Goal: Information Seeking & Learning: Learn about a topic

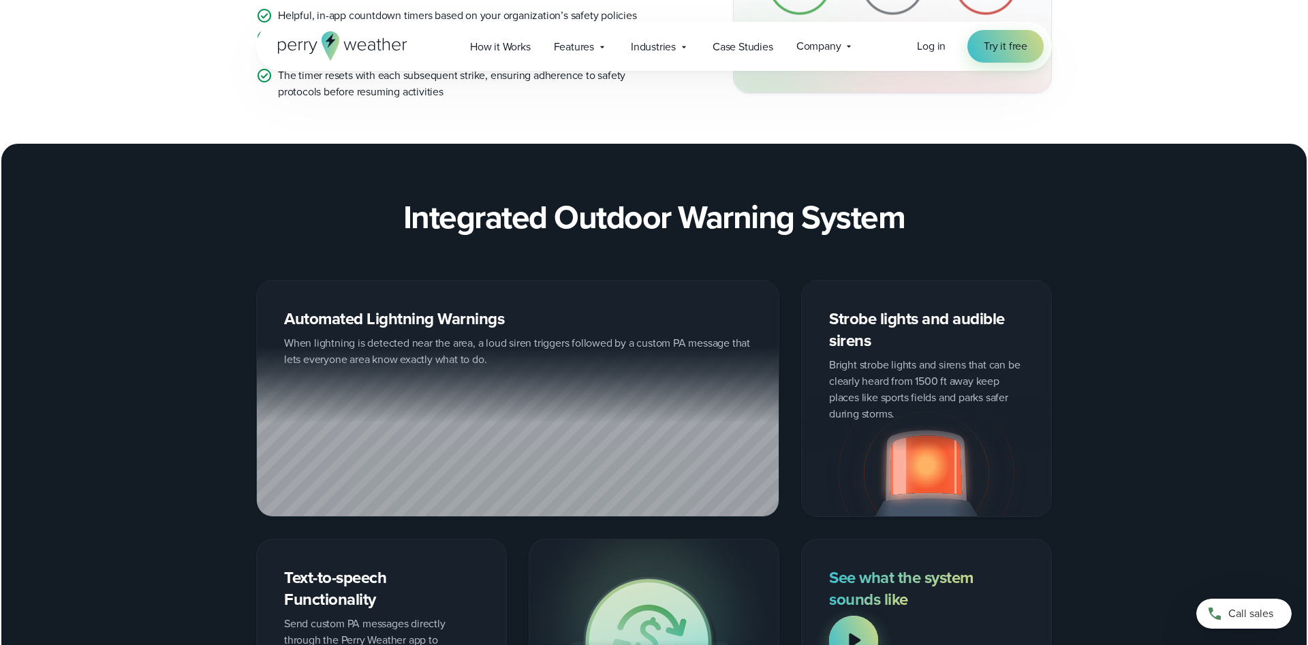
scroll to position [1667, 0]
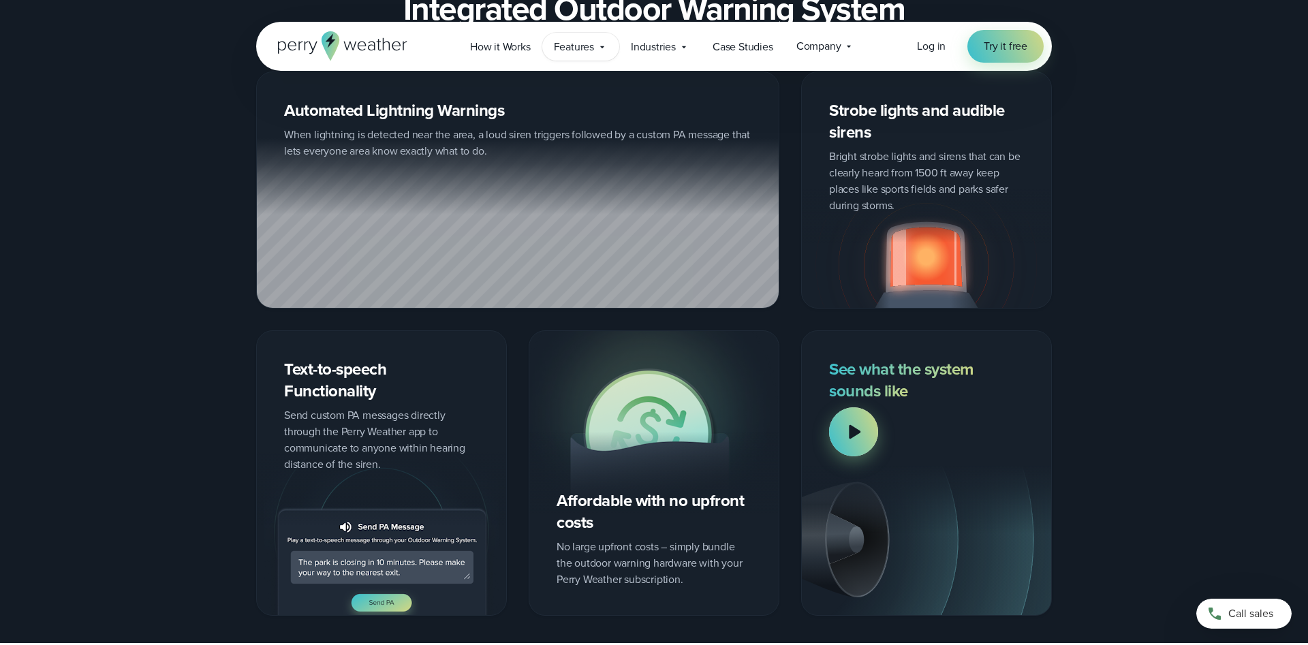
click at [574, 48] on span "Features" at bounding box center [574, 47] width 40 height 16
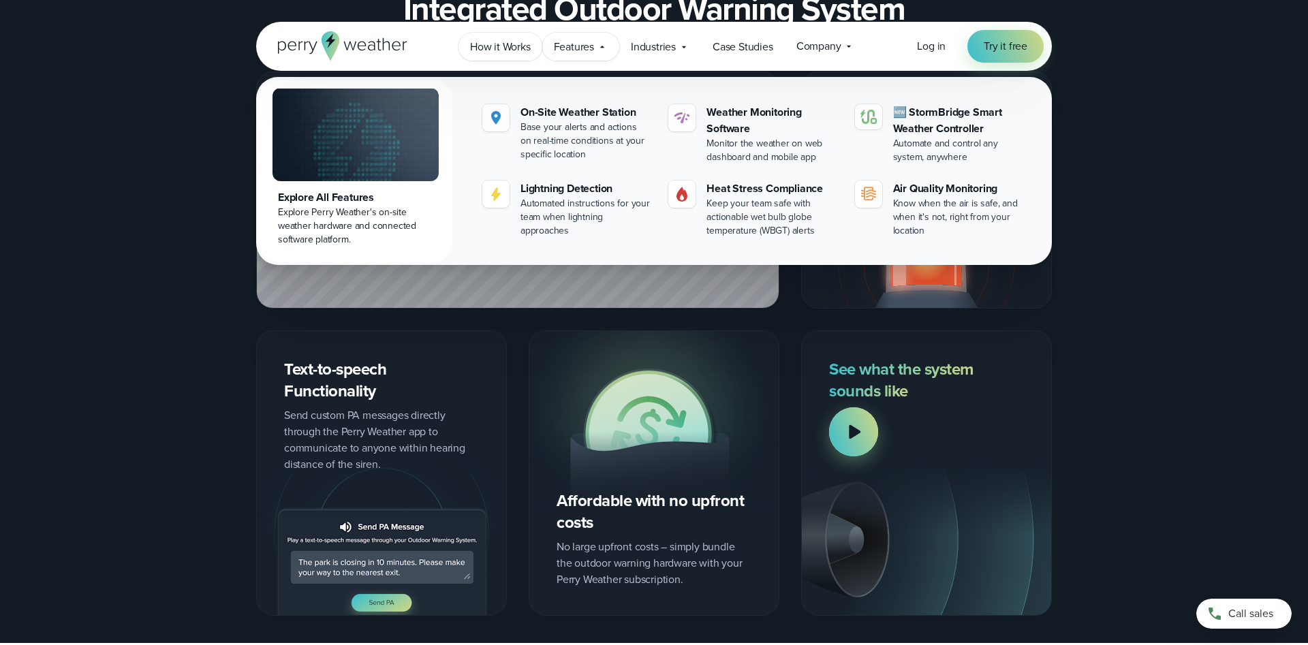
click at [505, 46] on span "How it Works" at bounding box center [500, 47] width 61 height 16
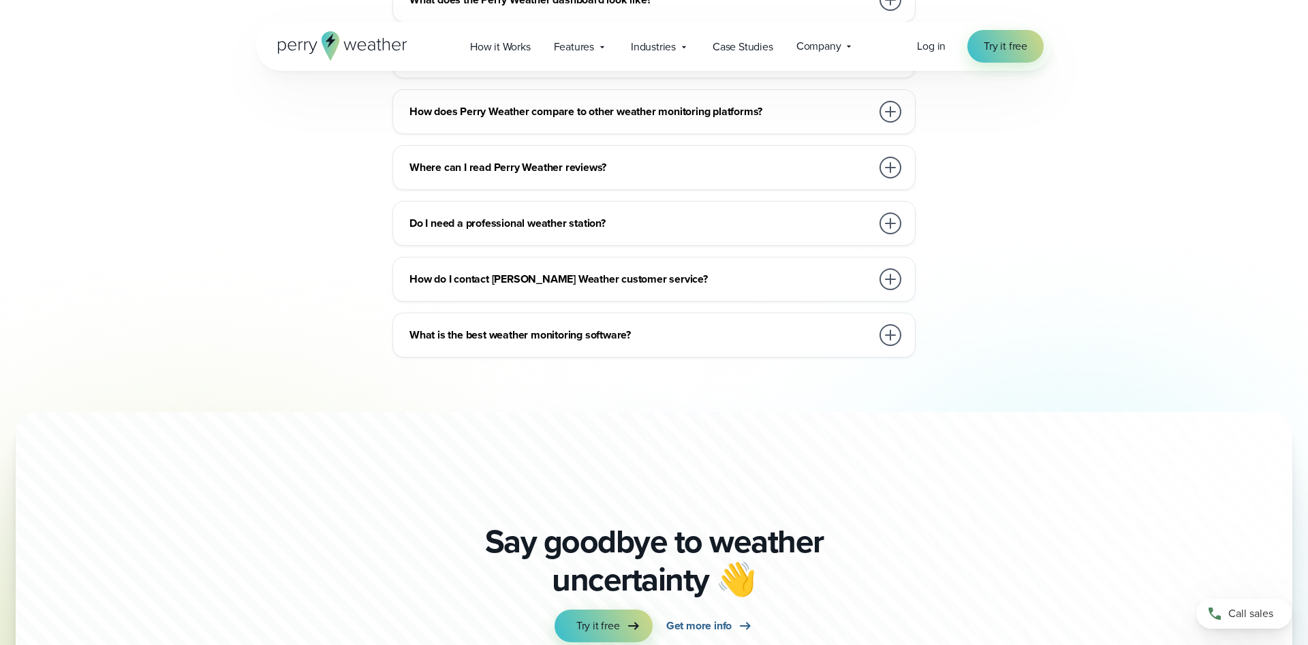
scroll to position [3613, 0]
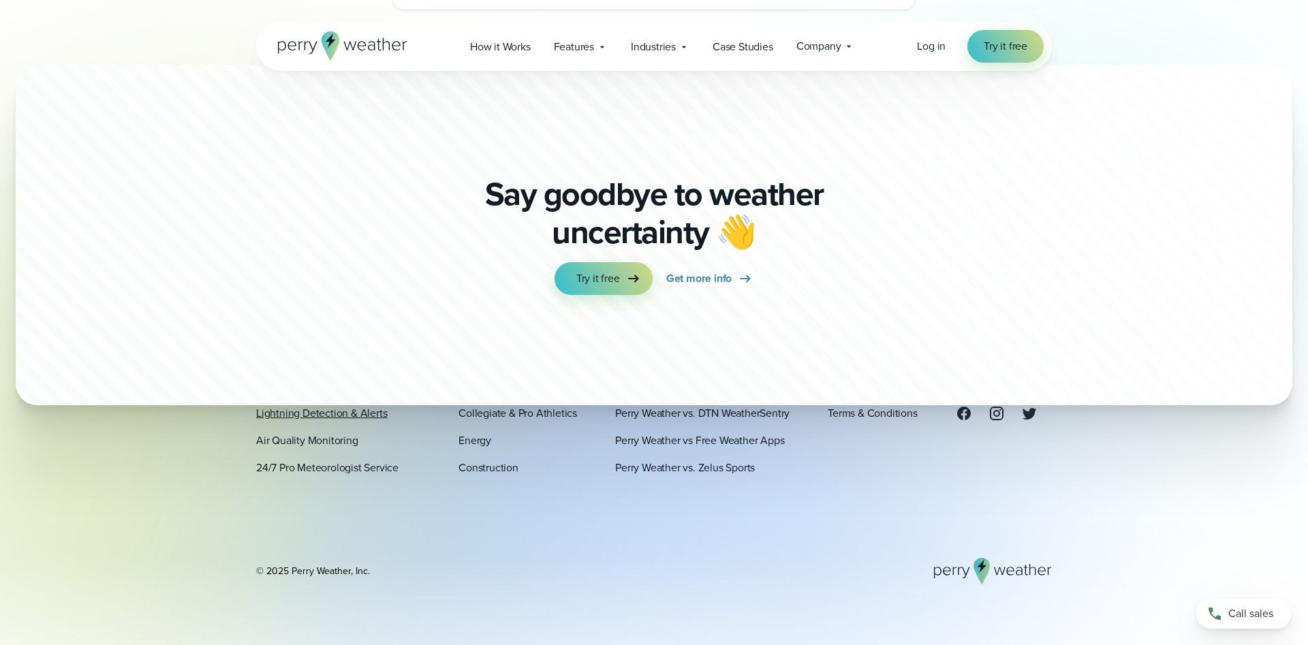
click at [345, 411] on link "Lightning Detection & Alerts" at bounding box center [321, 413] width 131 height 16
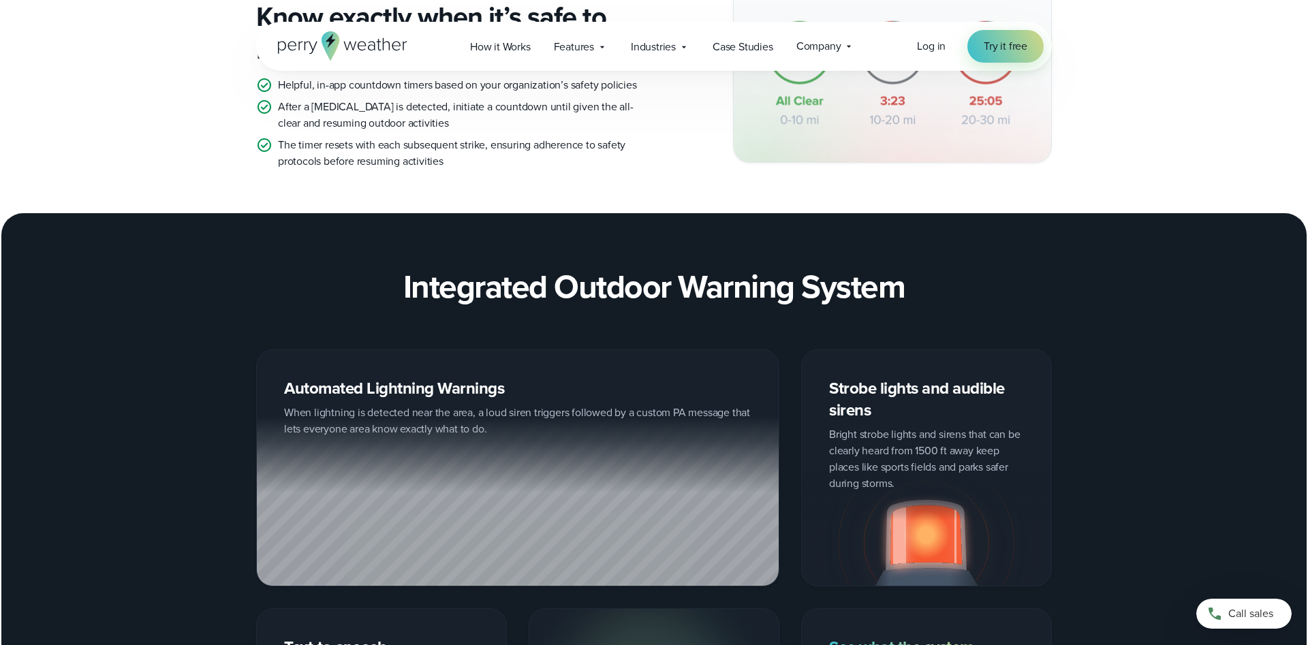
scroll to position [1667, 0]
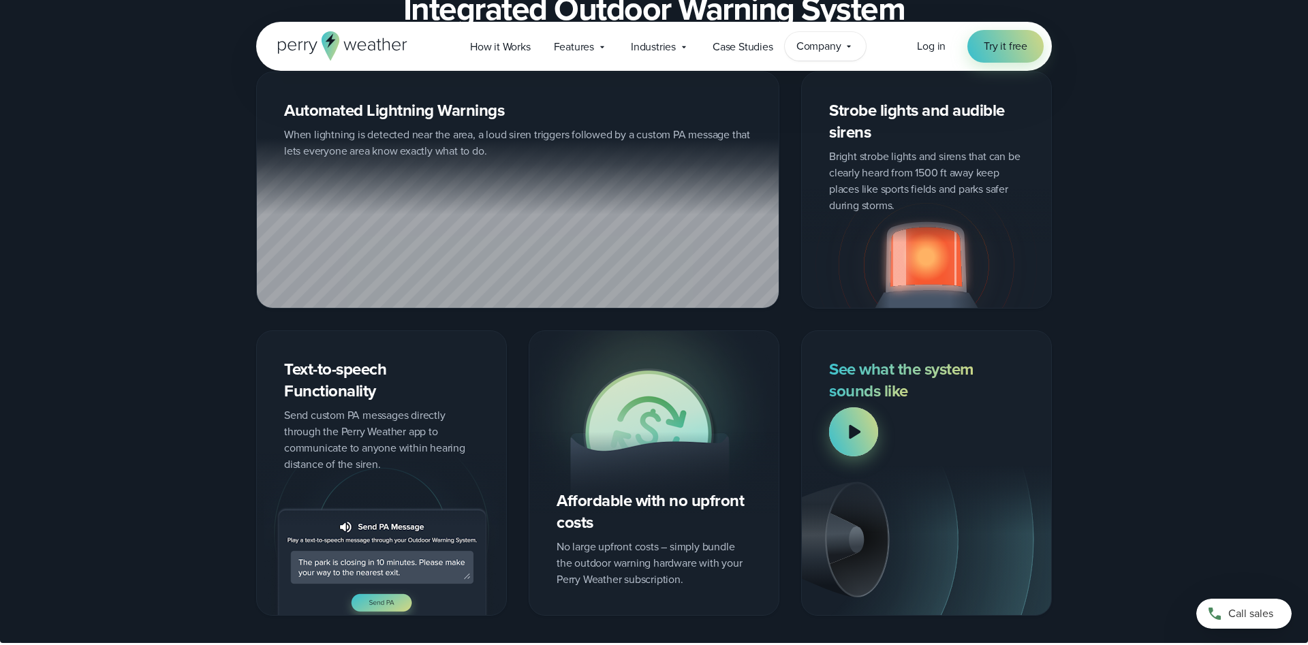
click at [845, 44] on div "Company Contact Us Reach out to us for sales or support questions" at bounding box center [826, 46] width 82 height 29
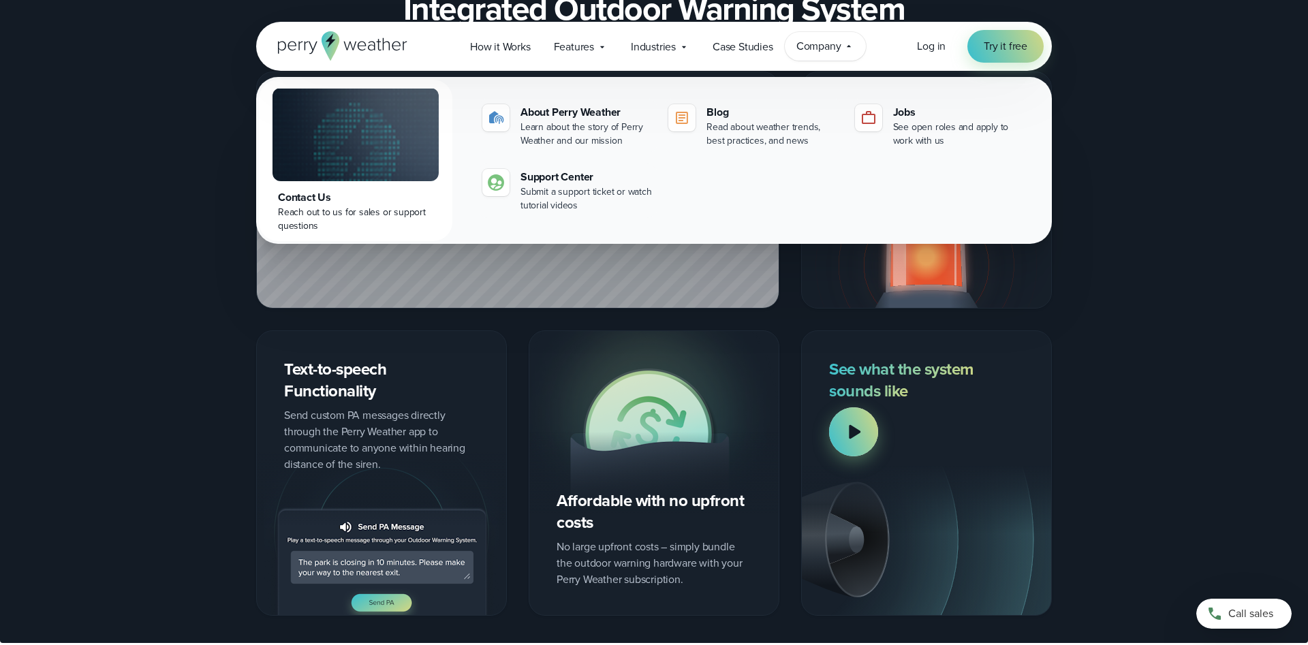
click at [845, 44] on icon at bounding box center [848, 46] width 11 height 11
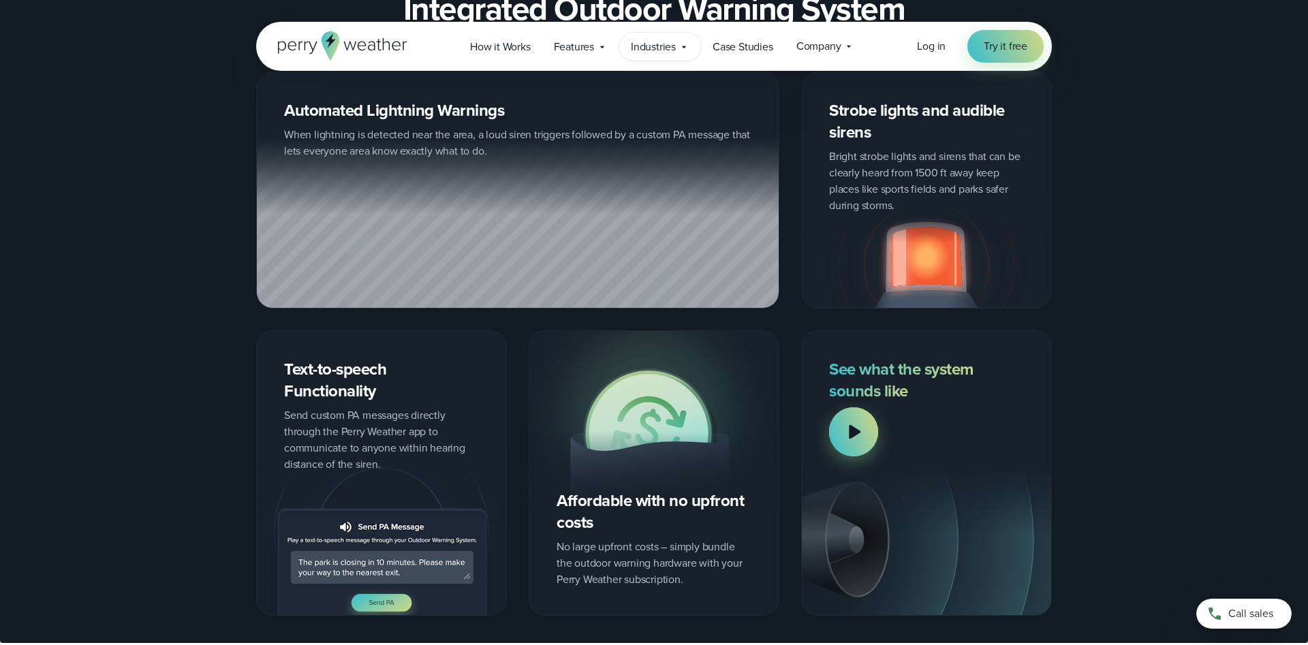
click at [684, 44] on icon at bounding box center [683, 47] width 11 height 11
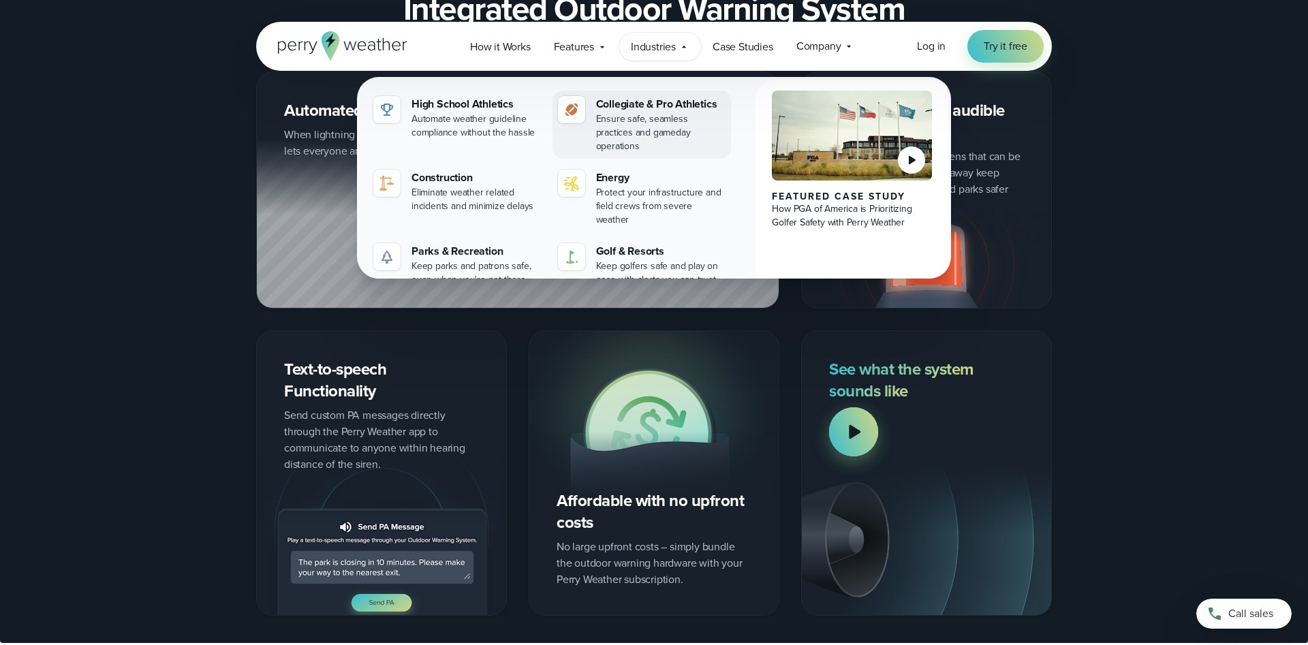
click at [568, 107] on img at bounding box center [571, 109] width 16 height 16
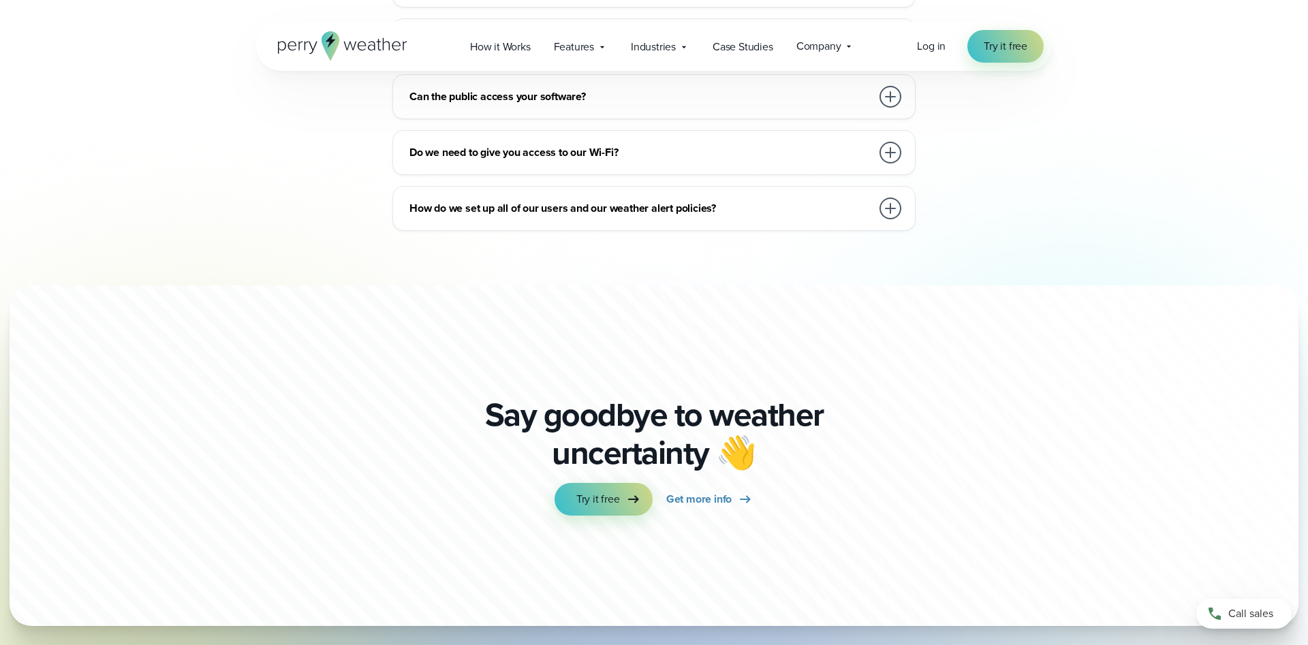
scroll to position [7087, 0]
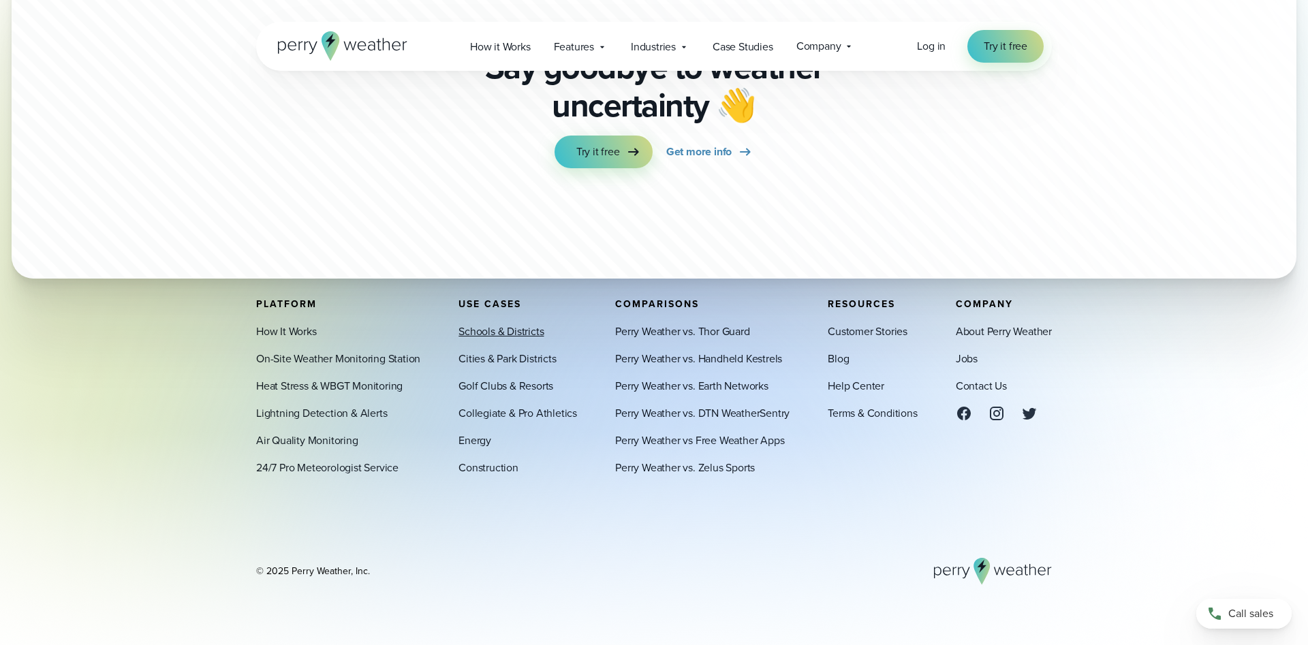
click at [505, 329] on link "Schools & Districts" at bounding box center [500, 332] width 85 height 16
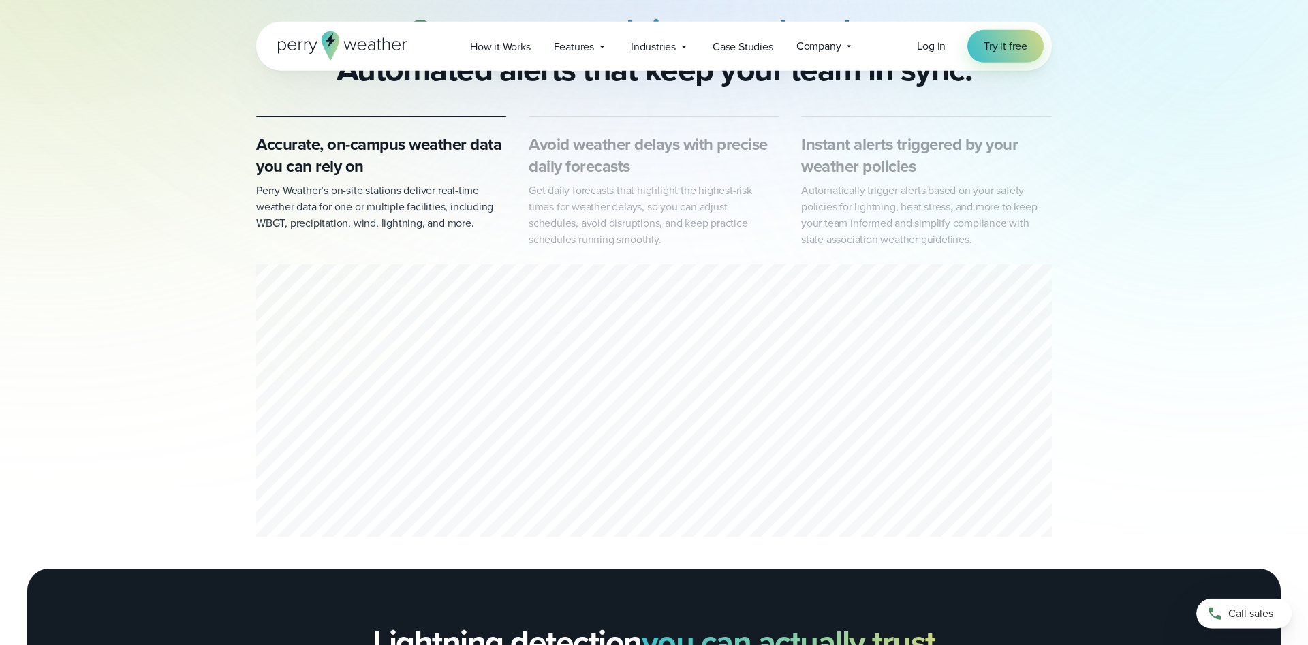
scroll to position [695, 0]
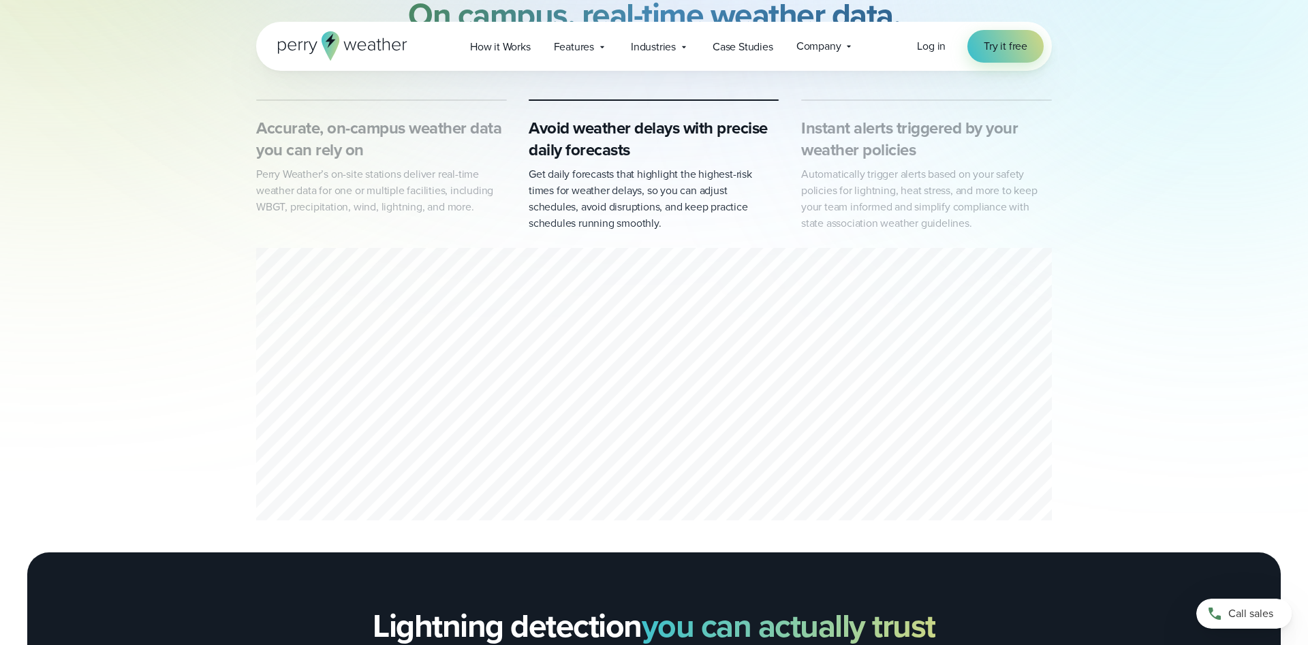
click at [392, 155] on h3 "Accurate, on-campus weather data you can rely on" at bounding box center [381, 139] width 251 height 44
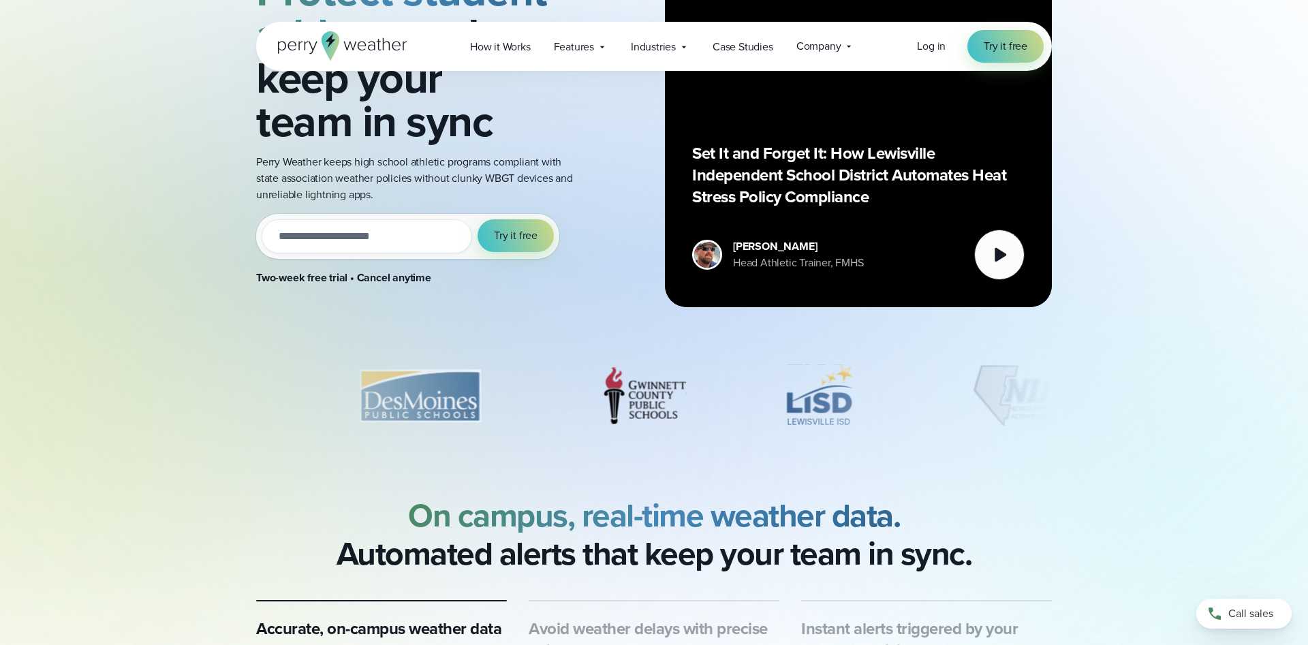
scroll to position [347, 0]
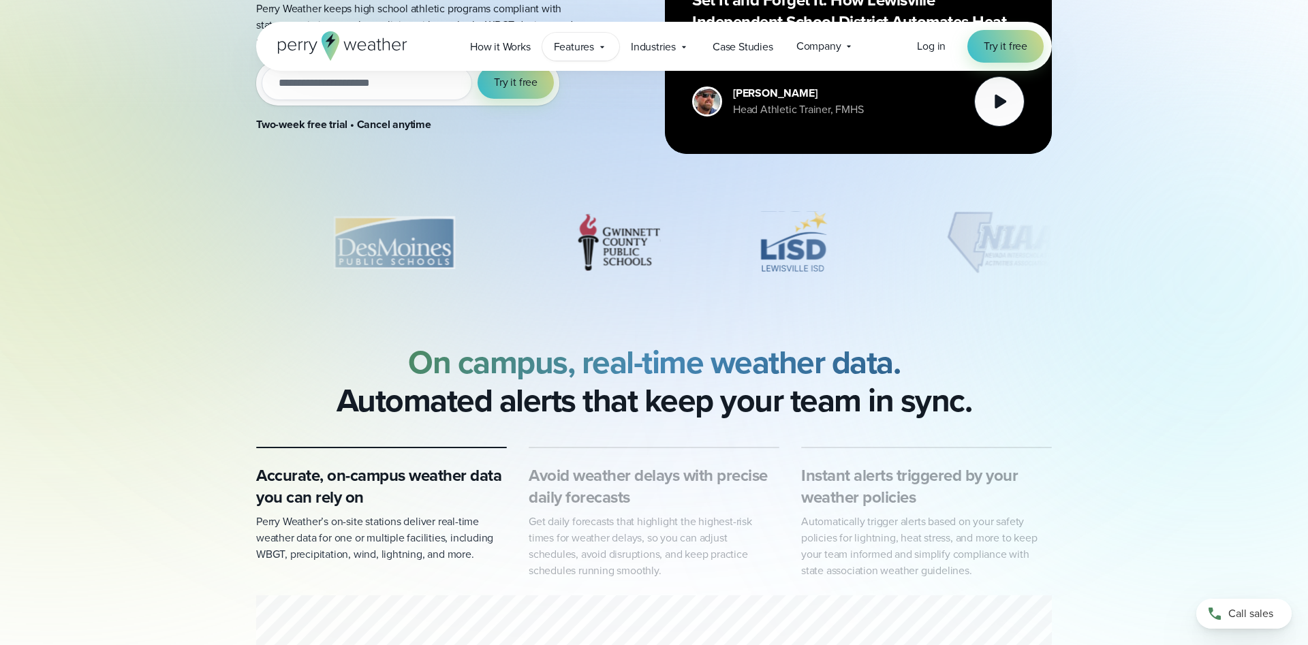
click at [581, 43] on span "Features" at bounding box center [574, 47] width 40 height 16
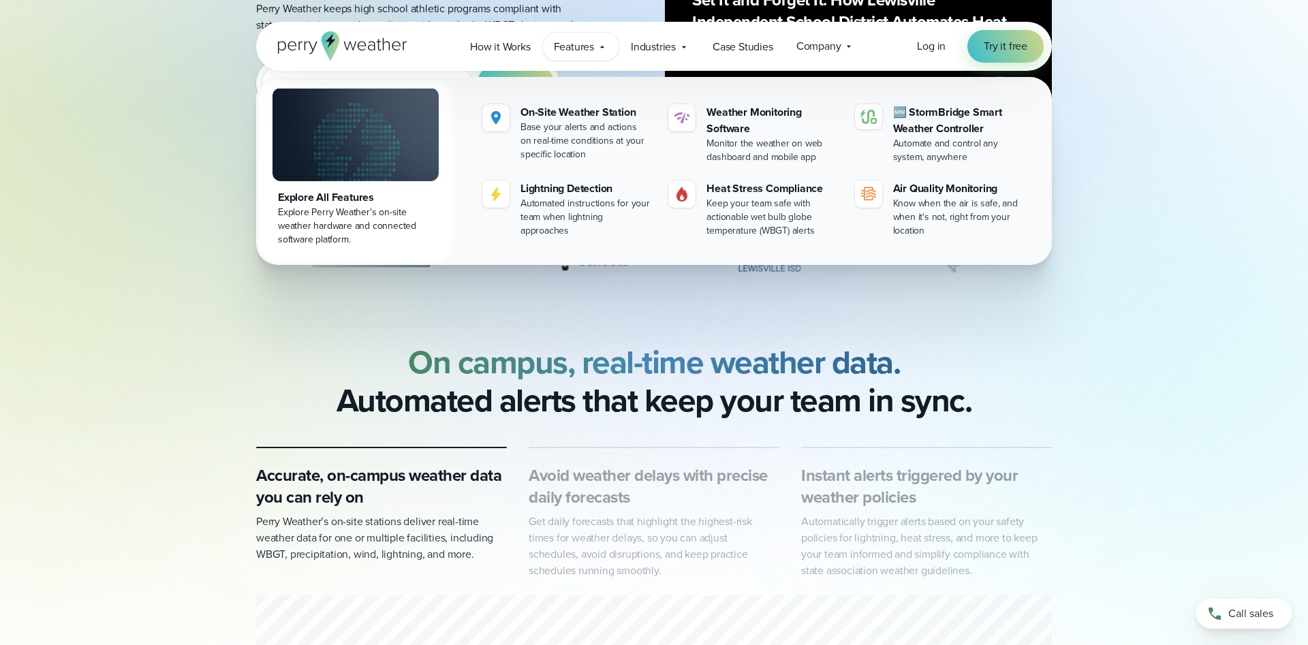
click at [341, 194] on div "Explore All Features" at bounding box center [355, 197] width 155 height 16
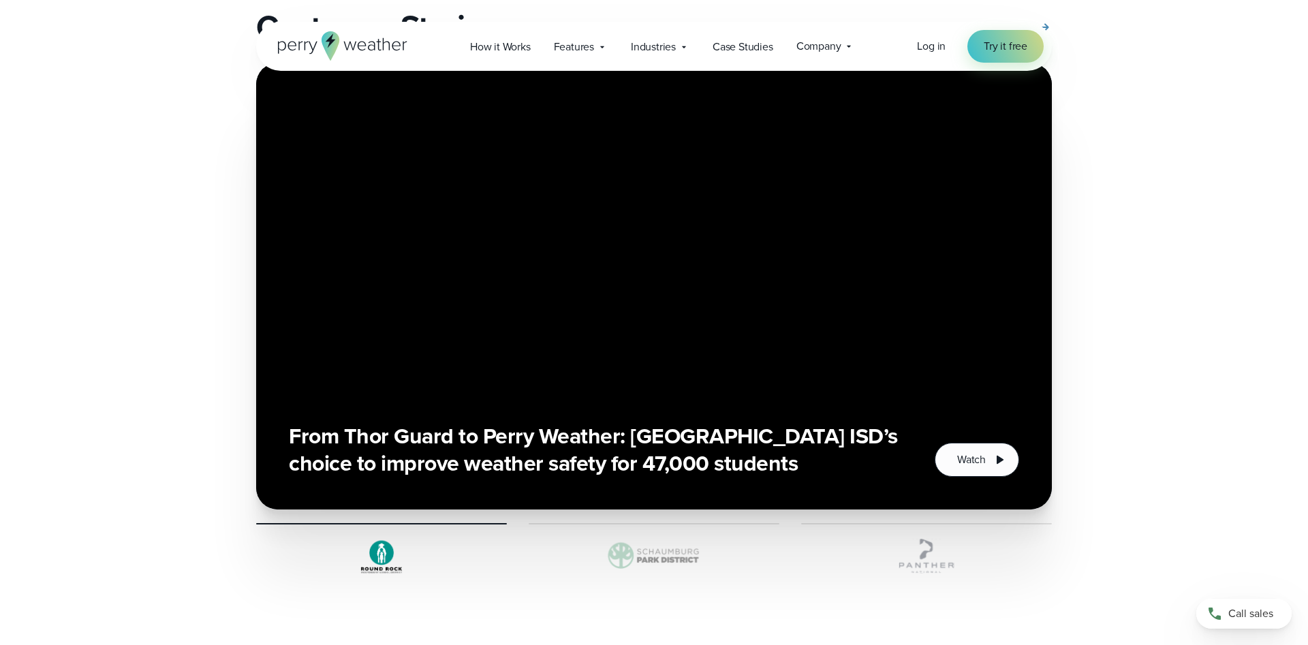
scroll to position [2710, 0]
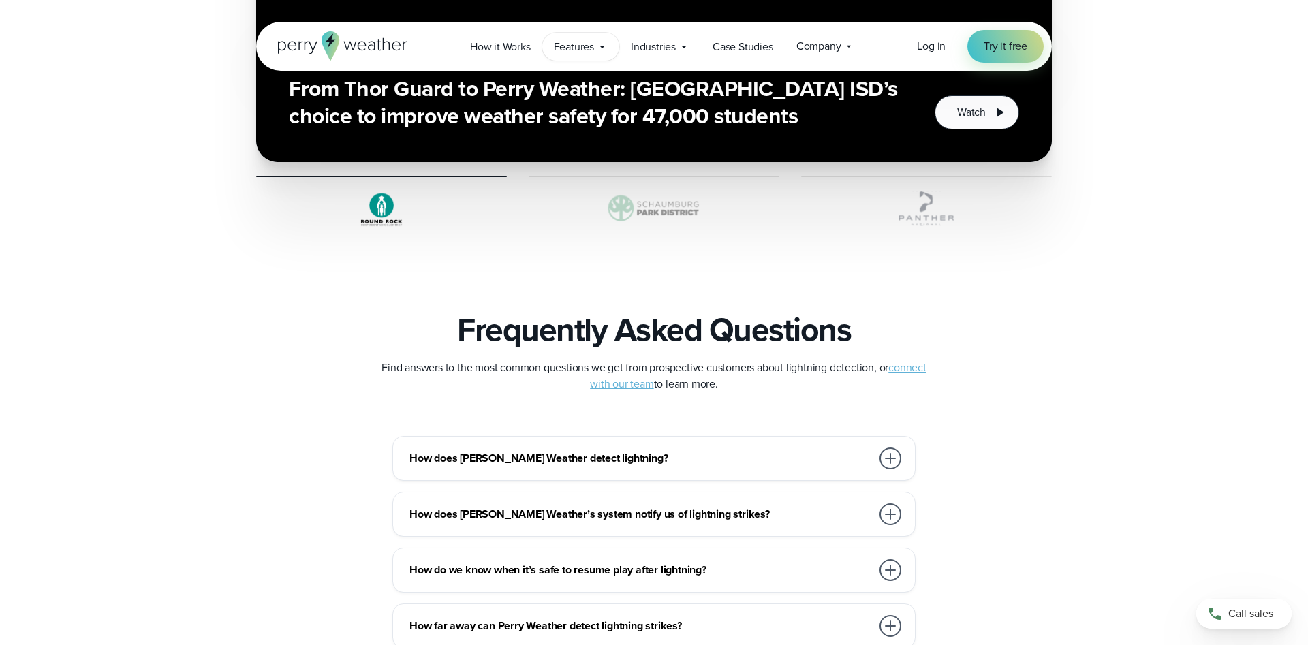
click at [575, 46] on span "Features" at bounding box center [574, 47] width 40 height 16
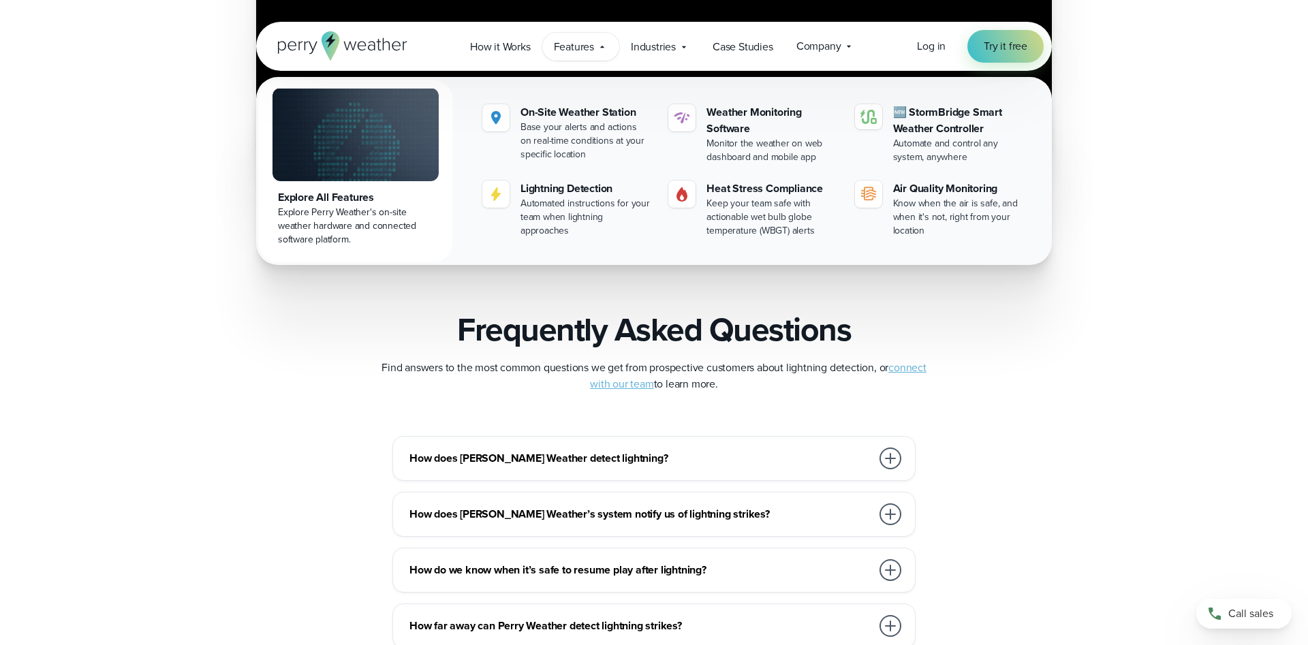
click at [350, 200] on div "Explore All Features" at bounding box center [355, 197] width 155 height 16
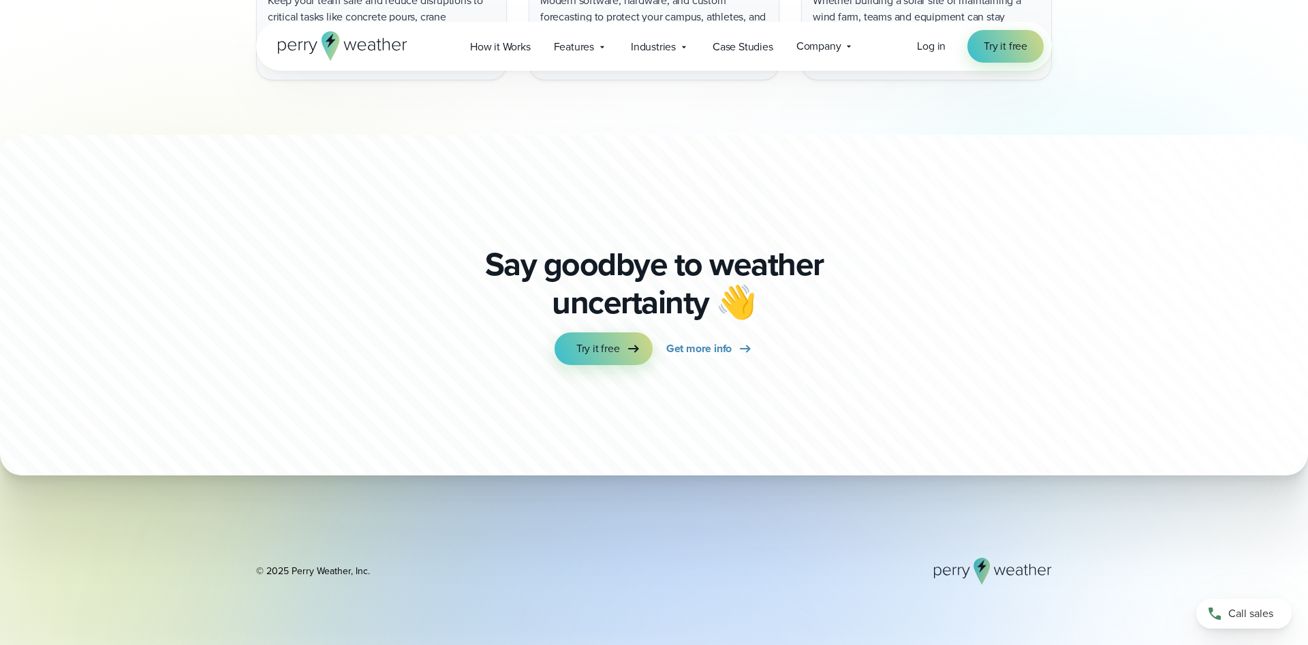
scroll to position [4794, 0]
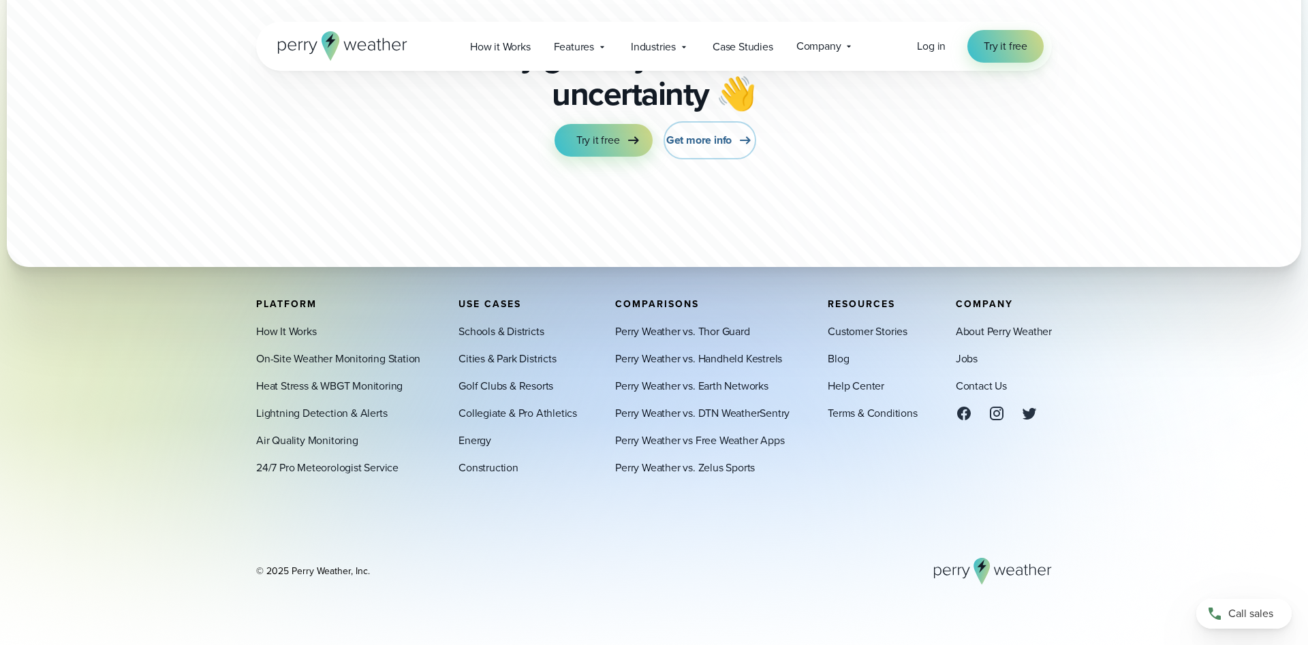
click at [703, 140] on span "Get more info" at bounding box center [698, 140] width 65 height 16
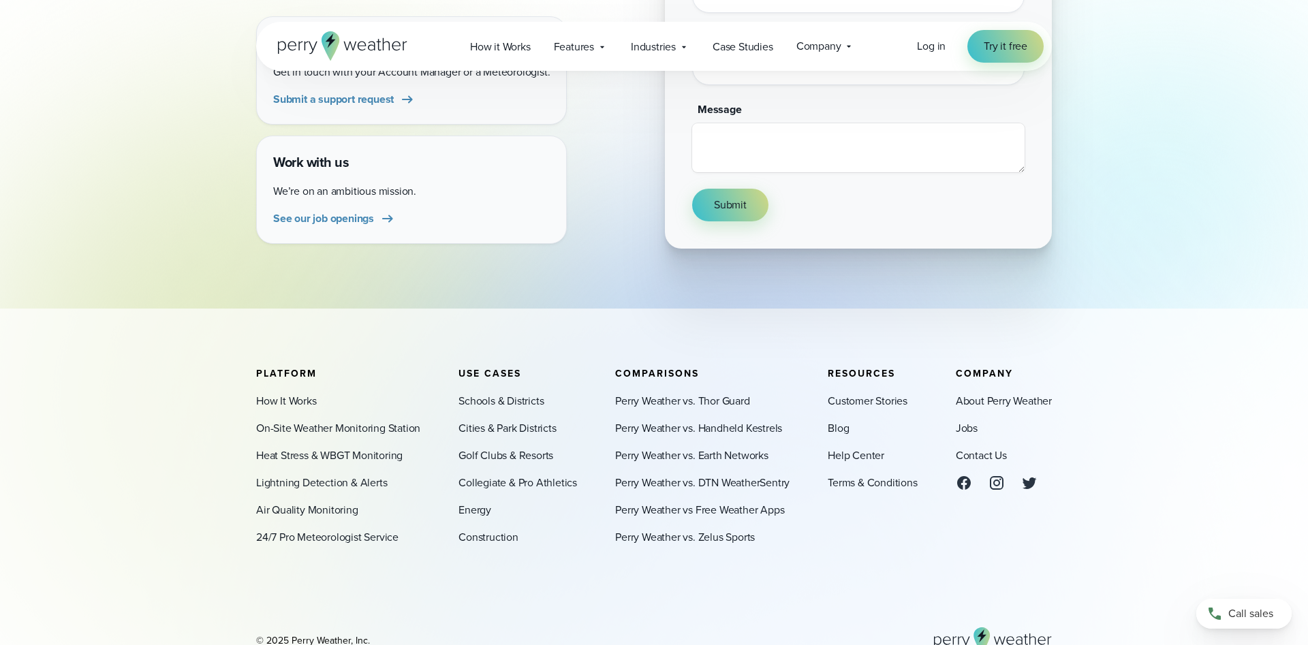
scroll to position [417, 0]
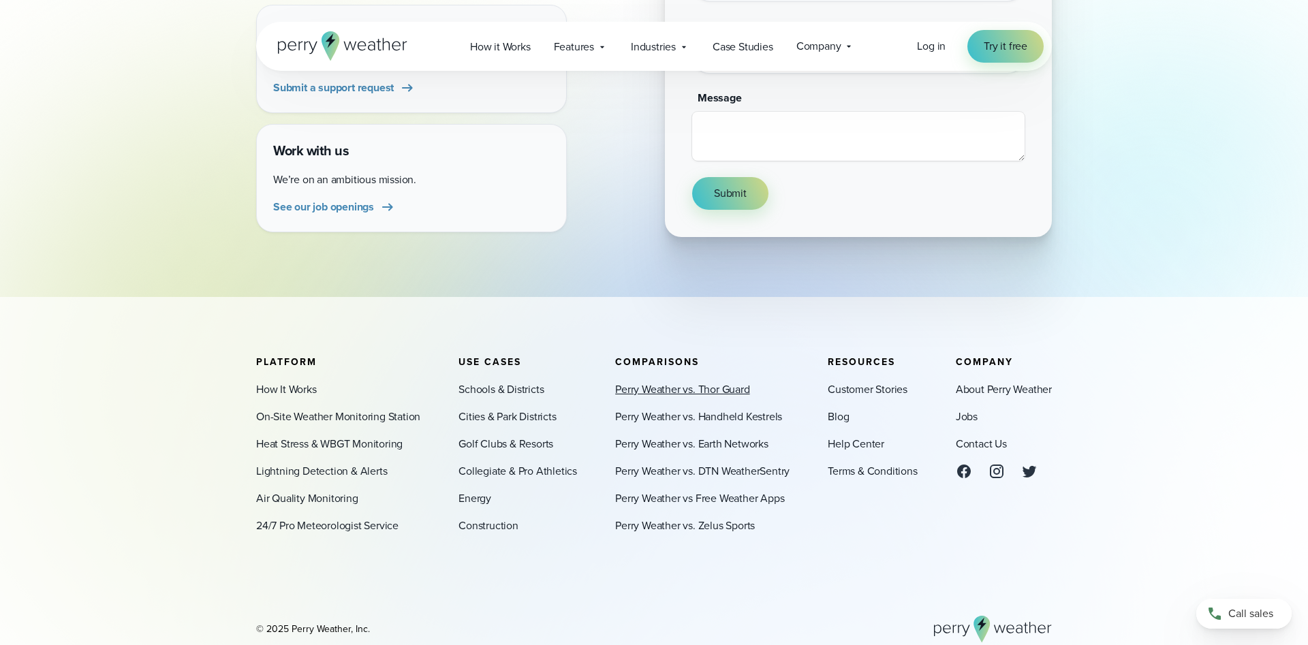
click at [670, 395] on link "Perry Weather vs. Thor Guard" at bounding box center [682, 389] width 134 height 16
click at [669, 395] on link "Perry Weather vs. Thor Guard" at bounding box center [682, 389] width 134 height 16
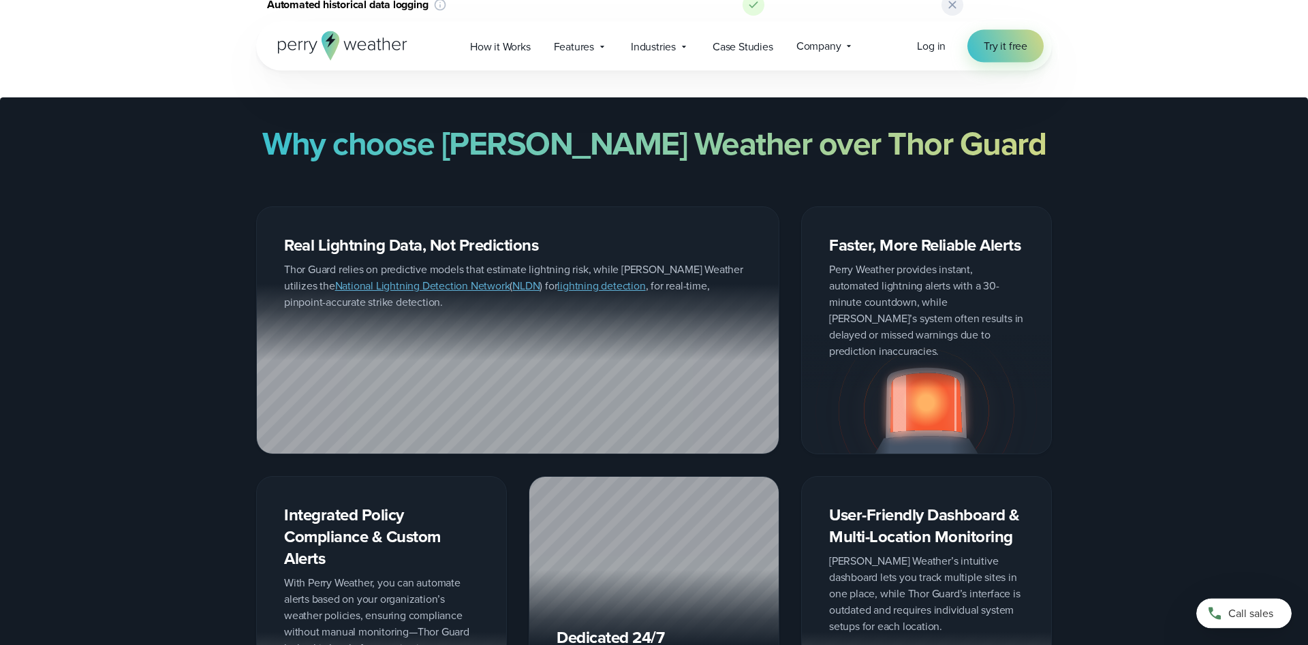
scroll to position [1459, 0]
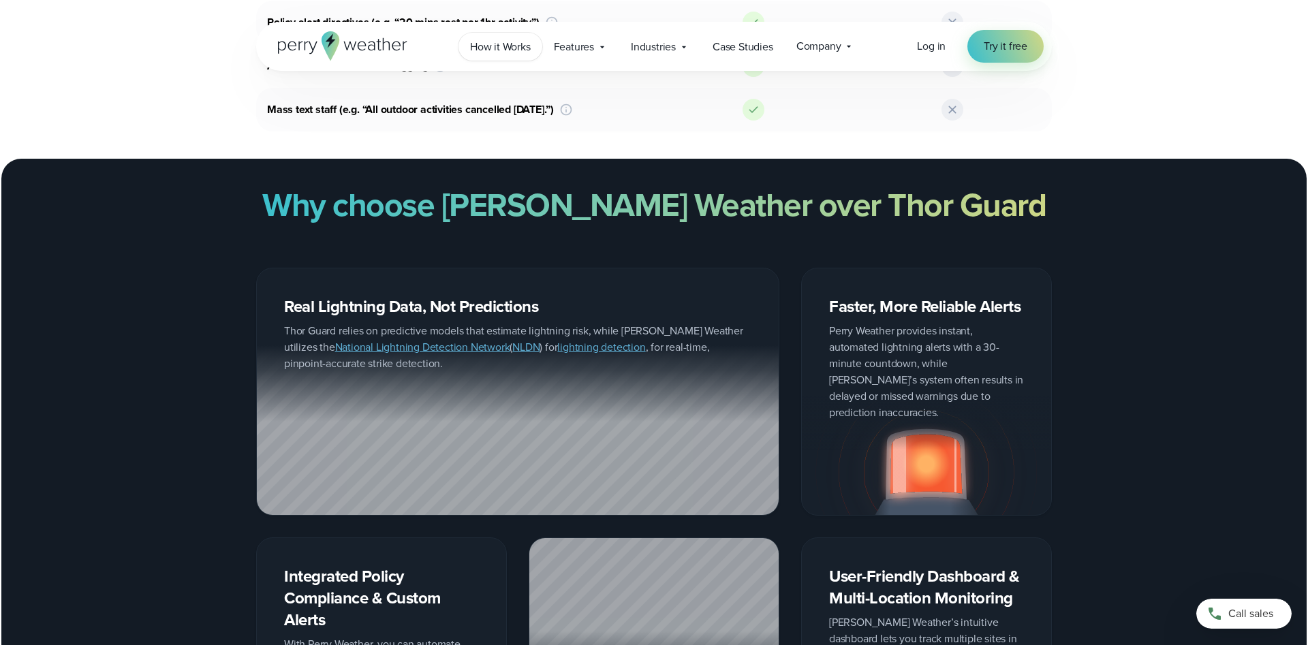
click at [492, 56] on link "How it Works" at bounding box center [500, 47] width 84 height 28
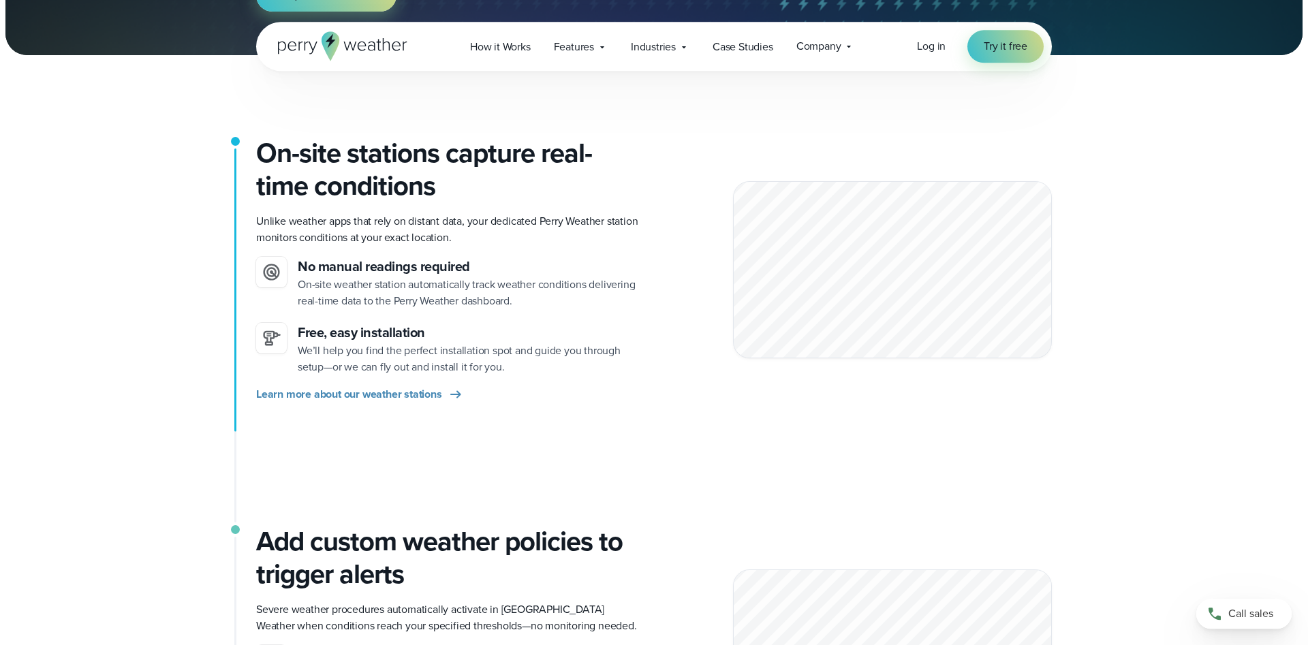
scroll to position [278, 0]
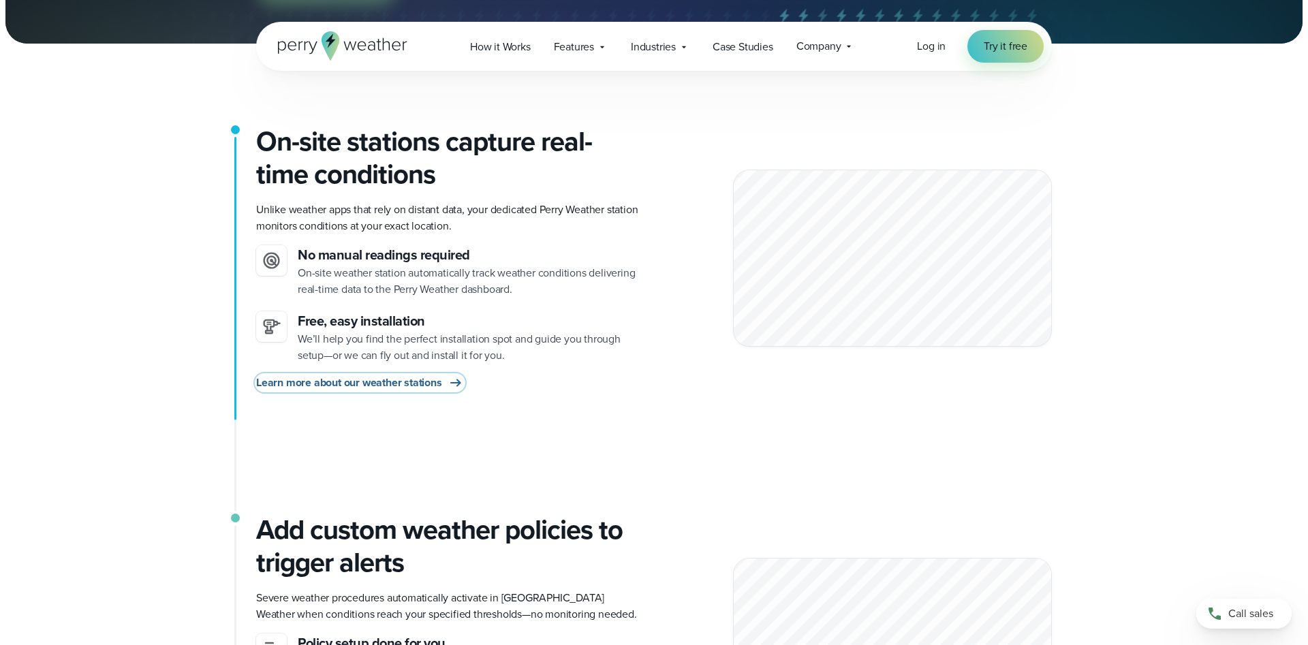
click at [438, 379] on span "Learn more about our weather stations" at bounding box center [349, 383] width 186 height 16
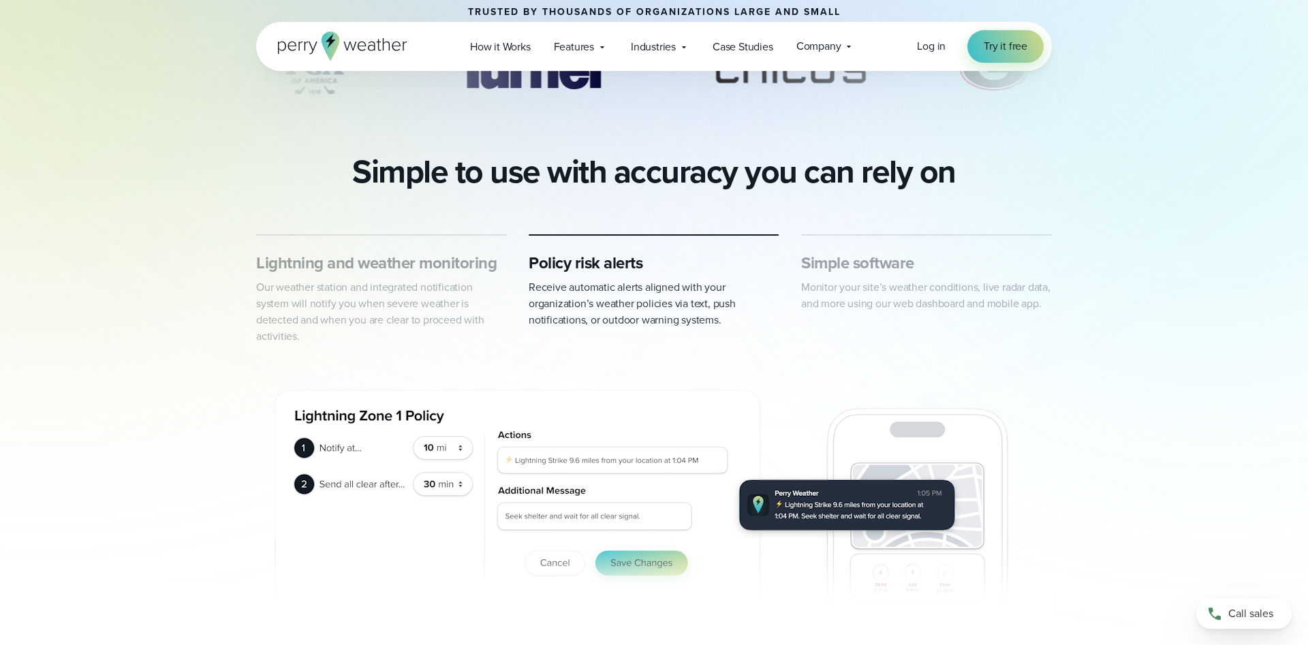
scroll to position [625, 0]
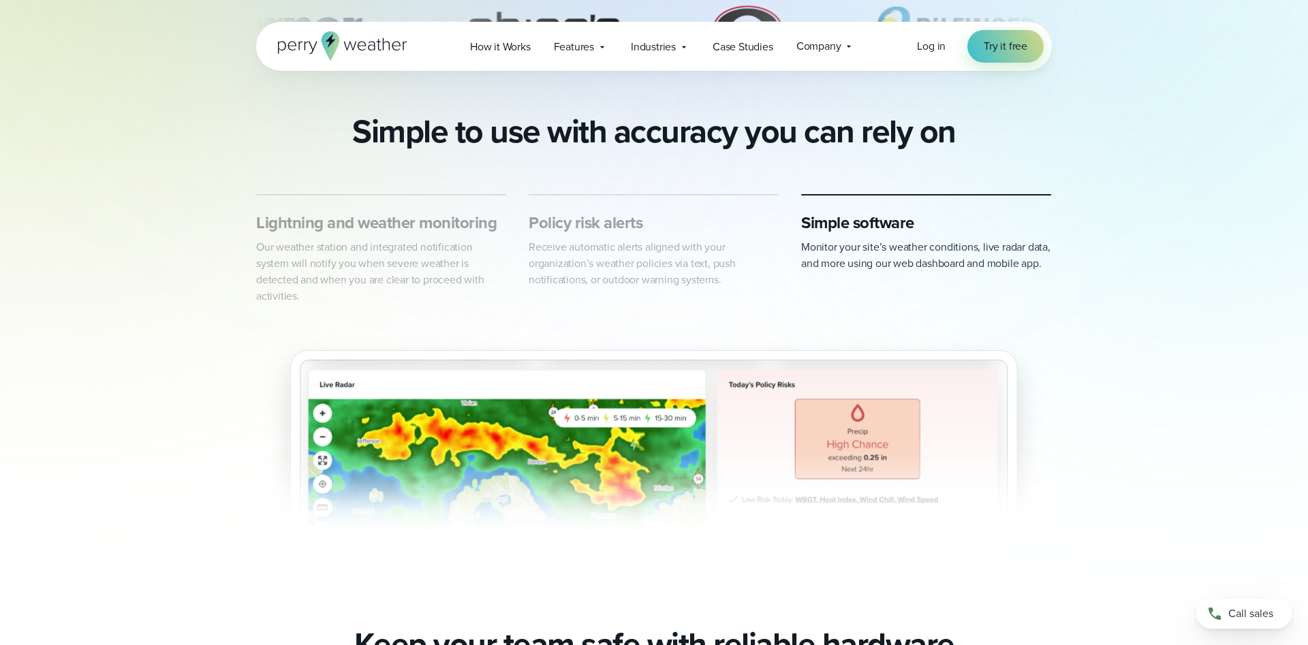
click at [450, 229] on h3 "Lightning and weather monitoring" at bounding box center [381, 223] width 251 height 22
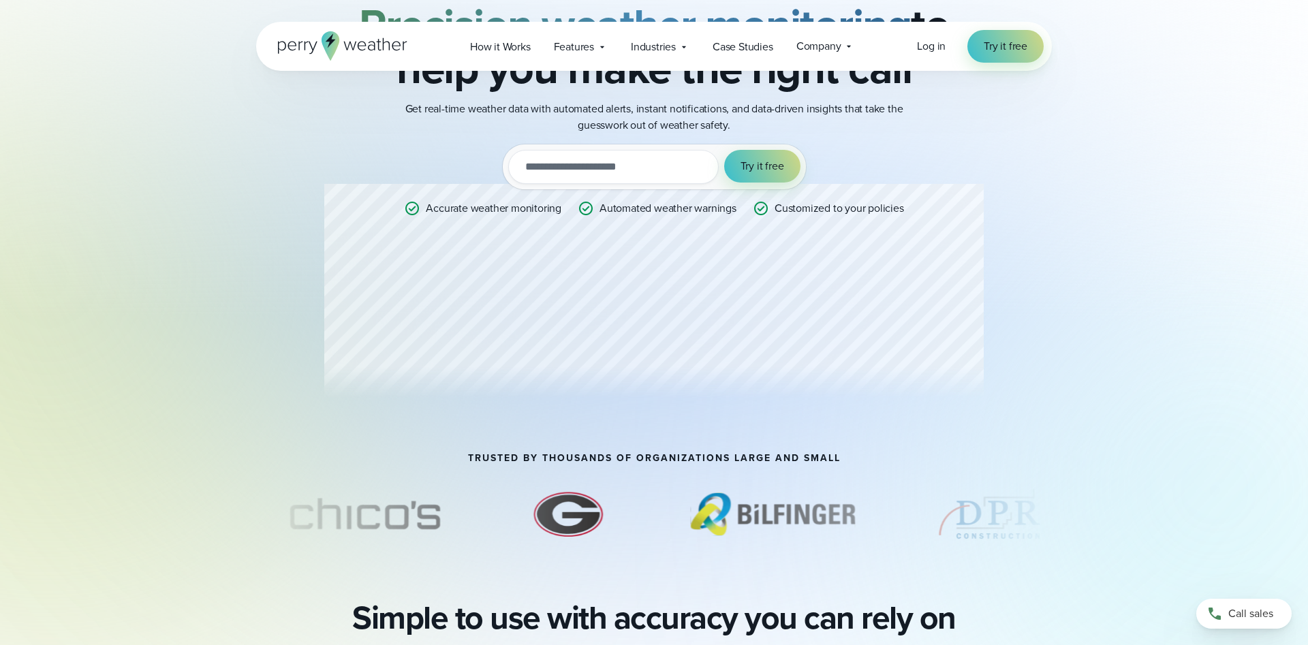
scroll to position [0, 0]
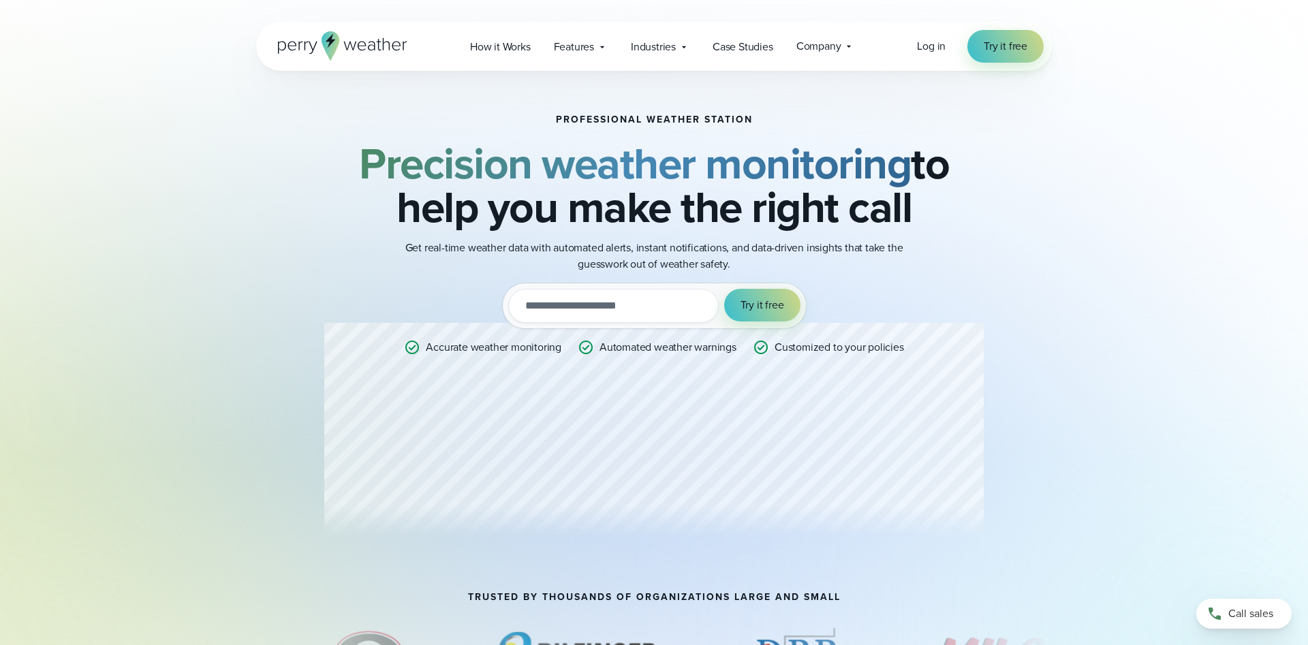
click at [366, 48] on icon at bounding box center [342, 45] width 129 height 29
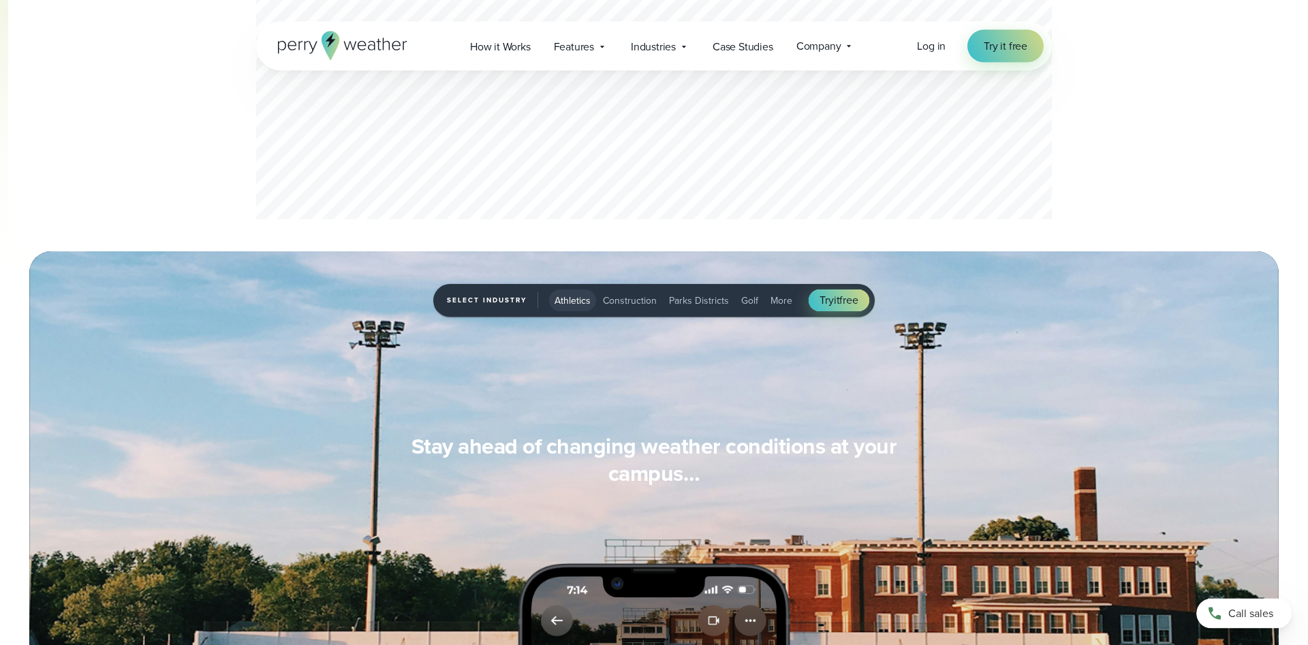
scroll to position [695, 0]
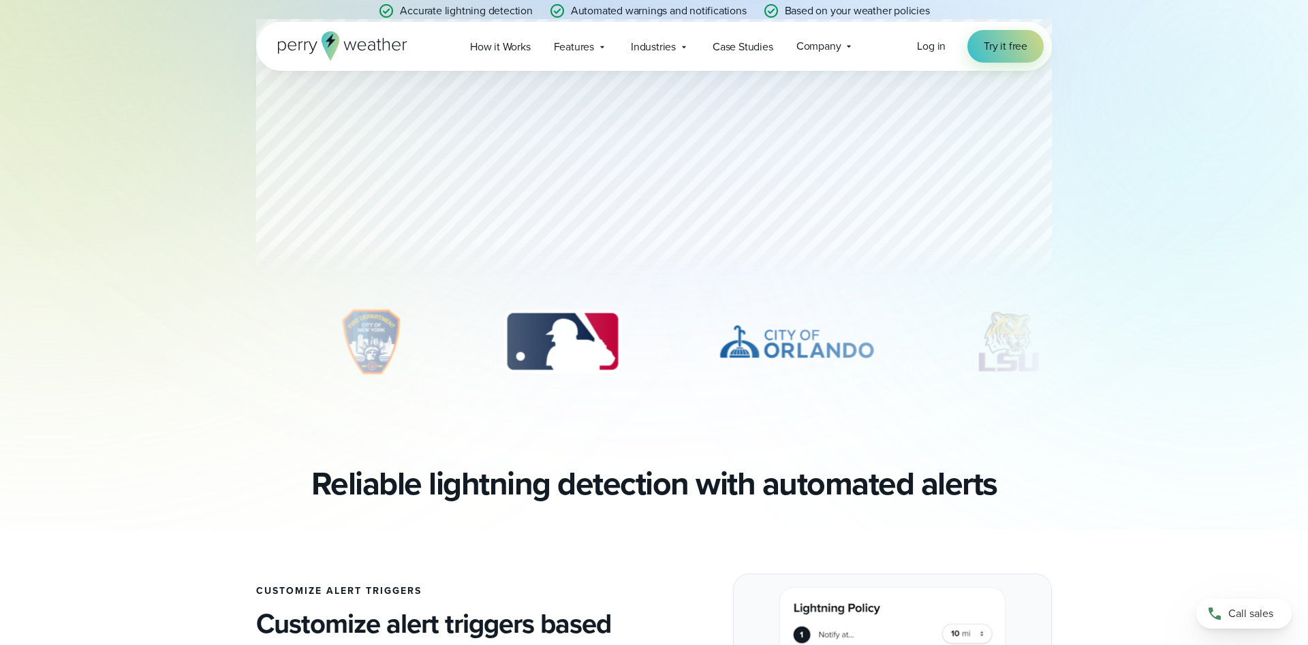
scroll to position [417, 0]
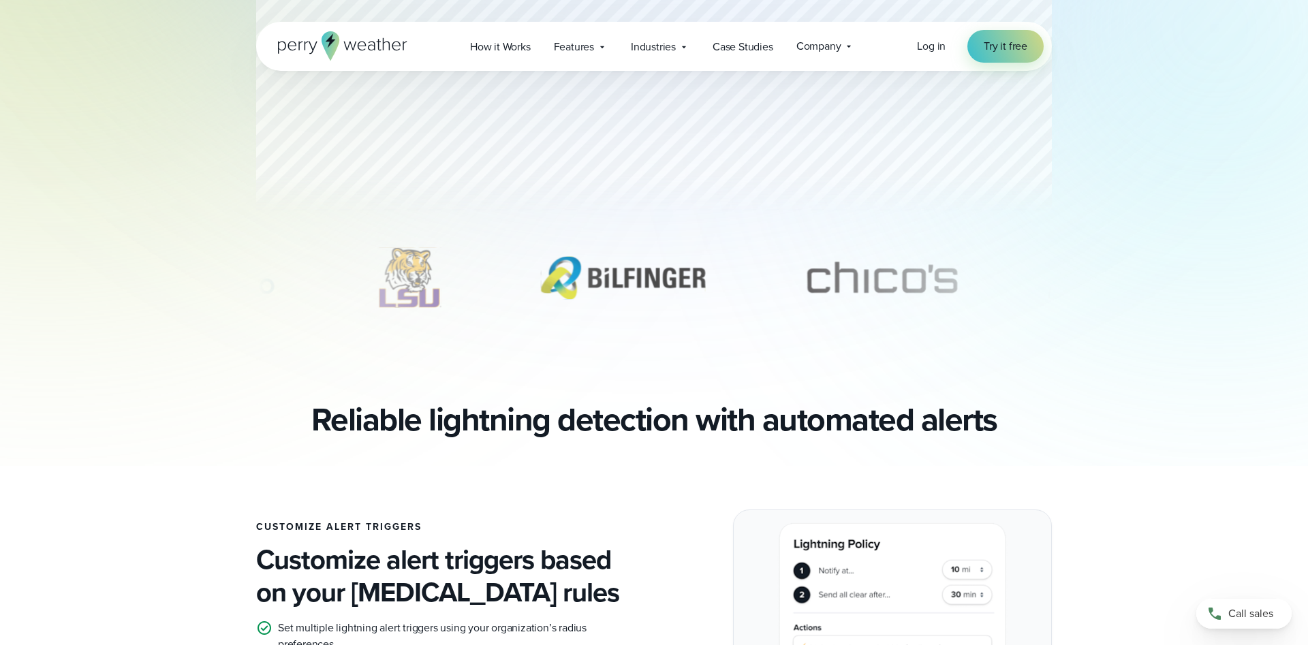
click at [1075, 317] on div at bounding box center [653, 281] width 981 height 75
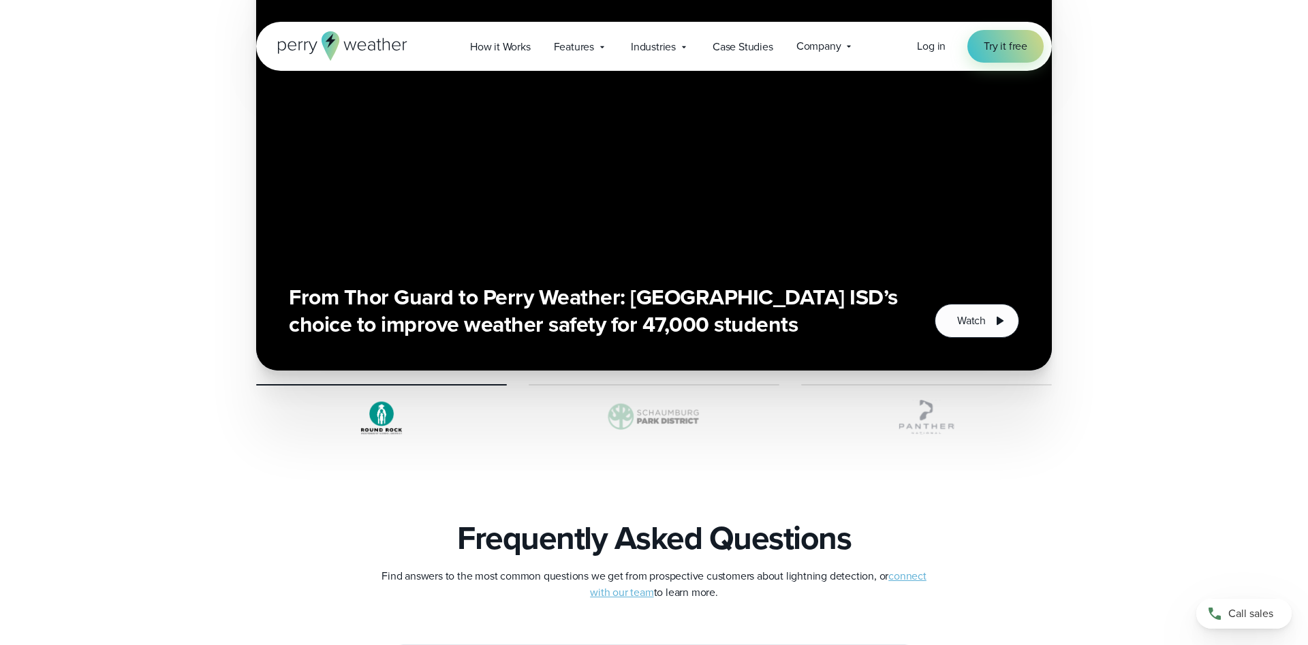
scroll to position [2779, 0]
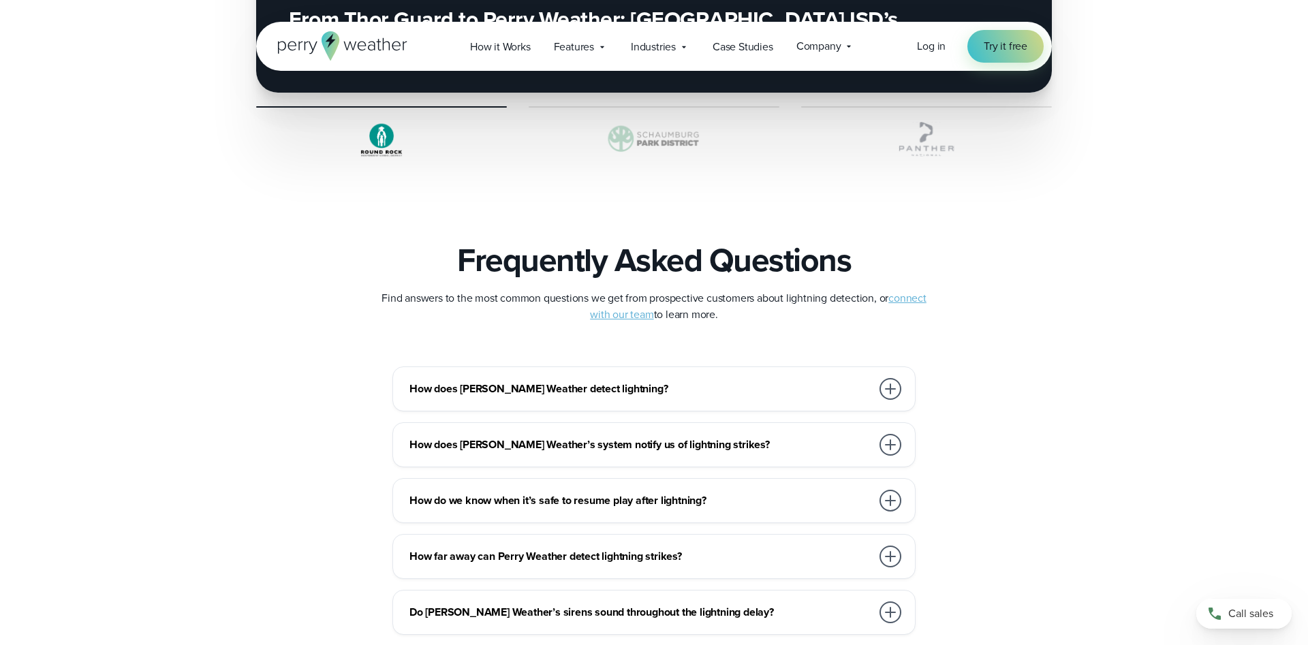
click at [892, 366] on div "How does Perry Weather detect lightning? Perry Weather detects all lightning st…" at bounding box center [654, 556] width 796 height 380
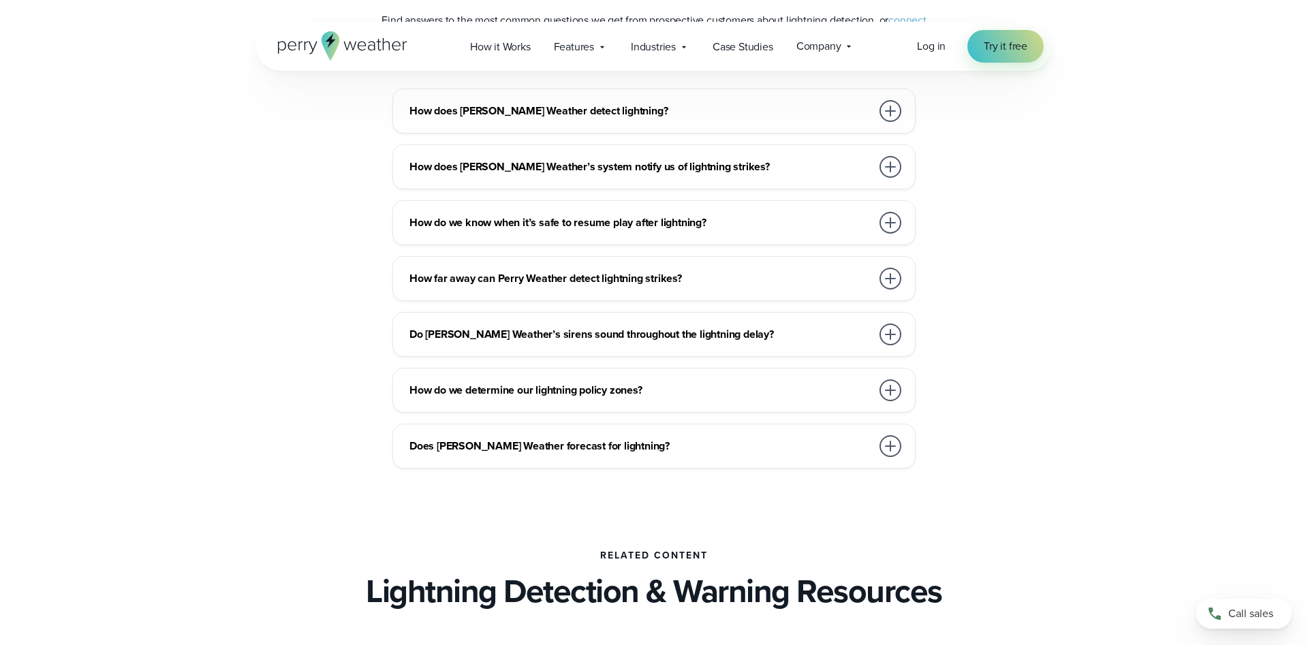
click at [894, 336] on div at bounding box center [890, 335] width 22 height 22
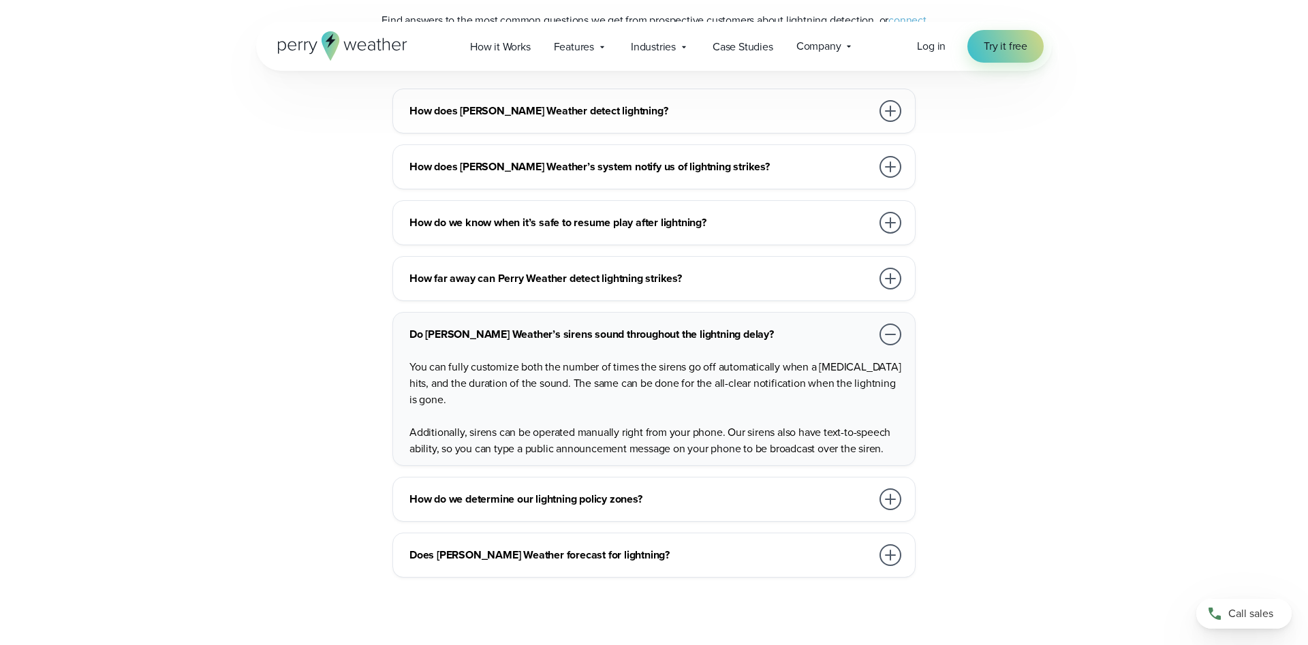
click at [888, 338] on div at bounding box center [890, 335] width 22 height 22
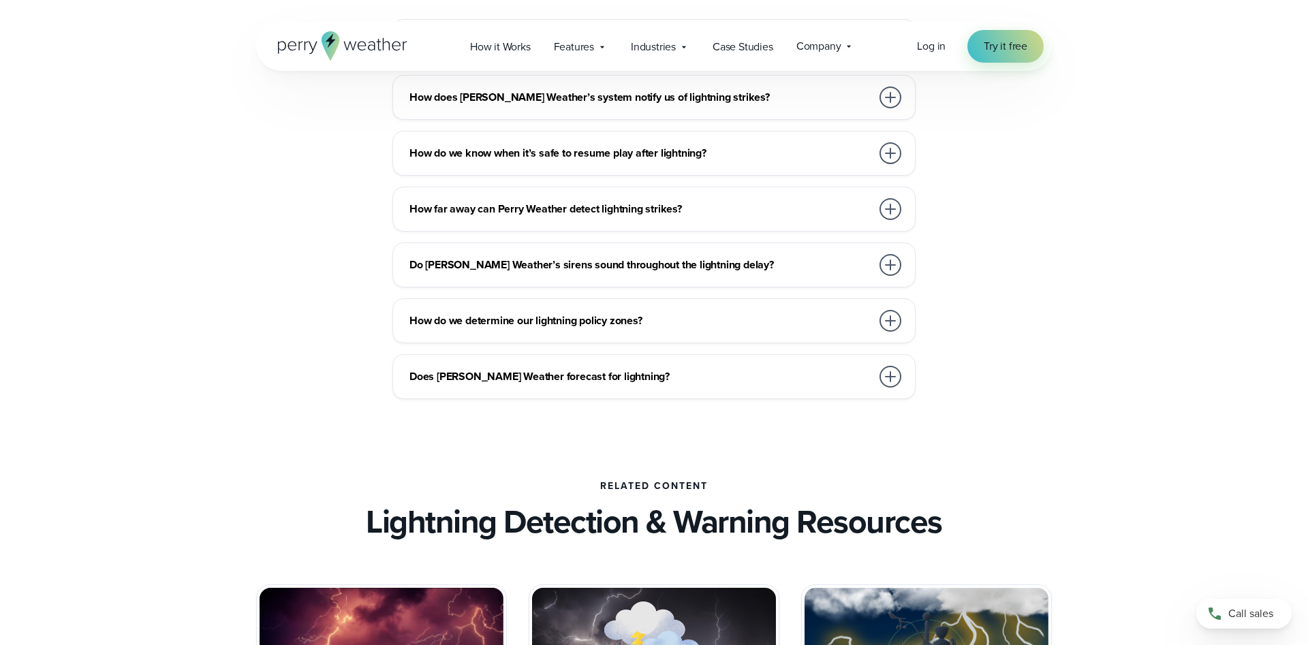
scroll to position [3265, 0]
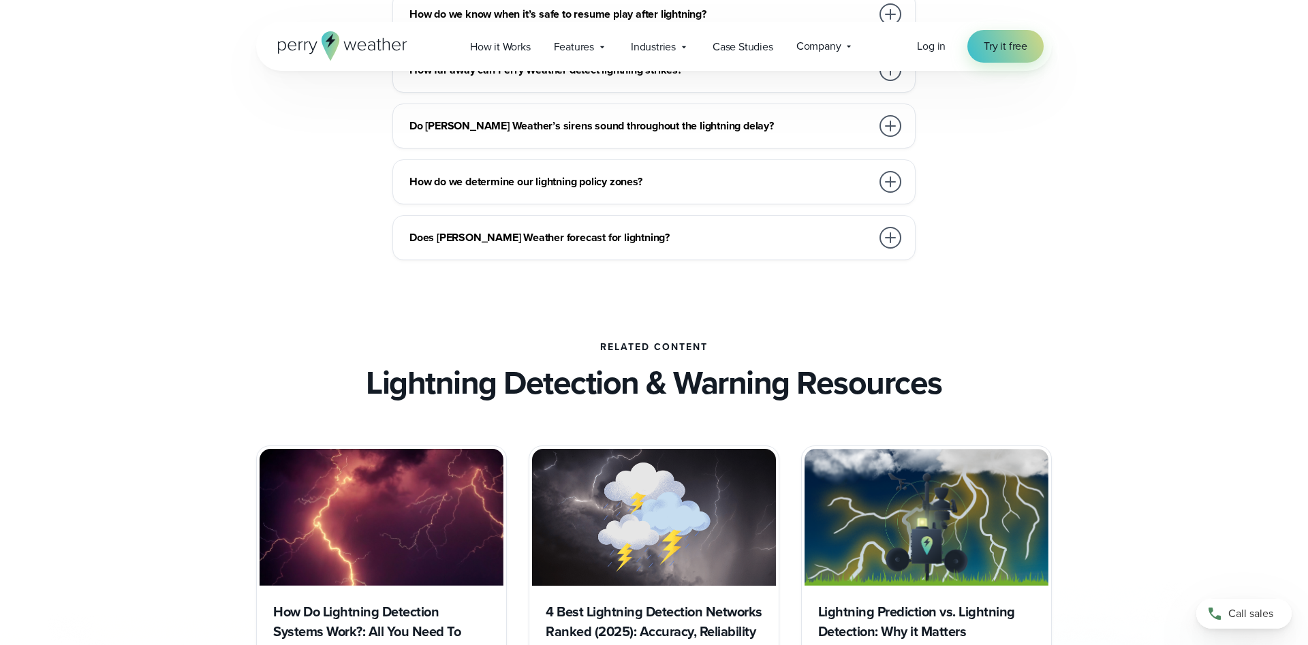
click at [882, 240] on div at bounding box center [890, 238] width 22 height 22
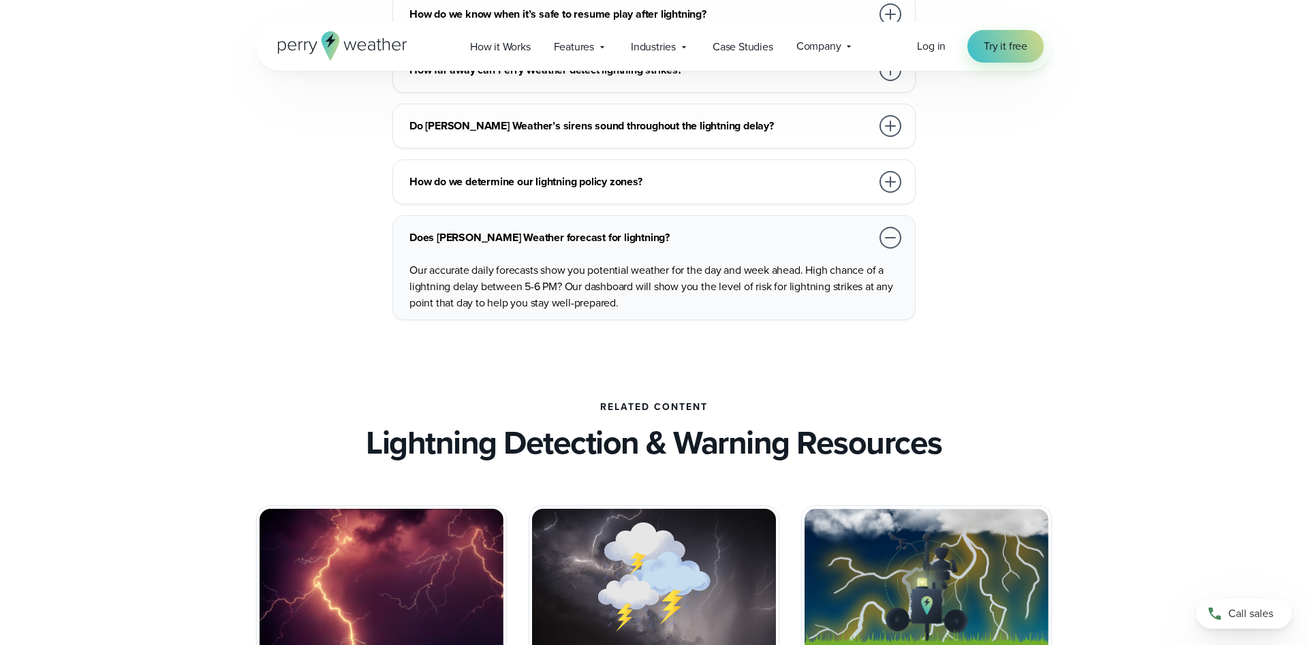
click at [882, 240] on div at bounding box center [890, 238] width 22 height 22
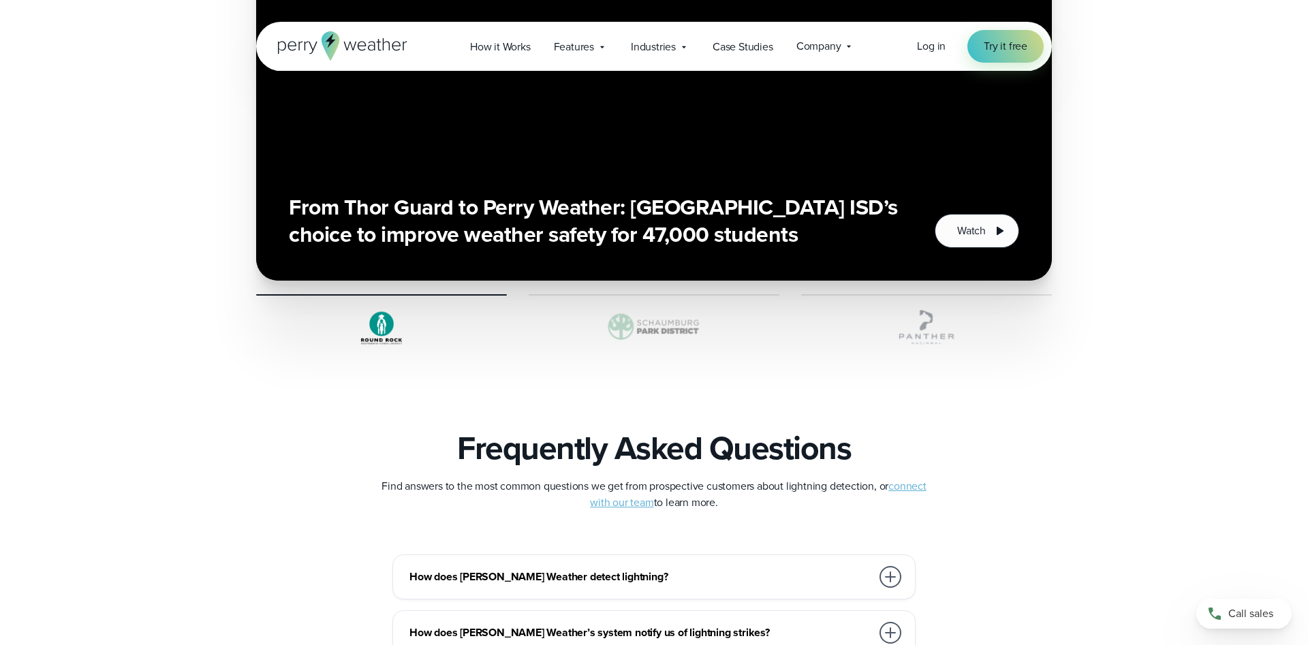
scroll to position [1737, 0]
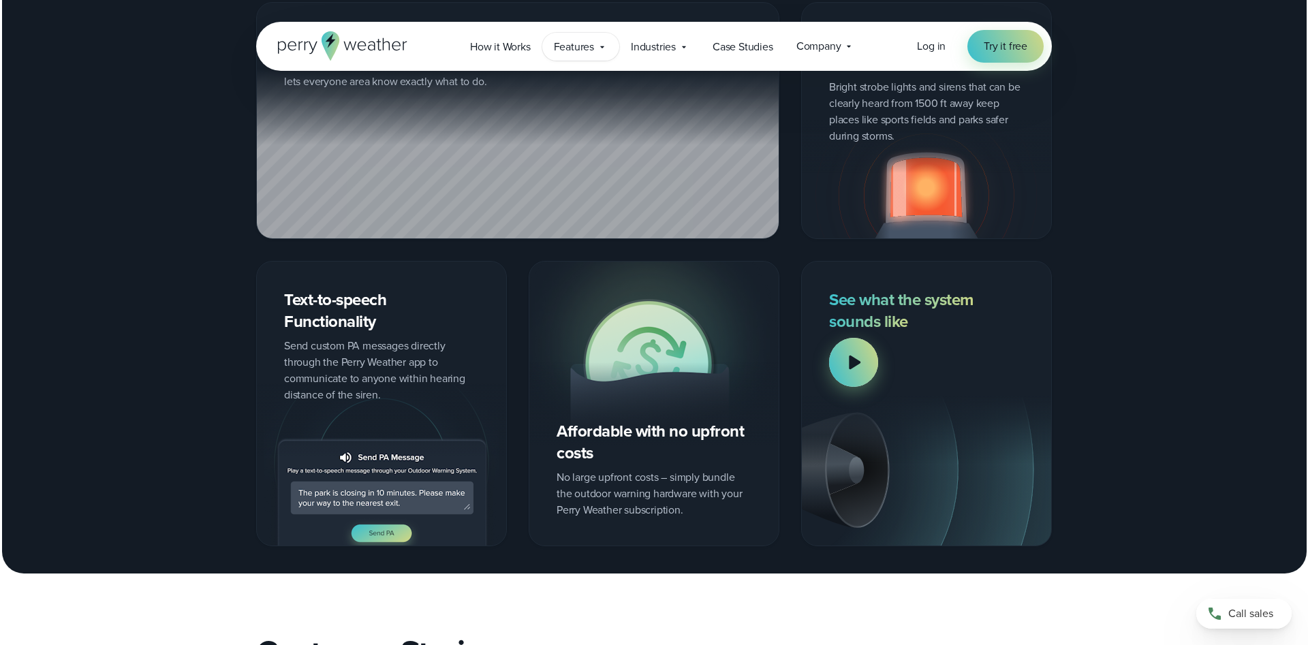
click at [574, 49] on span "Features" at bounding box center [574, 47] width 40 height 16
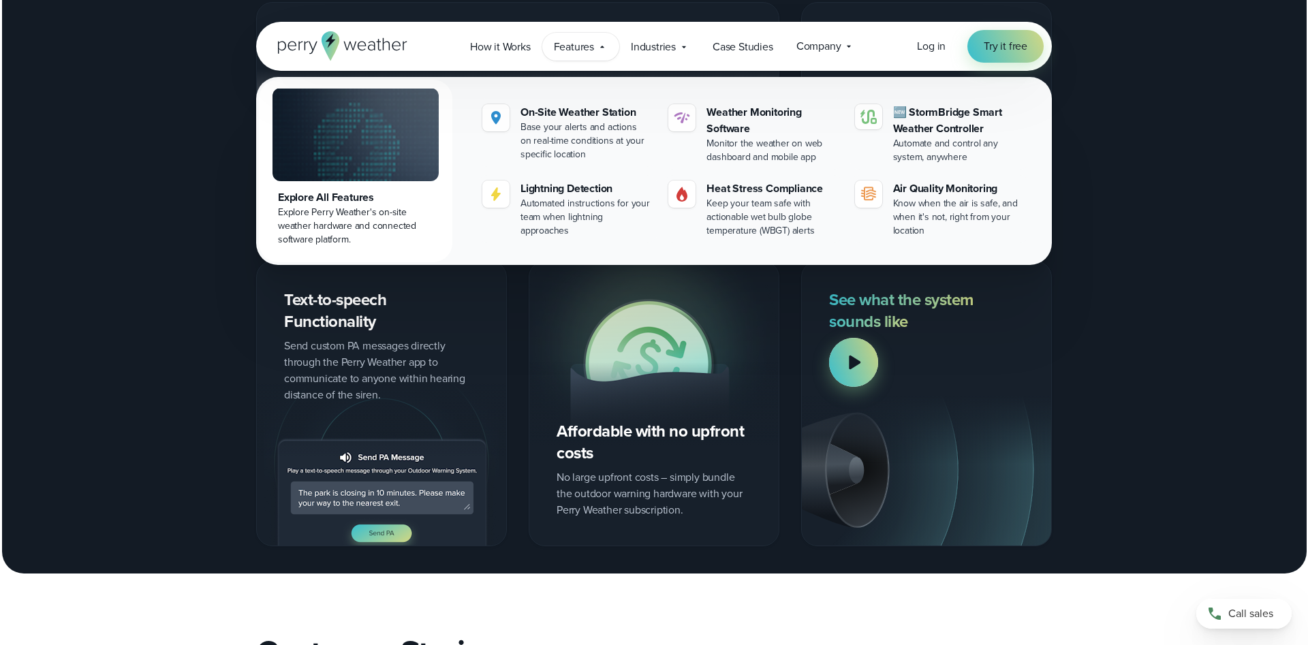
click at [345, 200] on div "Explore All Features" at bounding box center [355, 197] width 155 height 16
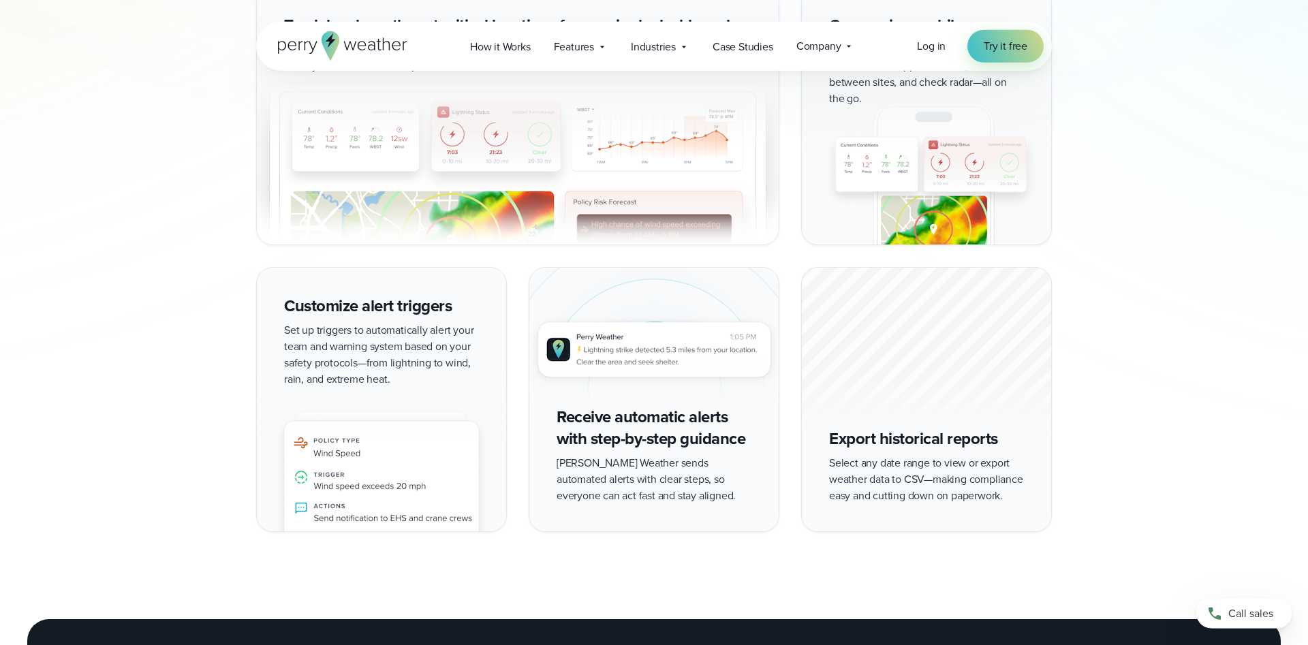
scroll to position [1529, 0]
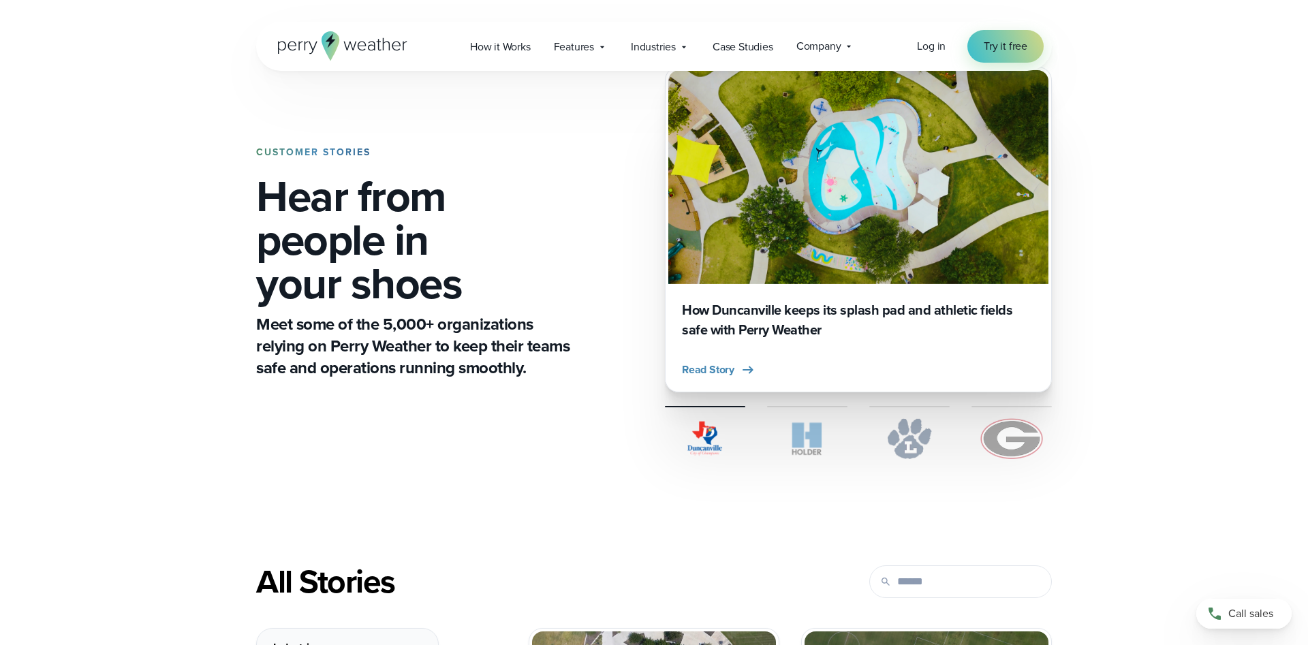
scroll to position [69, 0]
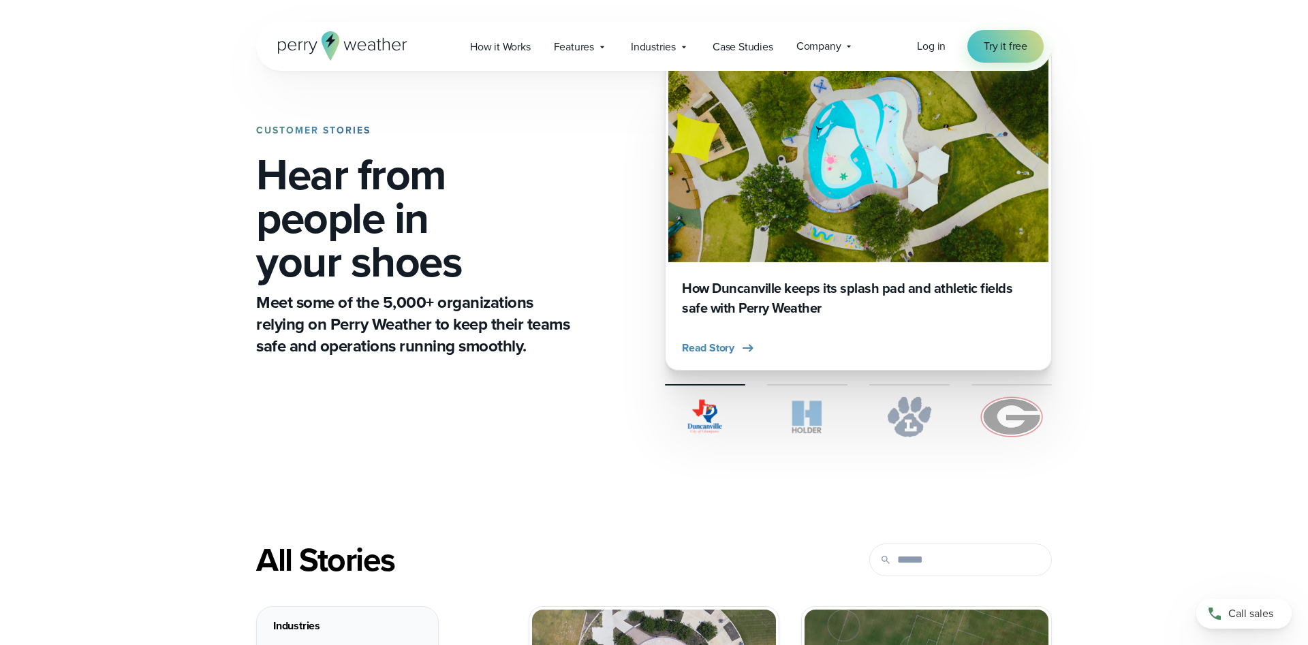
click at [1009, 408] on img at bounding box center [1011, 416] width 80 height 41
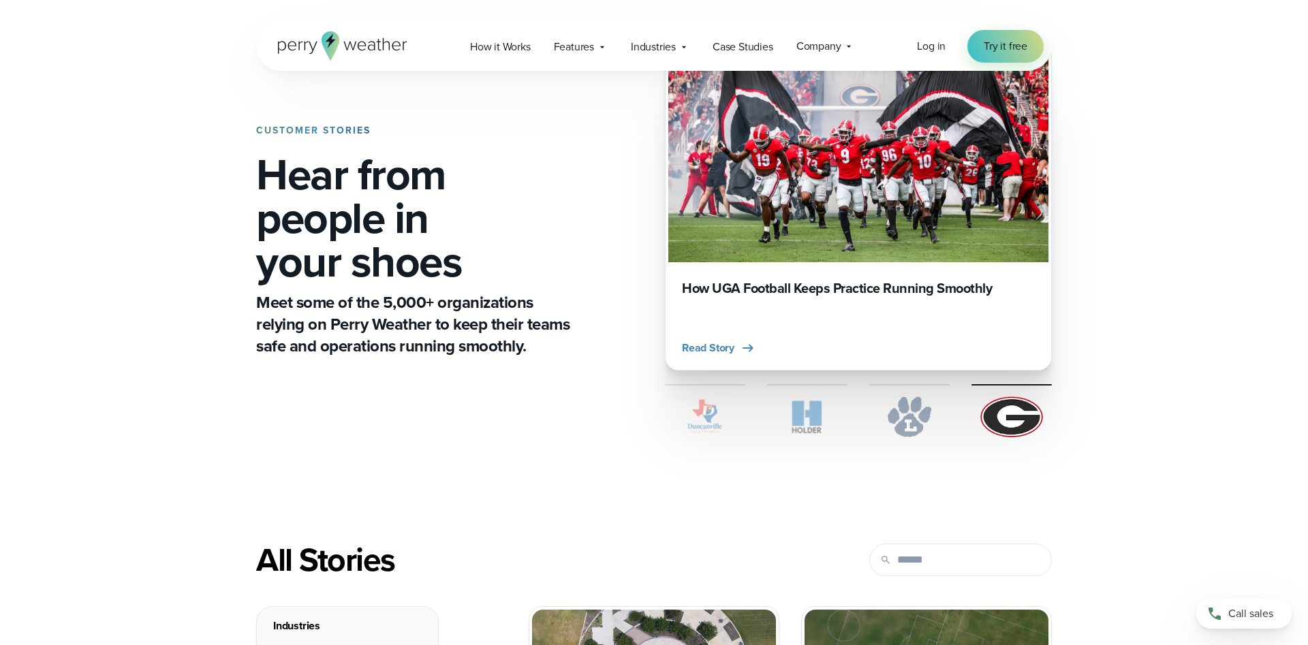
click at [908, 411] on img at bounding box center [909, 416] width 80 height 41
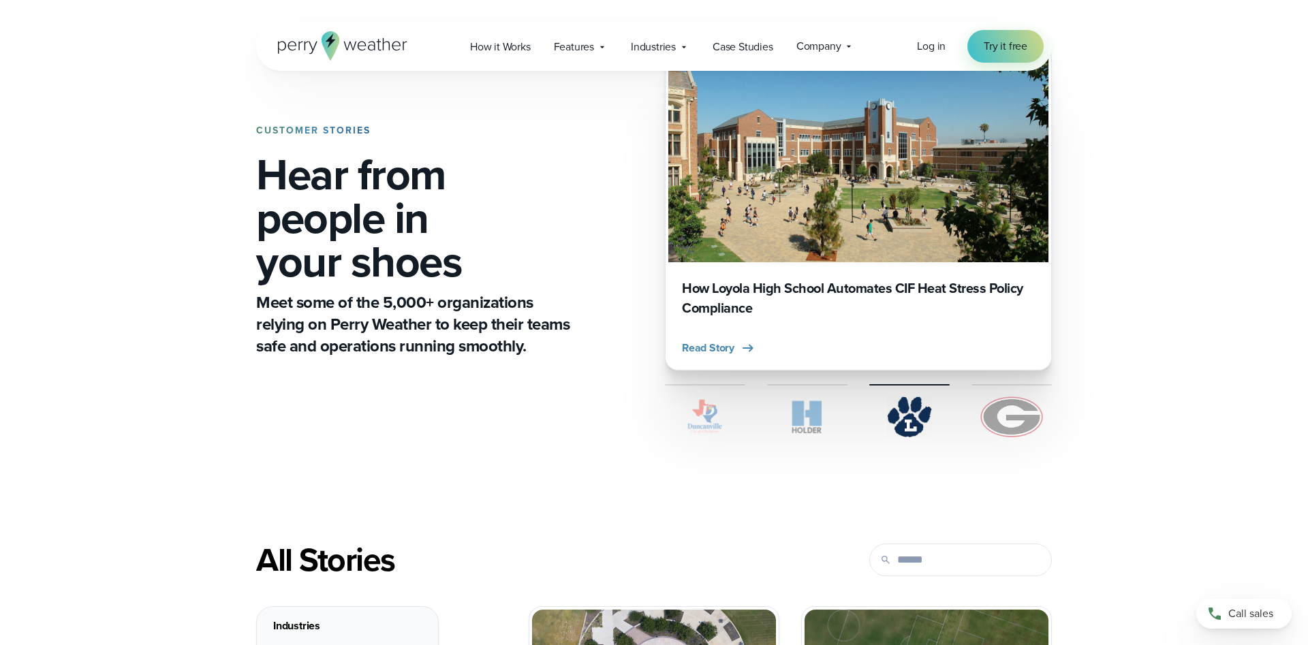
drag, startPoint x: 815, startPoint y: 416, endPoint x: 739, endPoint y: 422, distance: 76.6
click at [815, 416] on img at bounding box center [807, 416] width 80 height 41
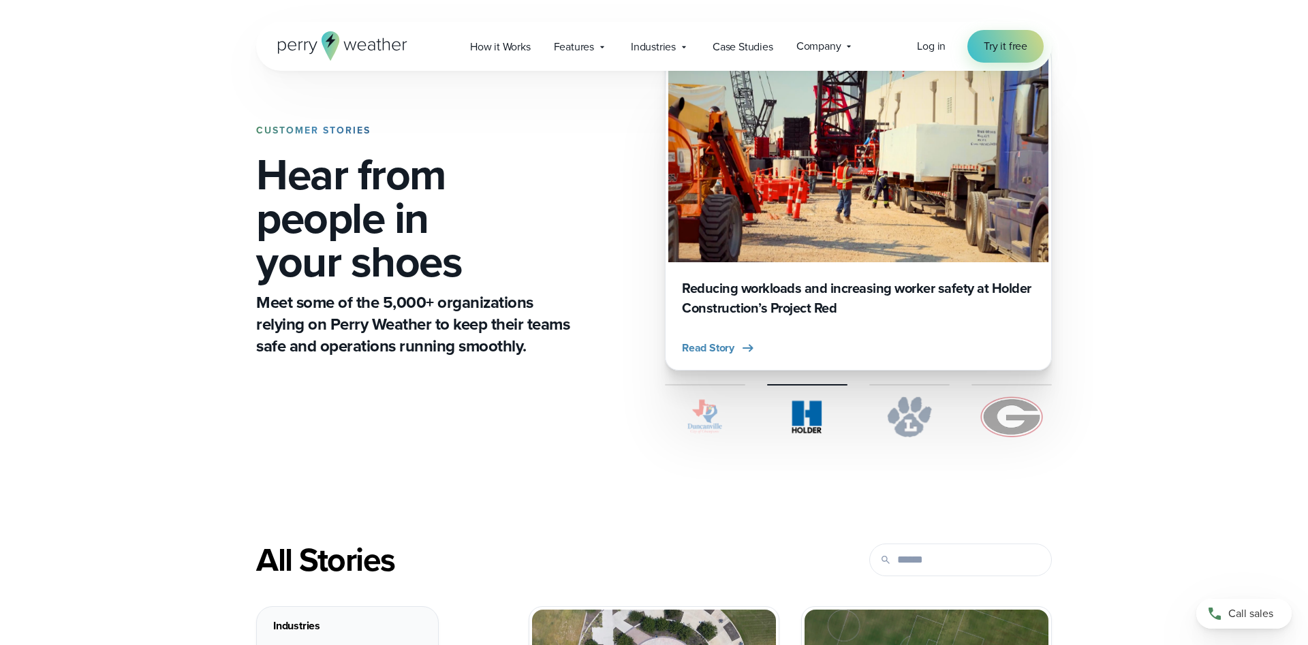
click at [719, 418] on img at bounding box center [705, 416] width 80 height 41
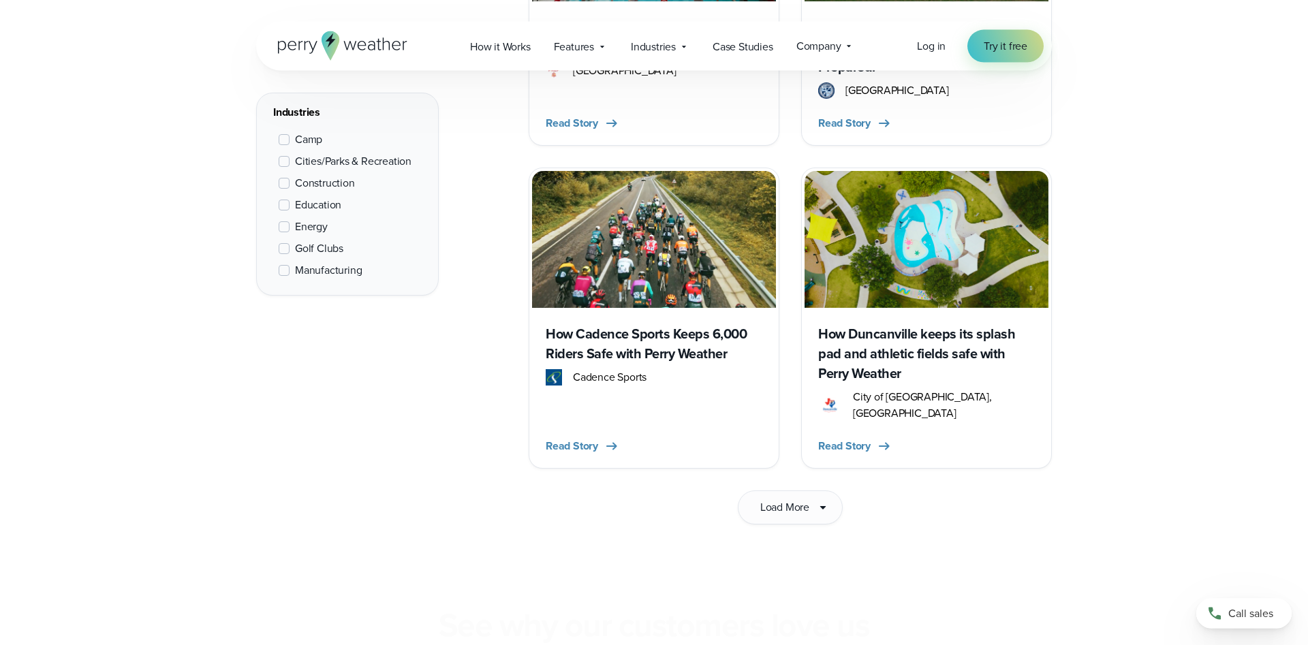
scroll to position [2084, 0]
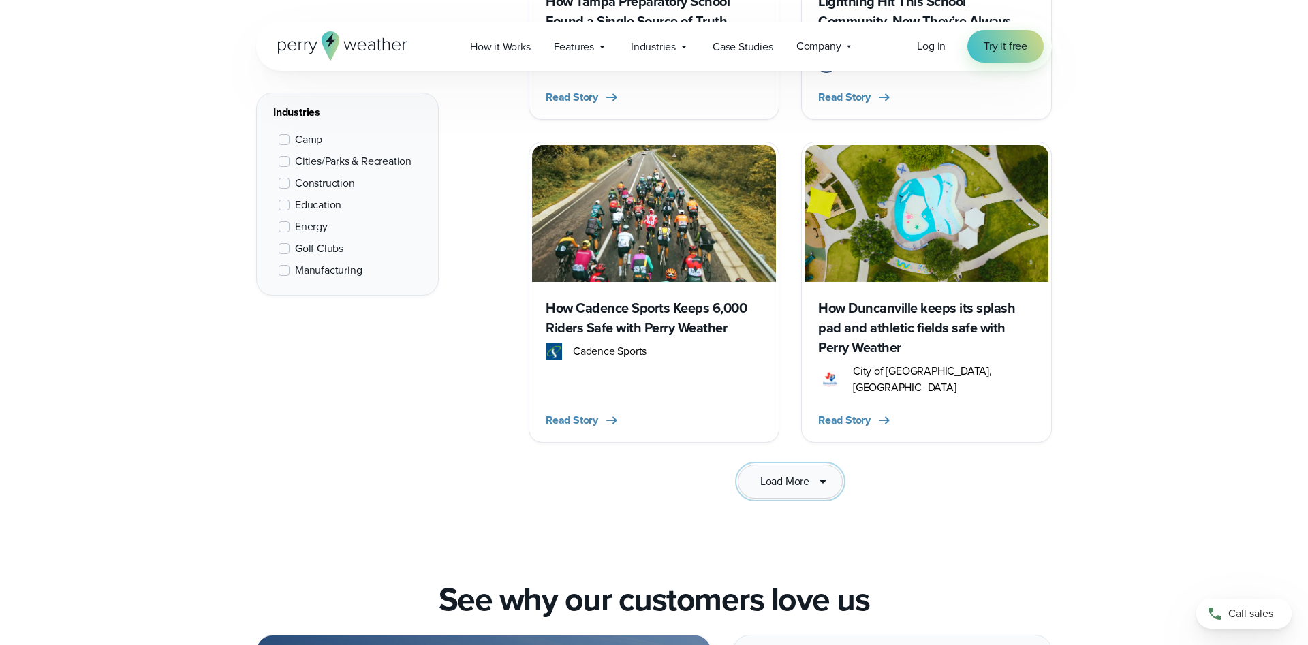
click at [782, 473] on span "Load More" at bounding box center [784, 481] width 49 height 16
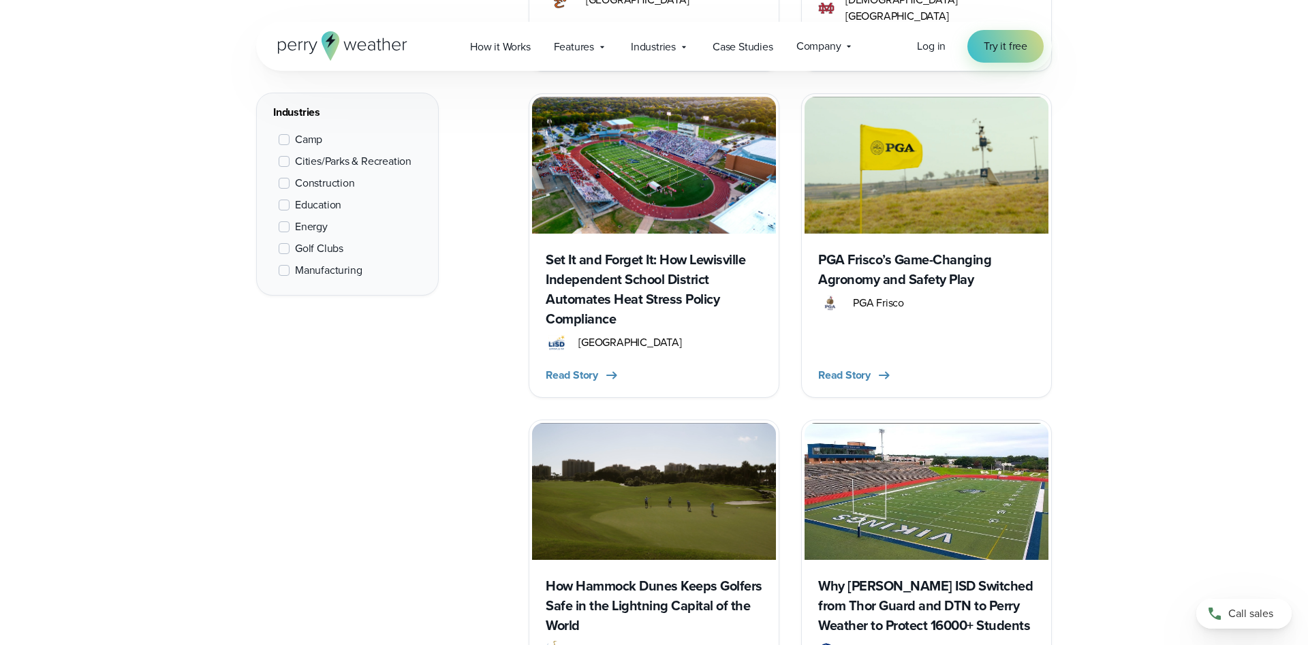
scroll to position [3891, 0]
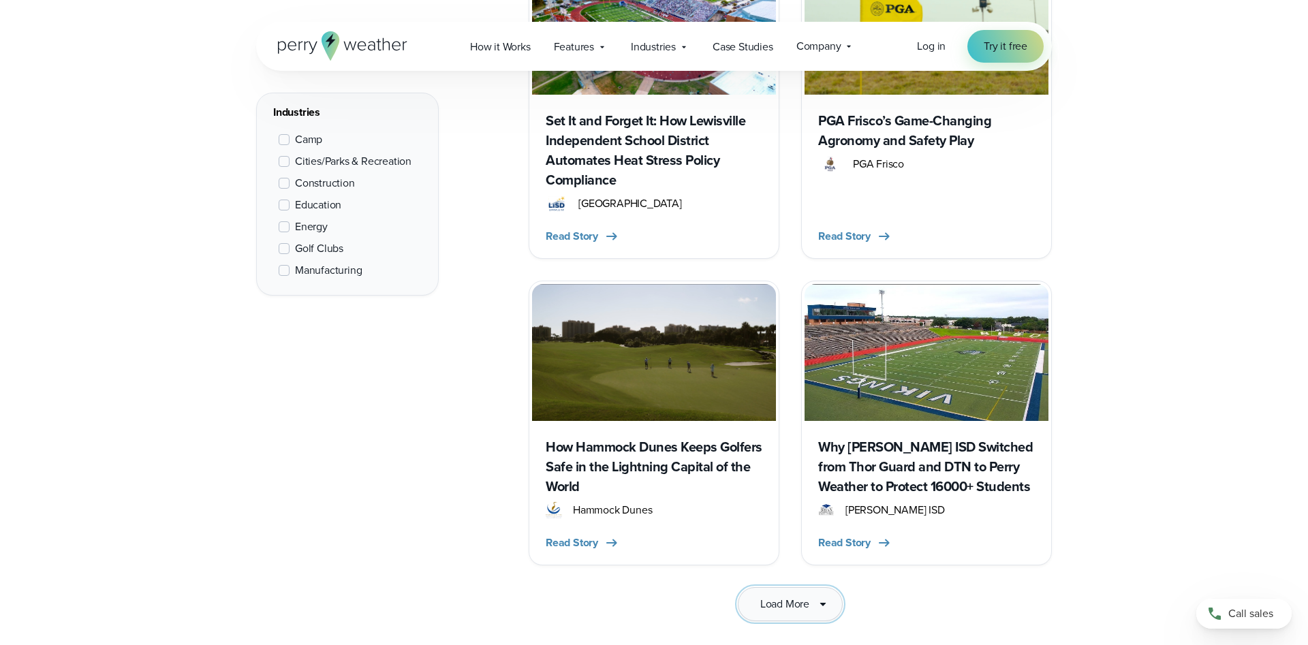
click at [813, 587] on button "Load More" at bounding box center [790, 604] width 105 height 34
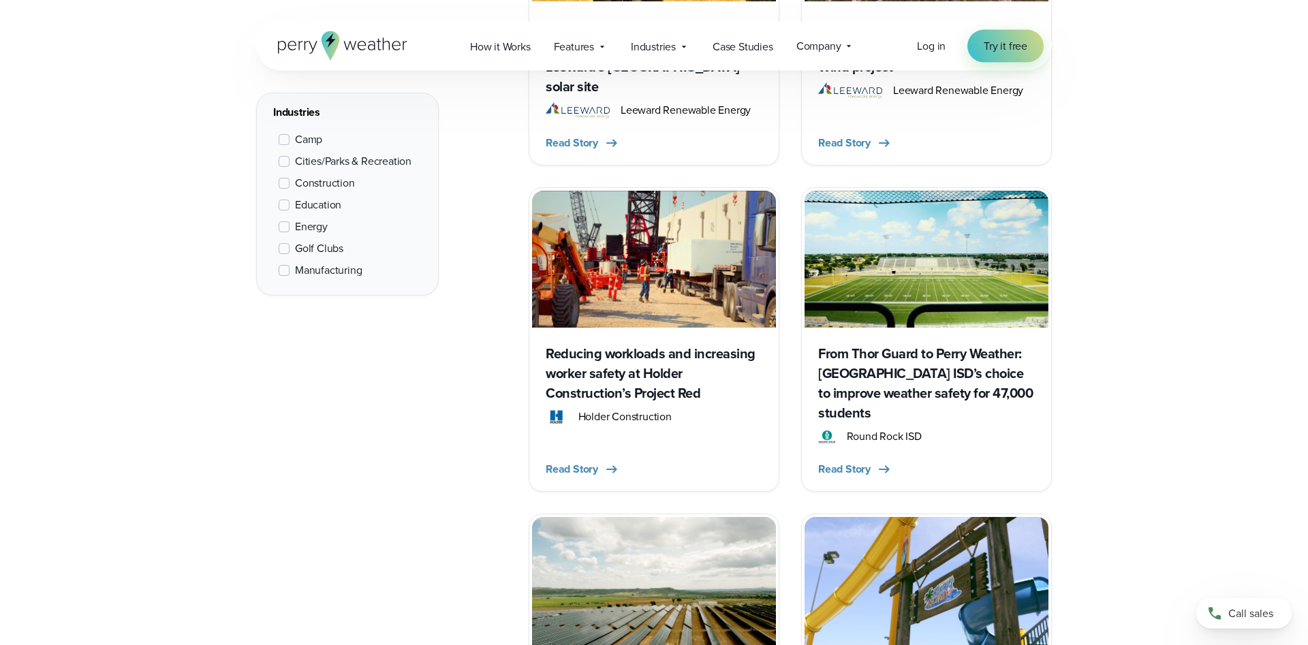
scroll to position [4655, 0]
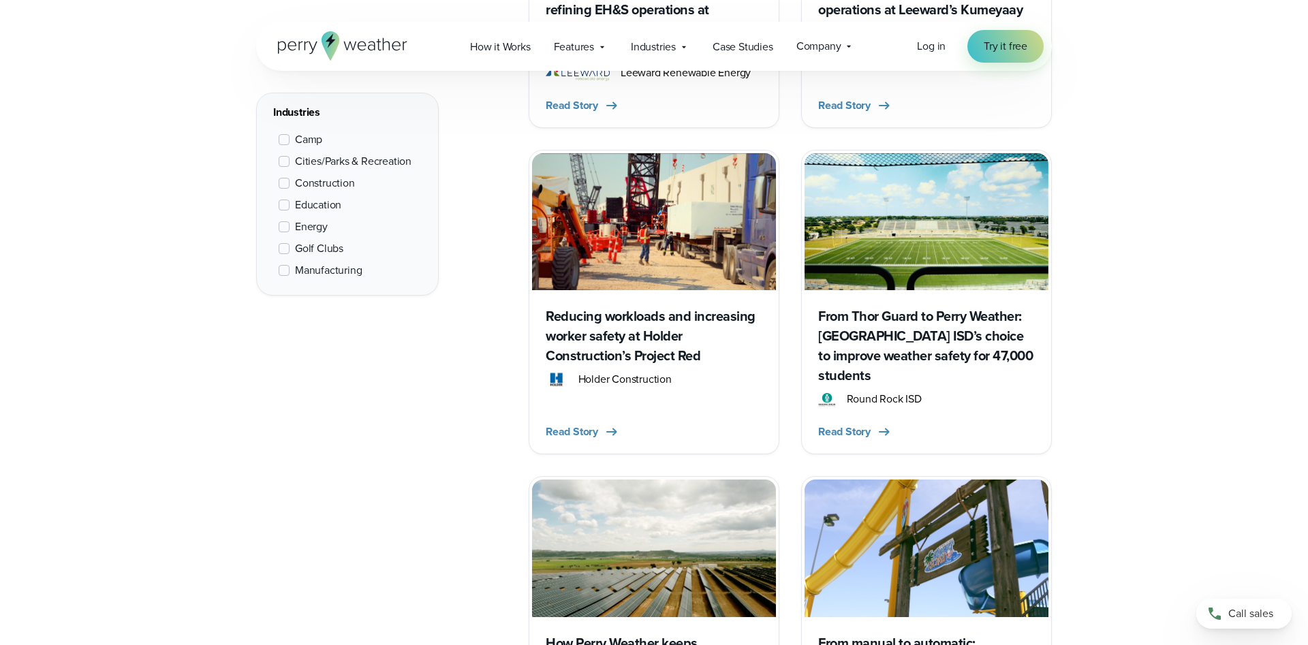
click at [283, 160] on span at bounding box center [284, 161] width 11 height 11
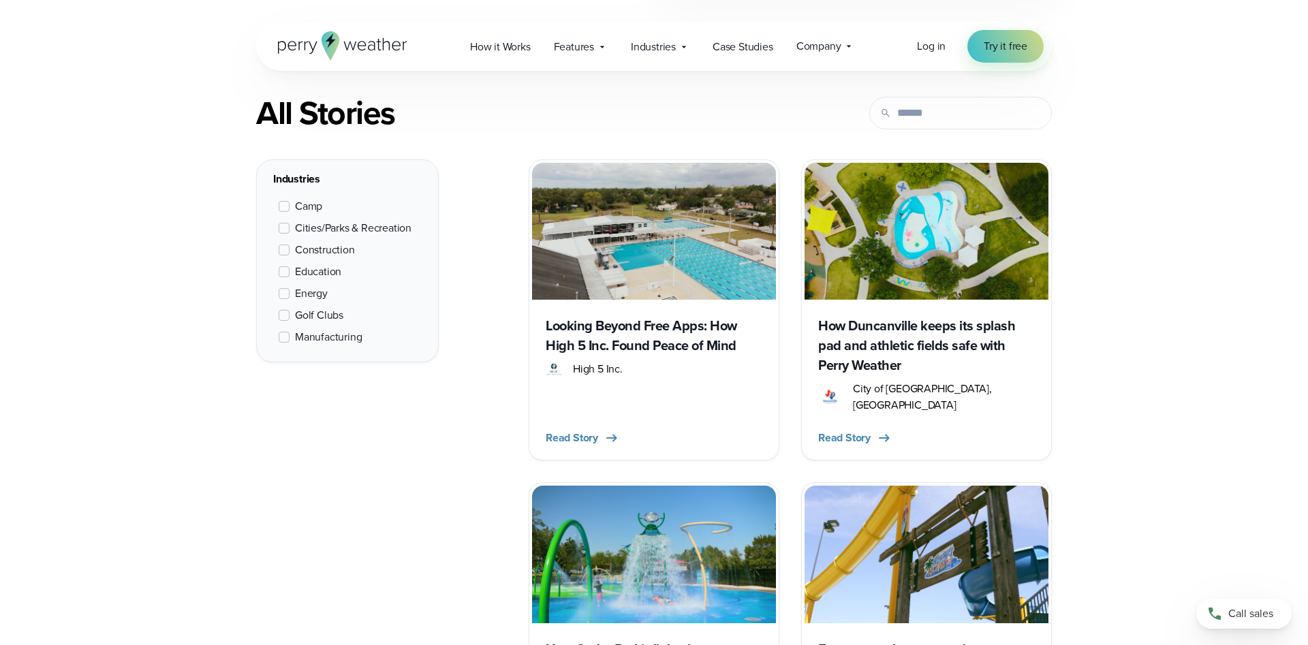
scroll to position [512, 0]
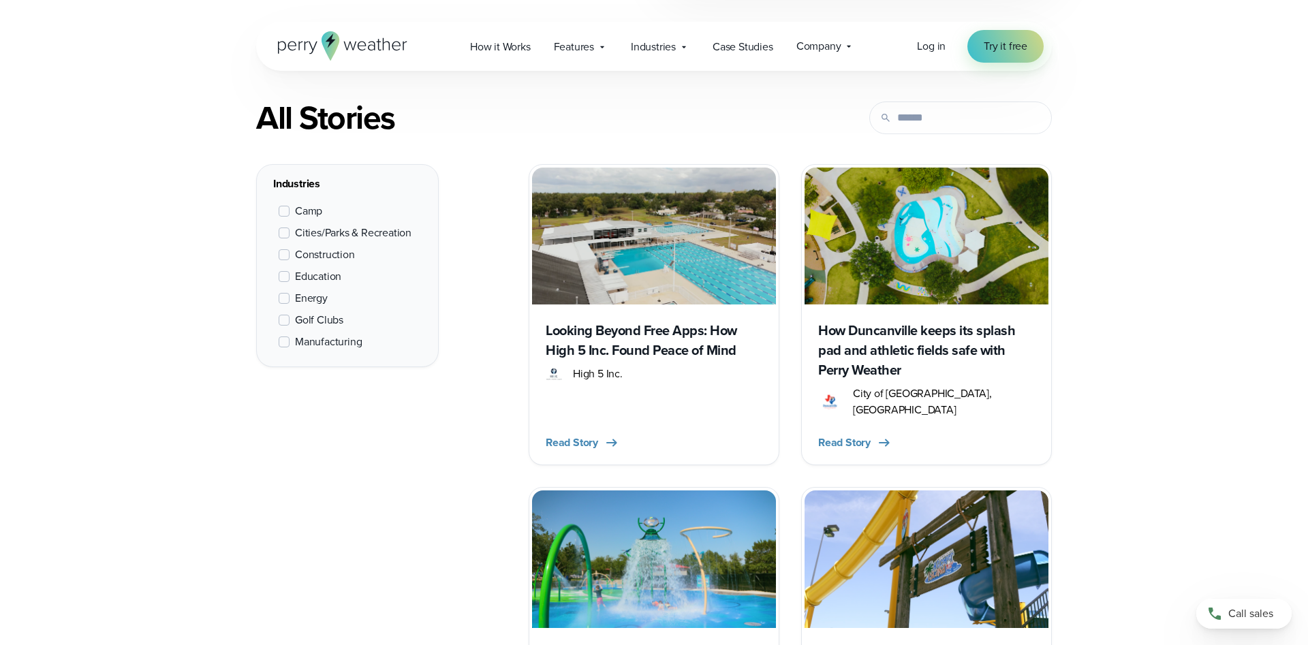
click at [282, 277] on span at bounding box center [284, 276] width 11 height 11
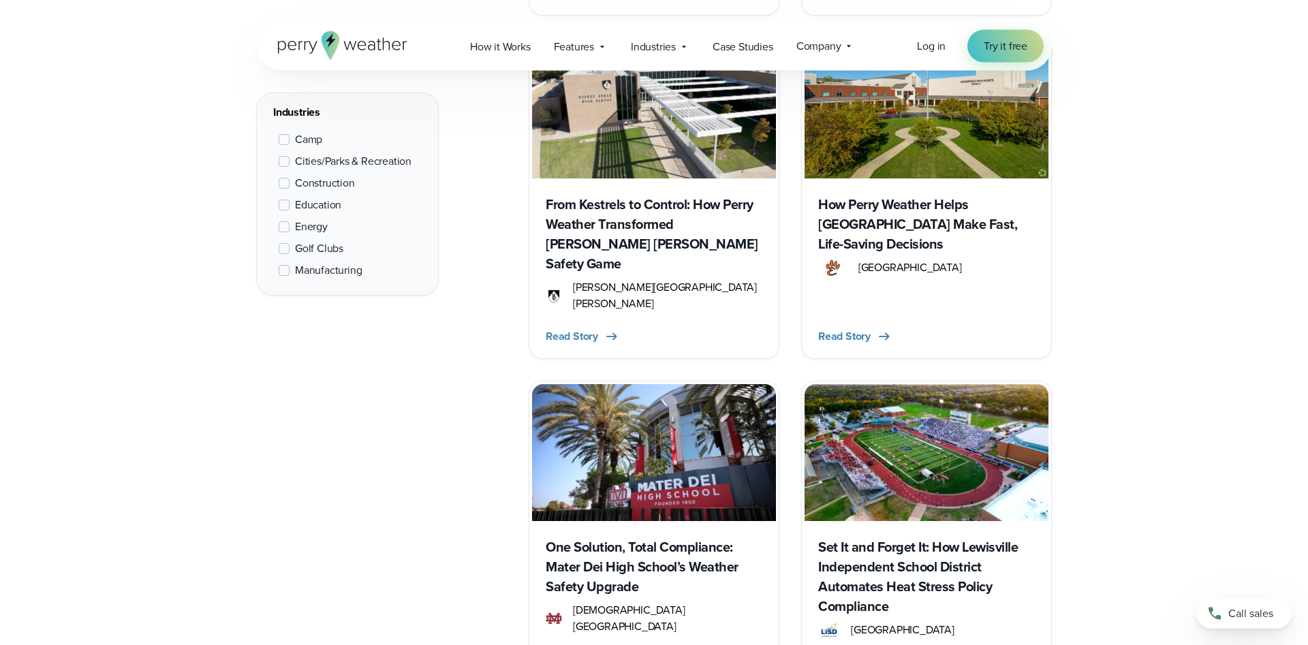
scroll to position [2040, 0]
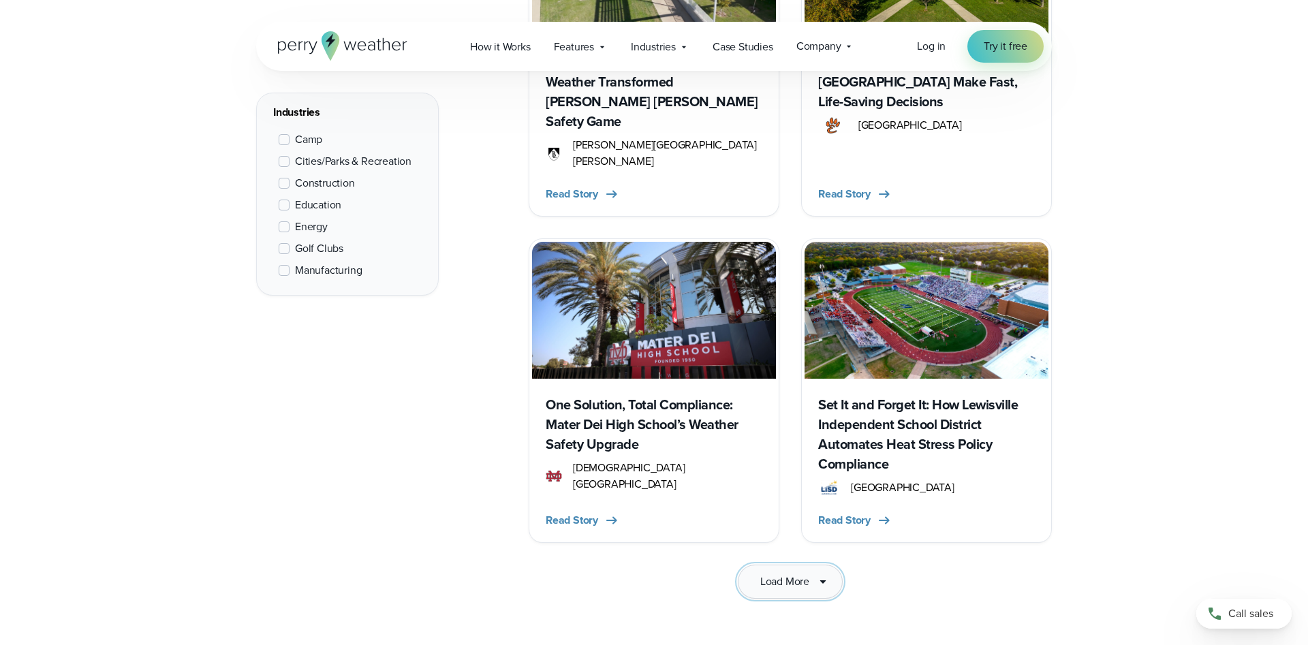
click at [778, 574] on span "Load More" at bounding box center [784, 582] width 49 height 16
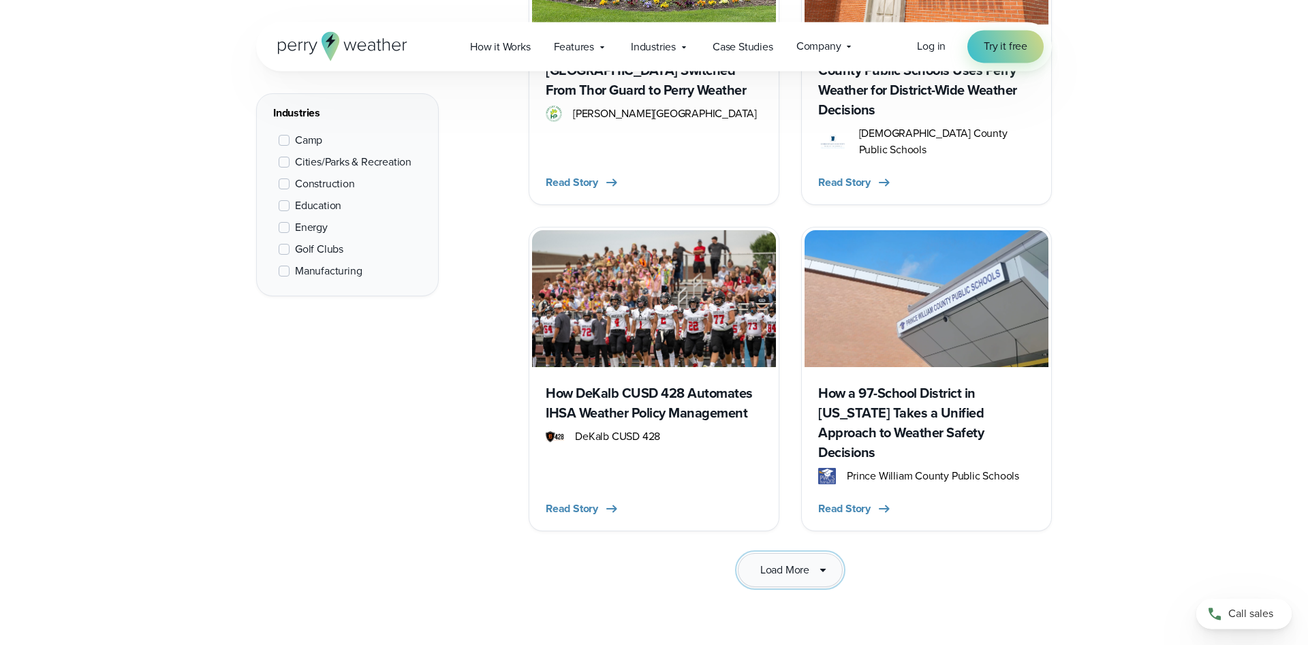
scroll to position [3985, 0]
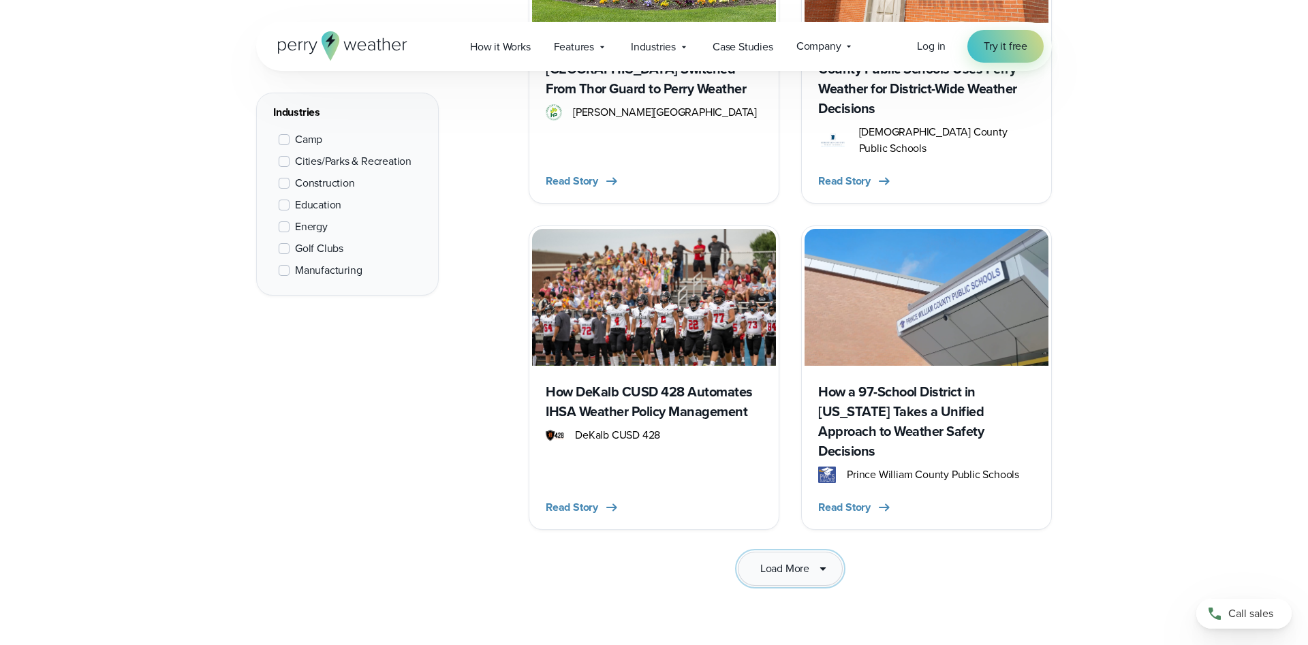
click at [793, 561] on span "Load More" at bounding box center [784, 569] width 49 height 16
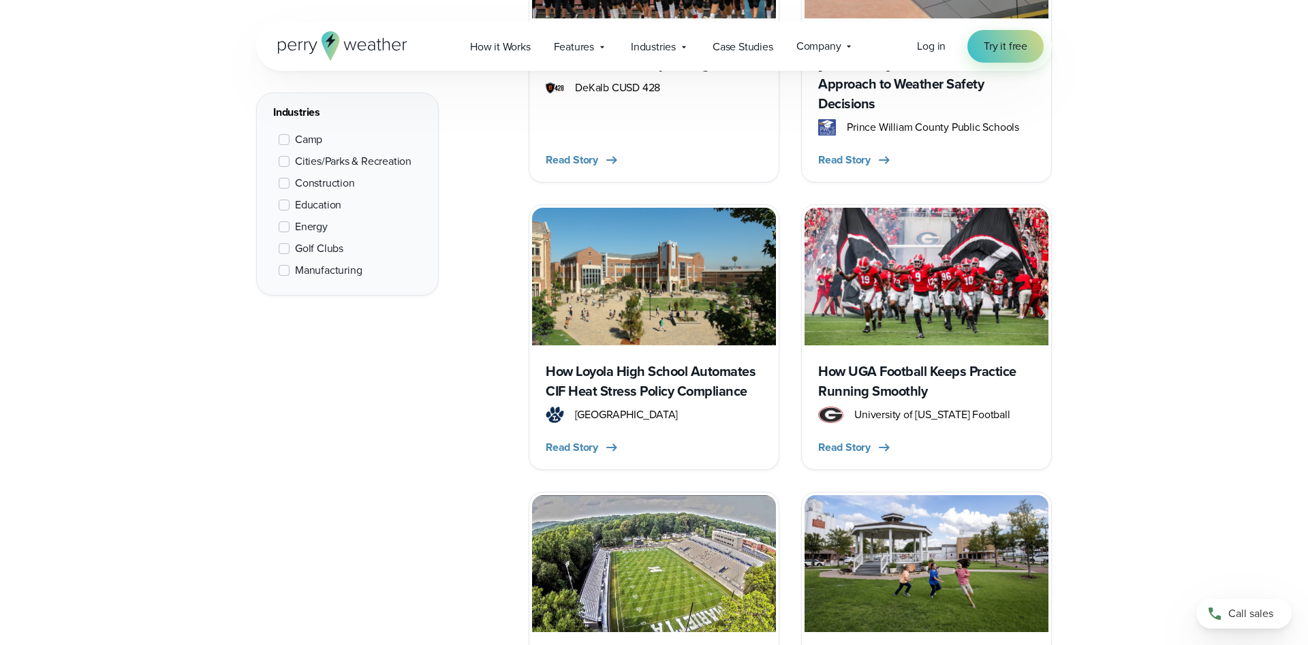
scroll to position [4055, 0]
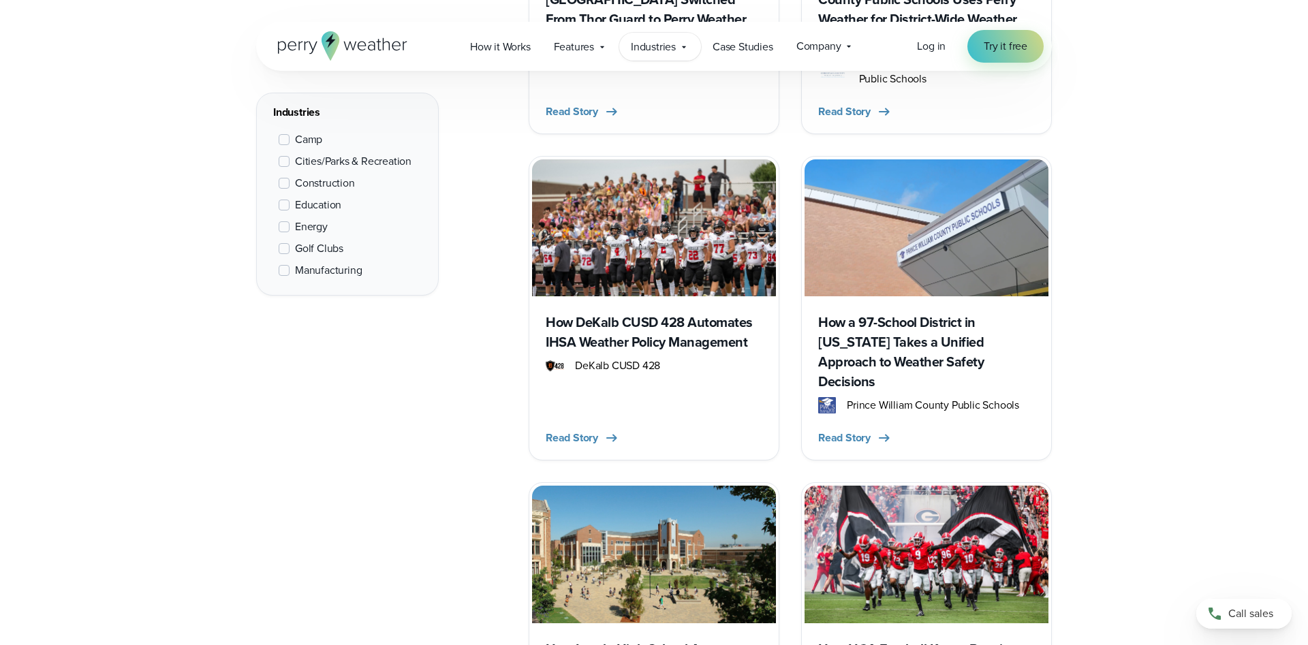
click at [648, 55] on div "Industries Featured Case Study How PGA of America is Prioritizing Golfer Safety…" at bounding box center [660, 47] width 82 height 28
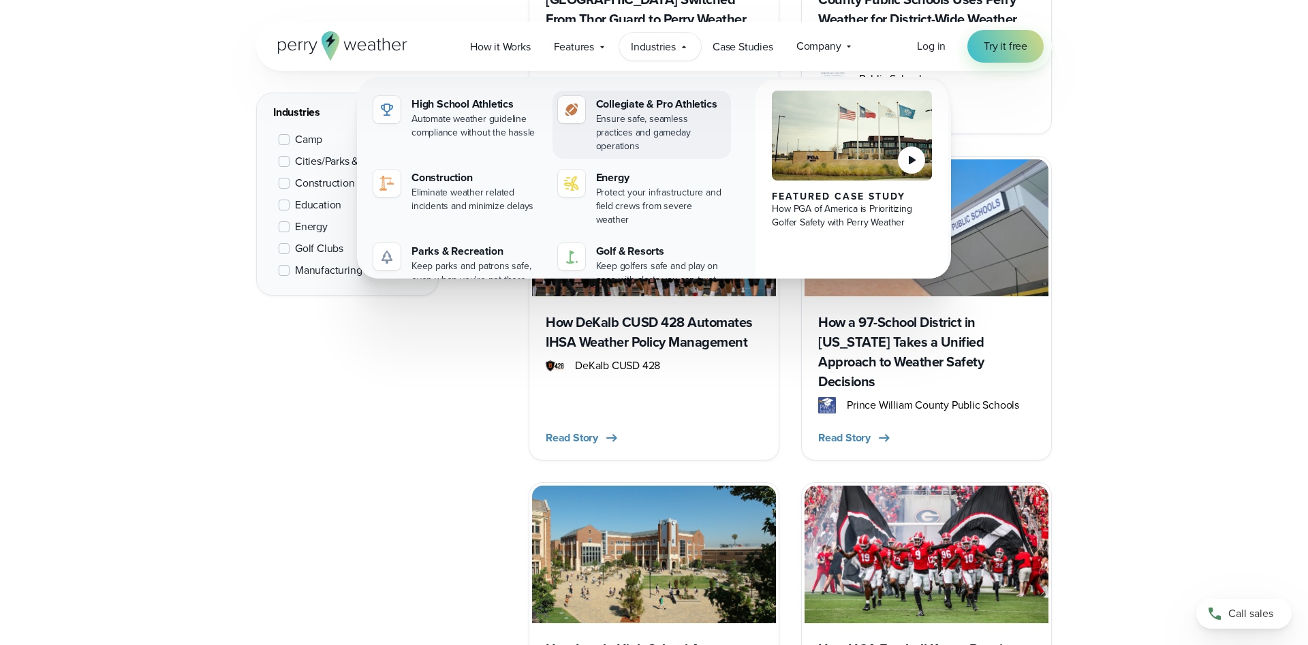
click at [576, 109] on img at bounding box center [571, 109] width 16 height 16
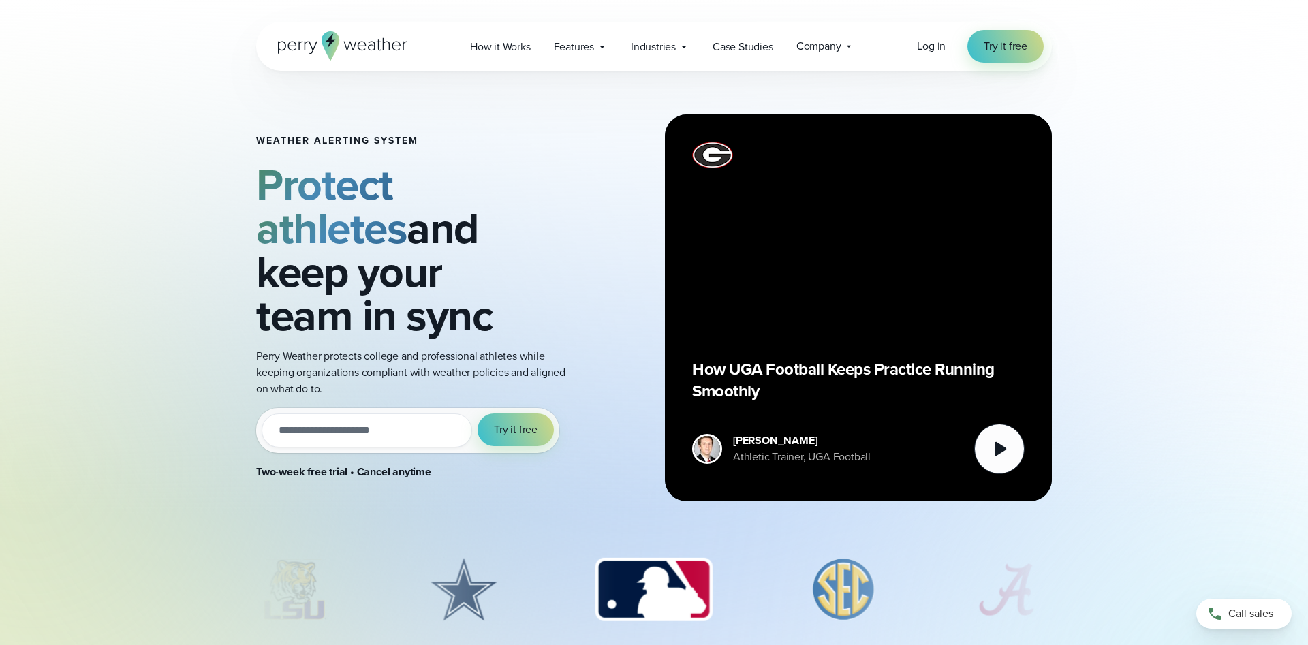
scroll to position [208, 0]
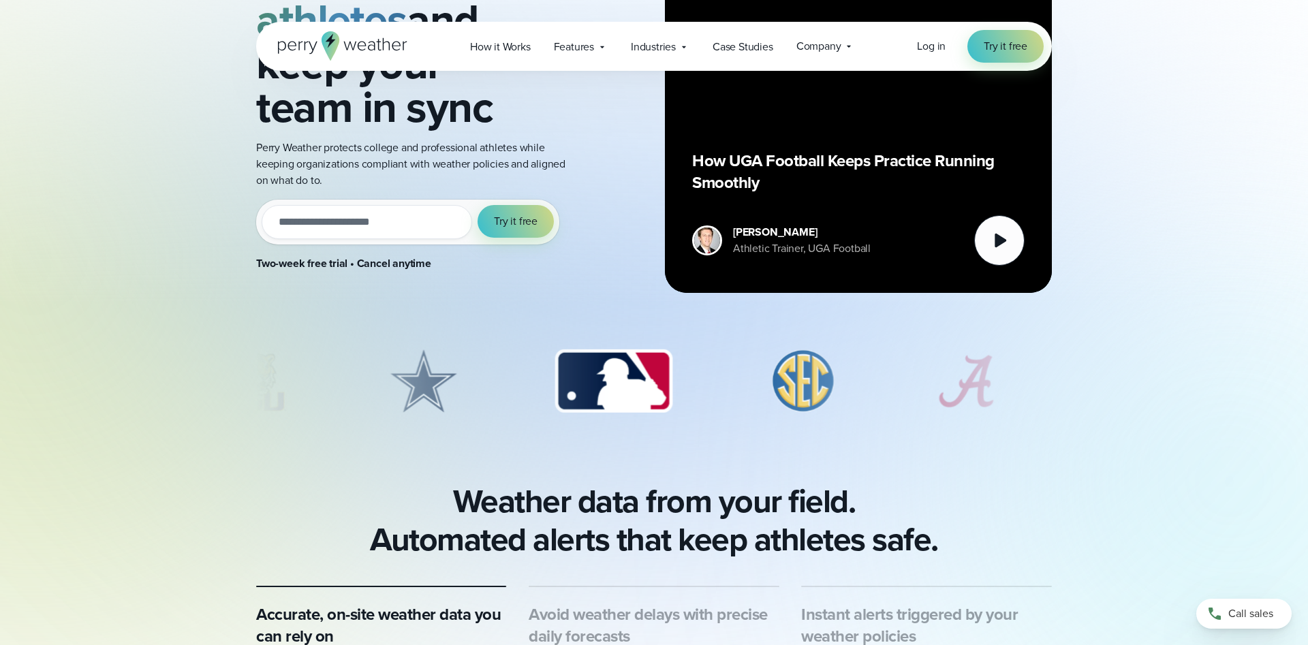
click at [414, 394] on img "2 of 8" at bounding box center [423, 381] width 105 height 68
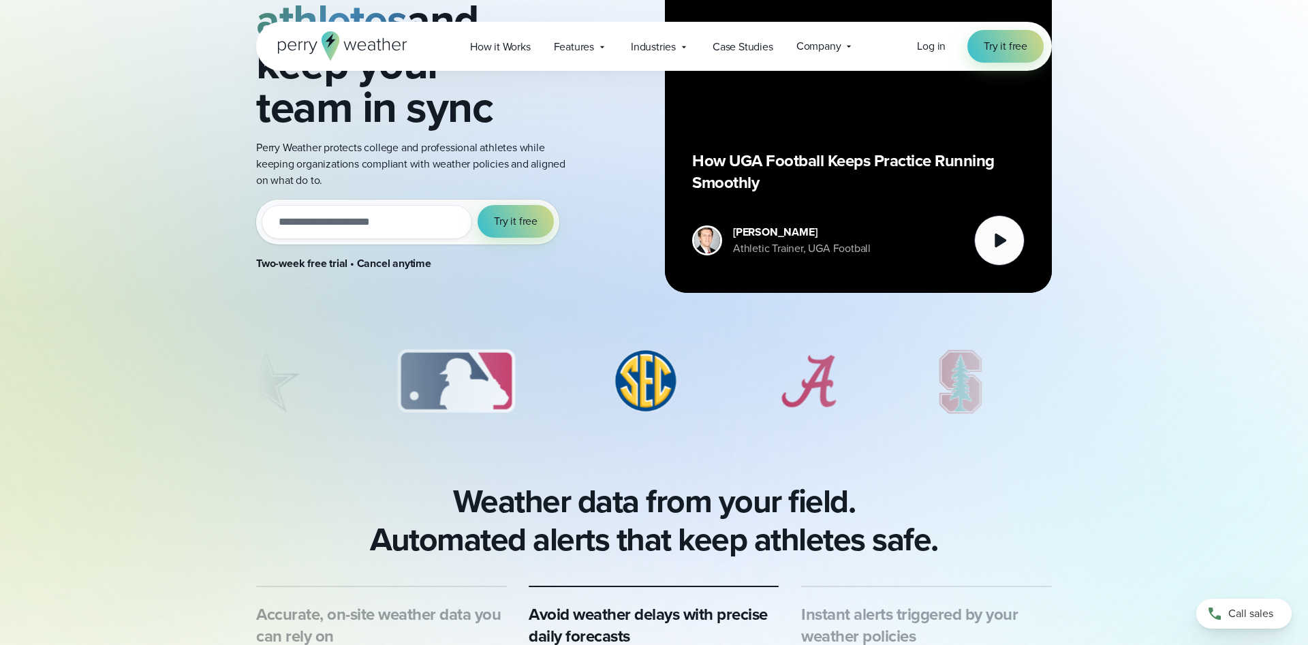
click at [445, 386] on img "3 of 8" at bounding box center [456, 381] width 144 height 68
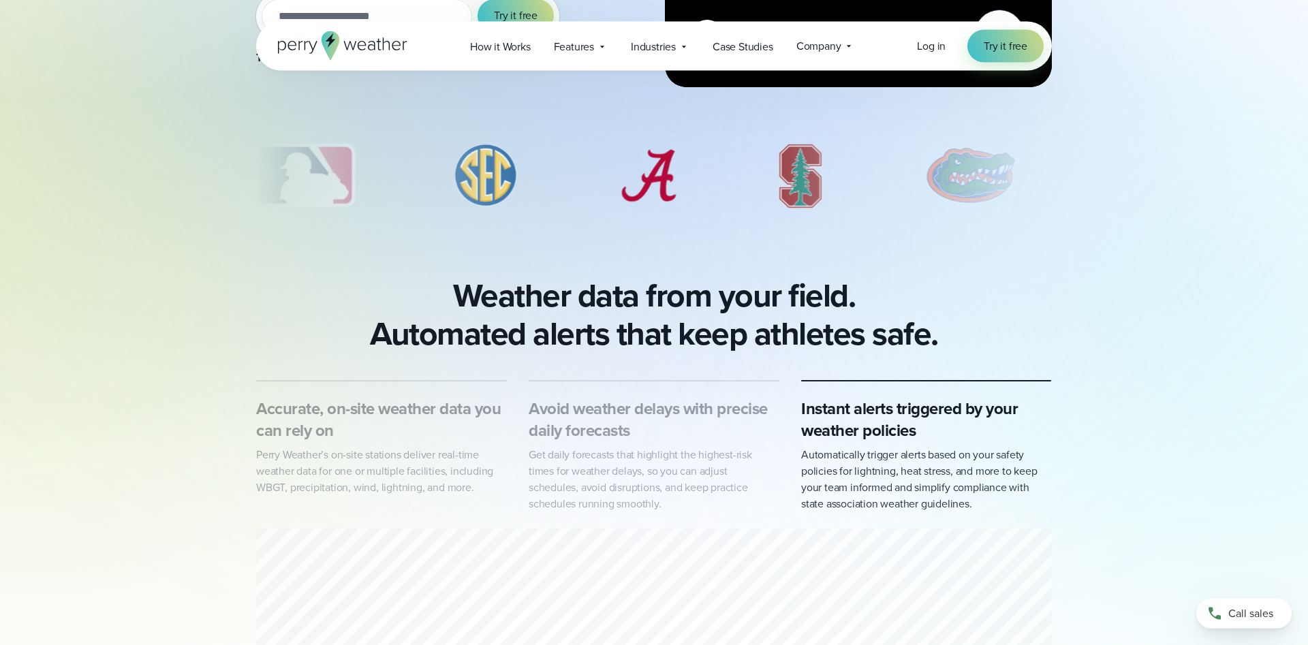
scroll to position [695, 0]
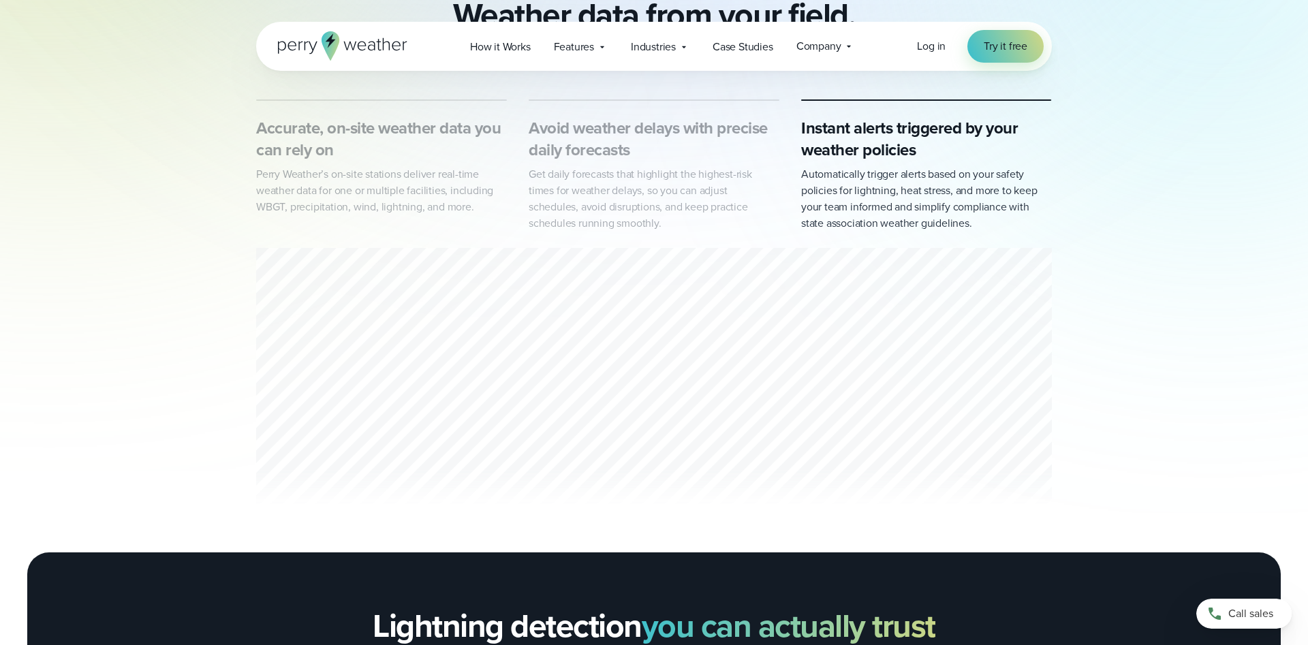
click at [777, 352] on div "3 of 3" at bounding box center [654, 386] width 796 height 277
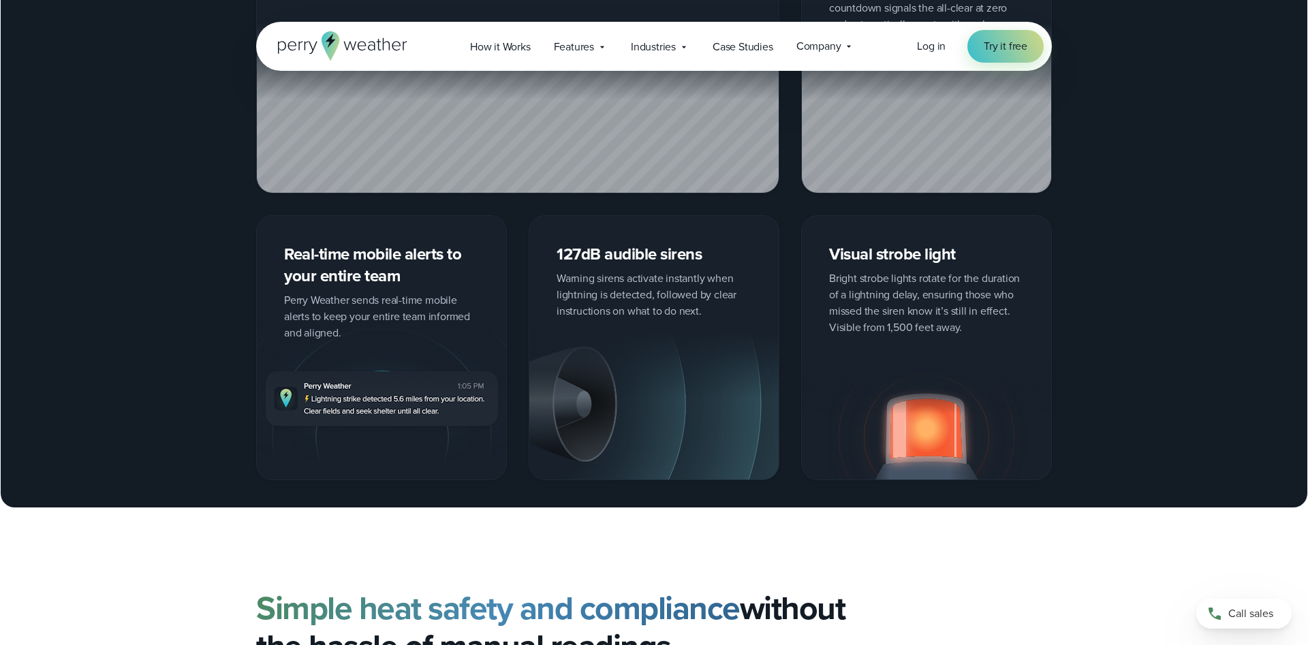
scroll to position [2362, 0]
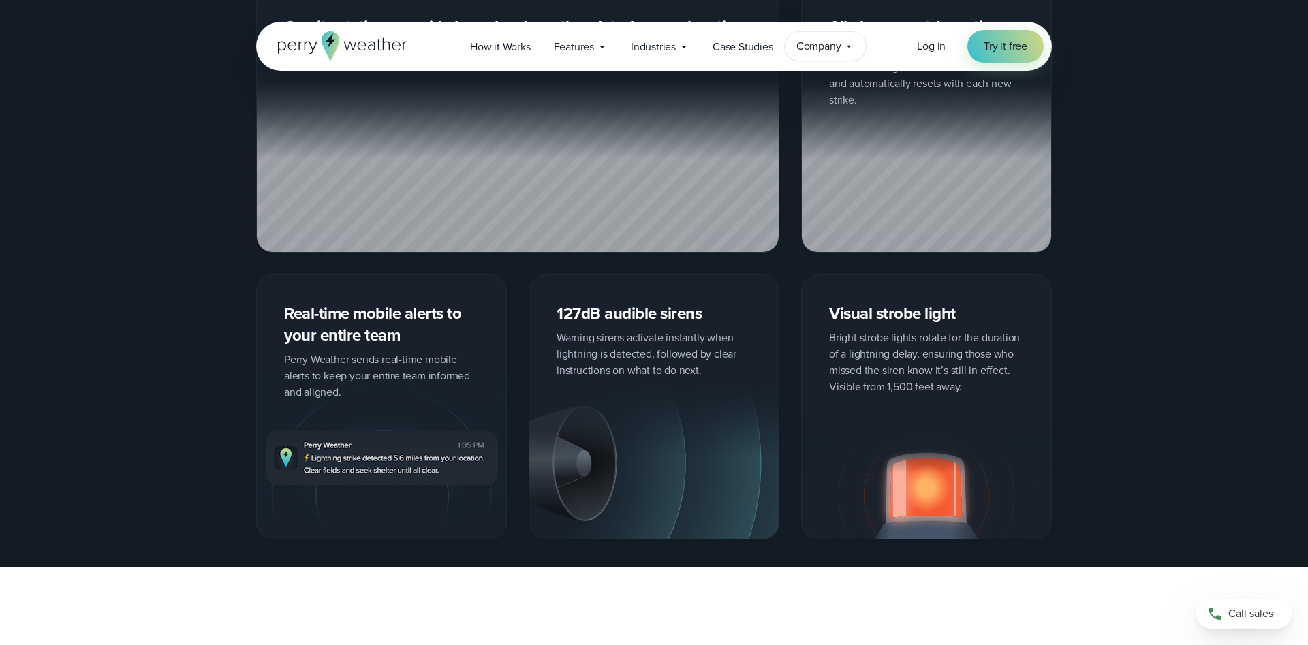
click at [843, 48] on div "Company Contact Us Reach out to us for sales or support questions" at bounding box center [826, 46] width 82 height 29
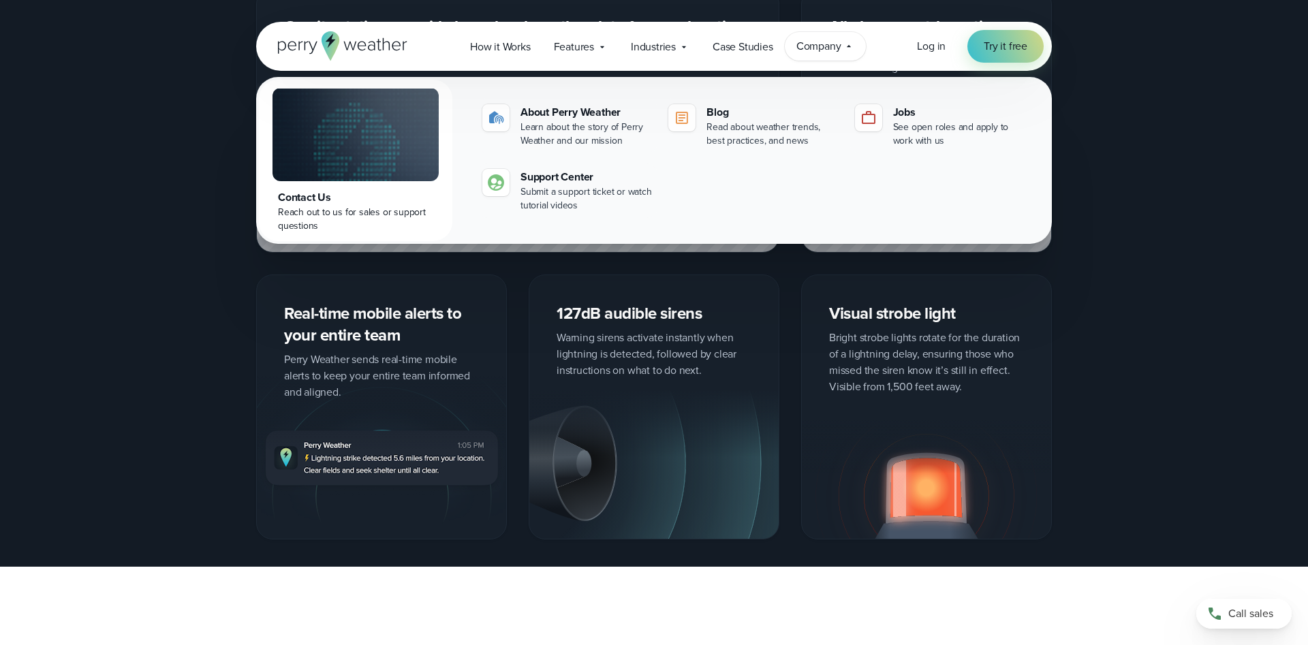
click at [843, 48] on div "Company Contact Us Reach out to us for sales or support questions" at bounding box center [826, 46] width 82 height 29
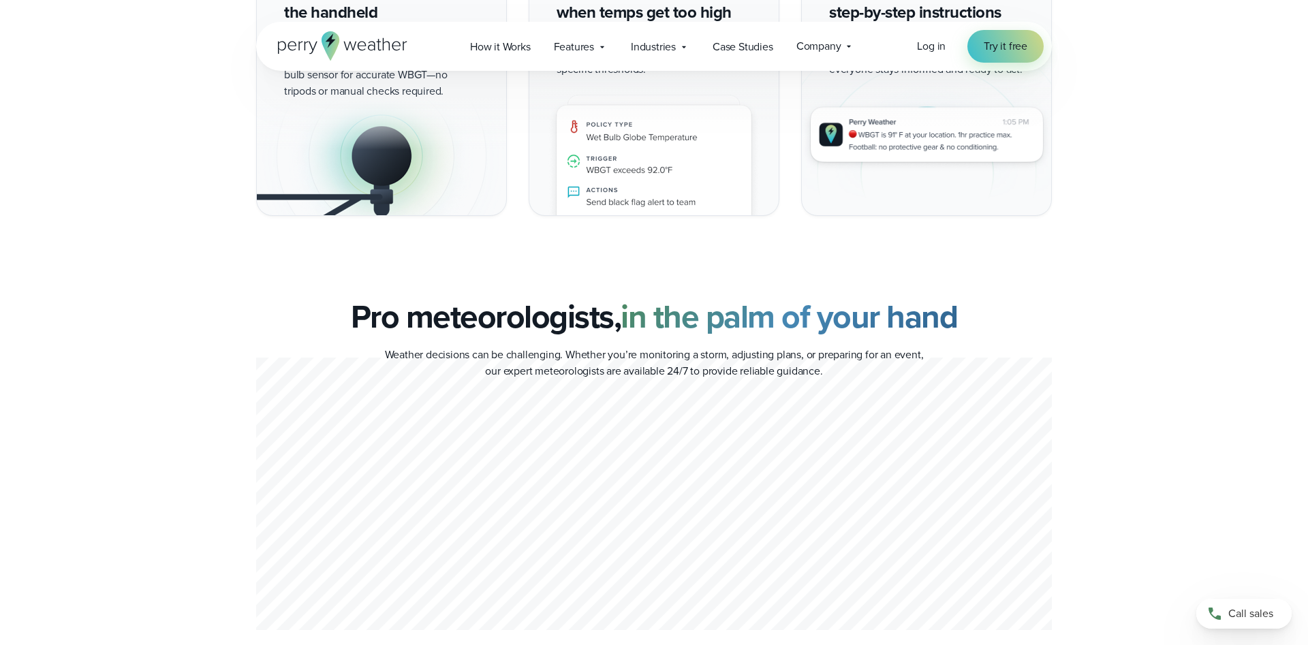
scroll to position [3154, 0]
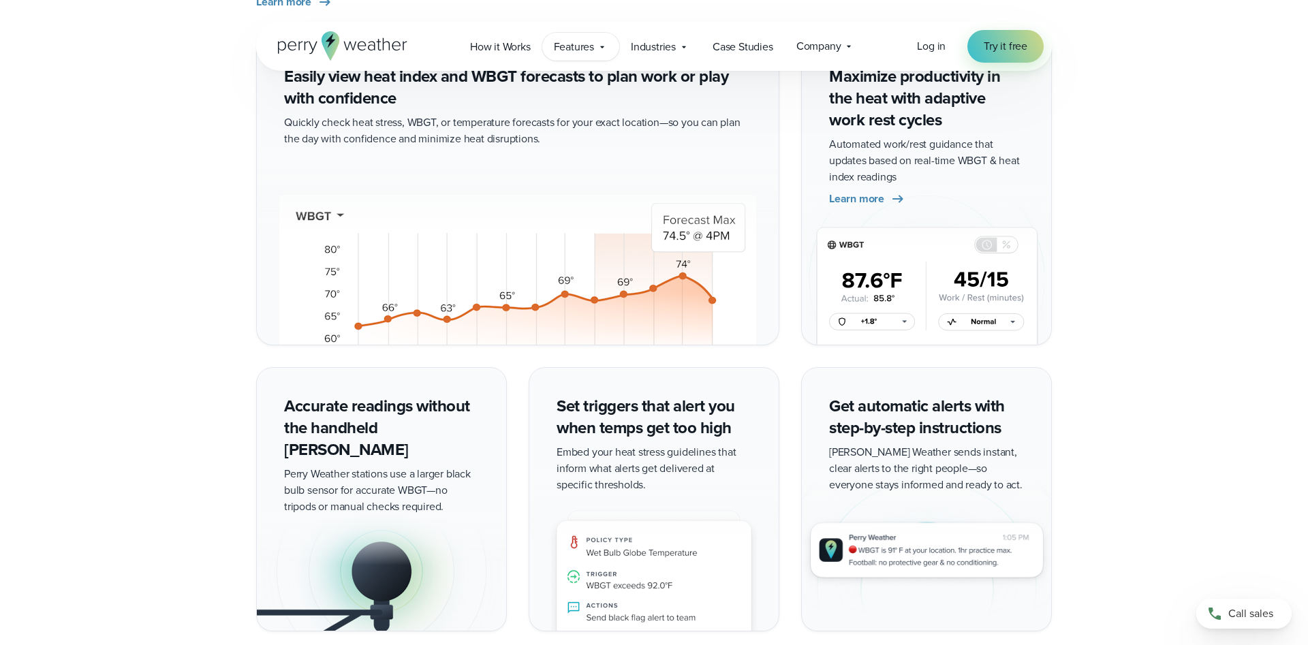
click at [567, 58] on div "Features Explore All Features Explore Perry Weather's on-site weather hardware …" at bounding box center [580, 47] width 77 height 28
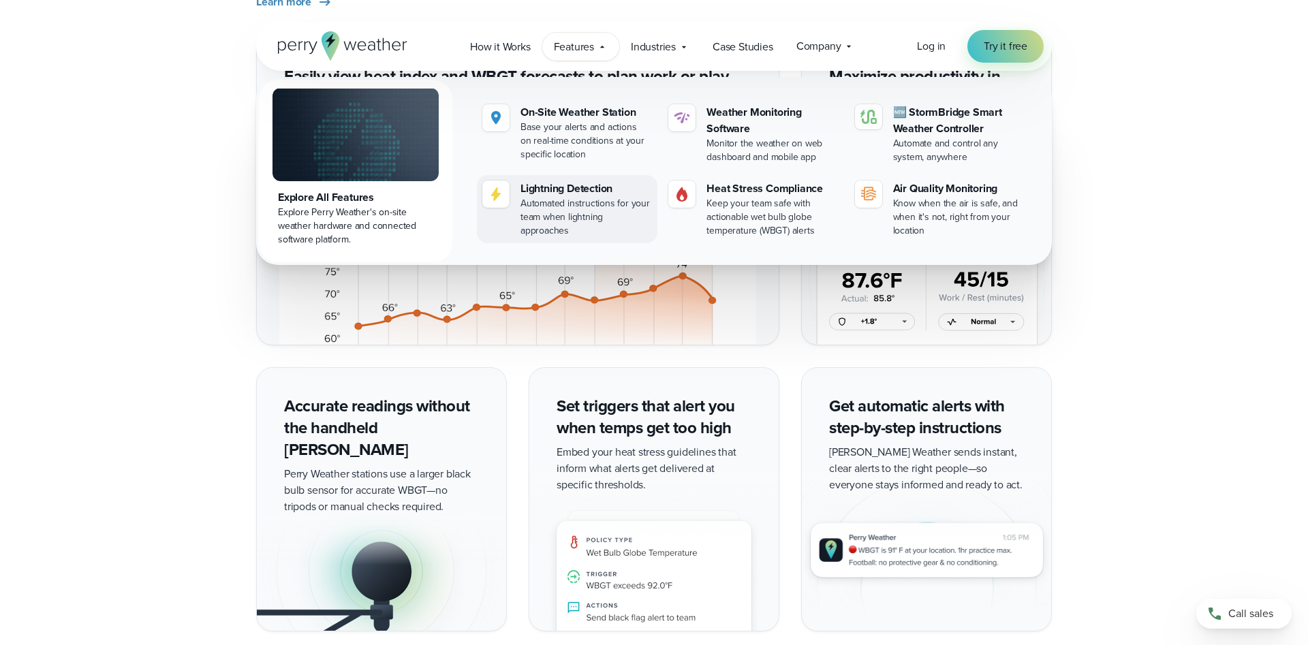
click at [503, 193] on div at bounding box center [495, 194] width 27 height 27
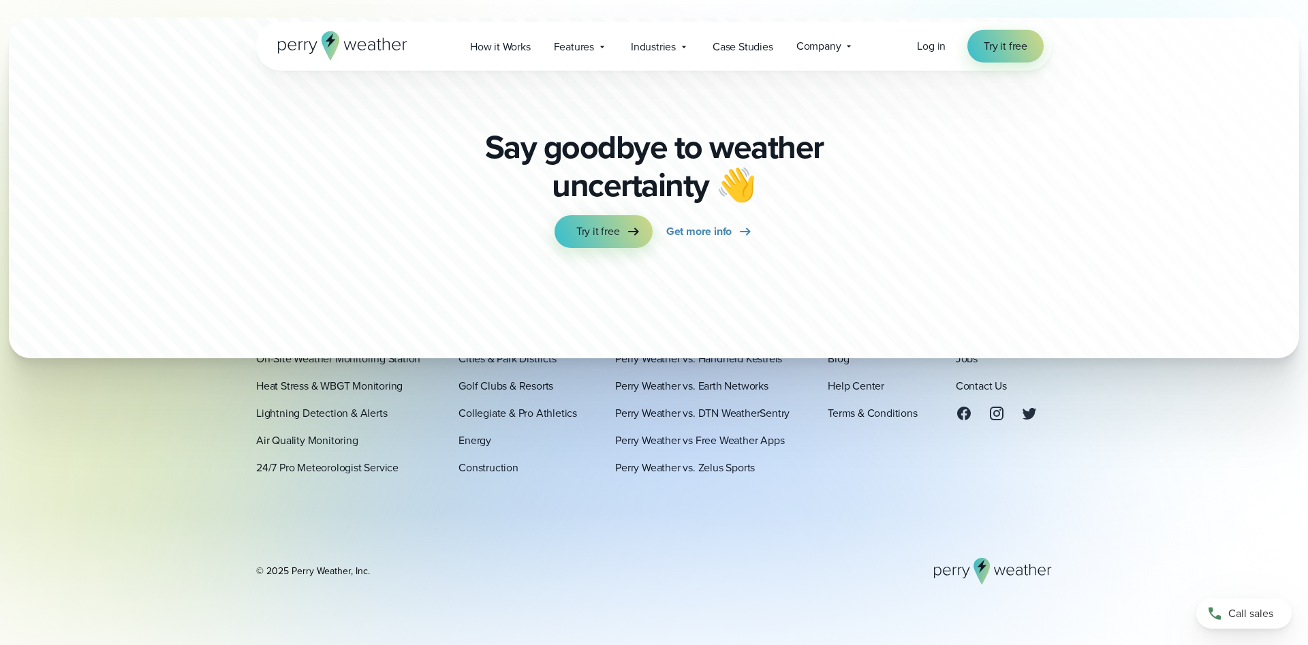
scroll to position [4152, 0]
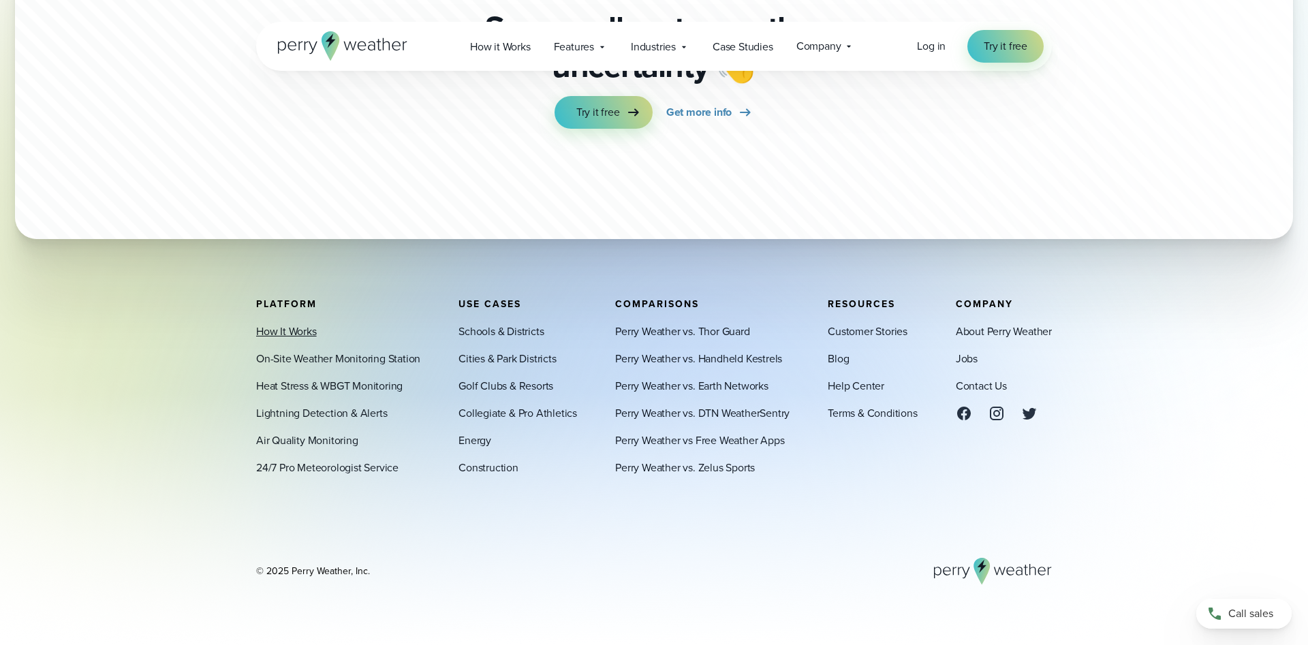
click at [292, 331] on link "How It Works" at bounding box center [286, 332] width 61 height 16
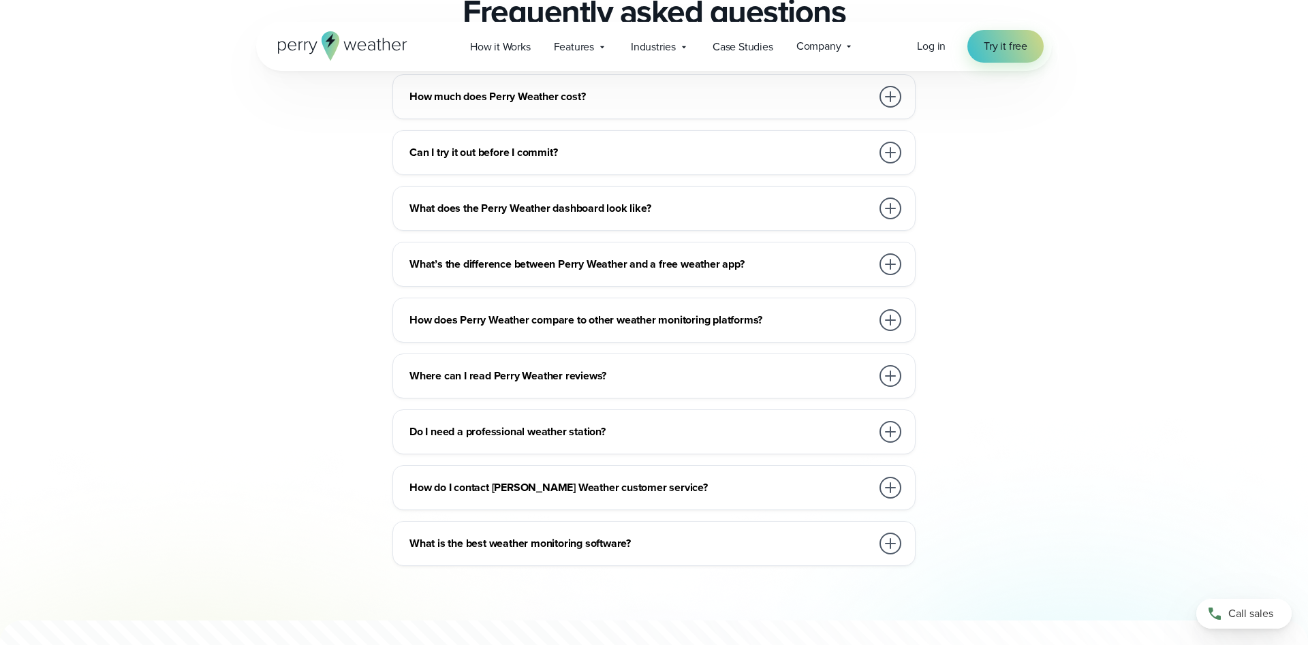
scroll to position [2918, 0]
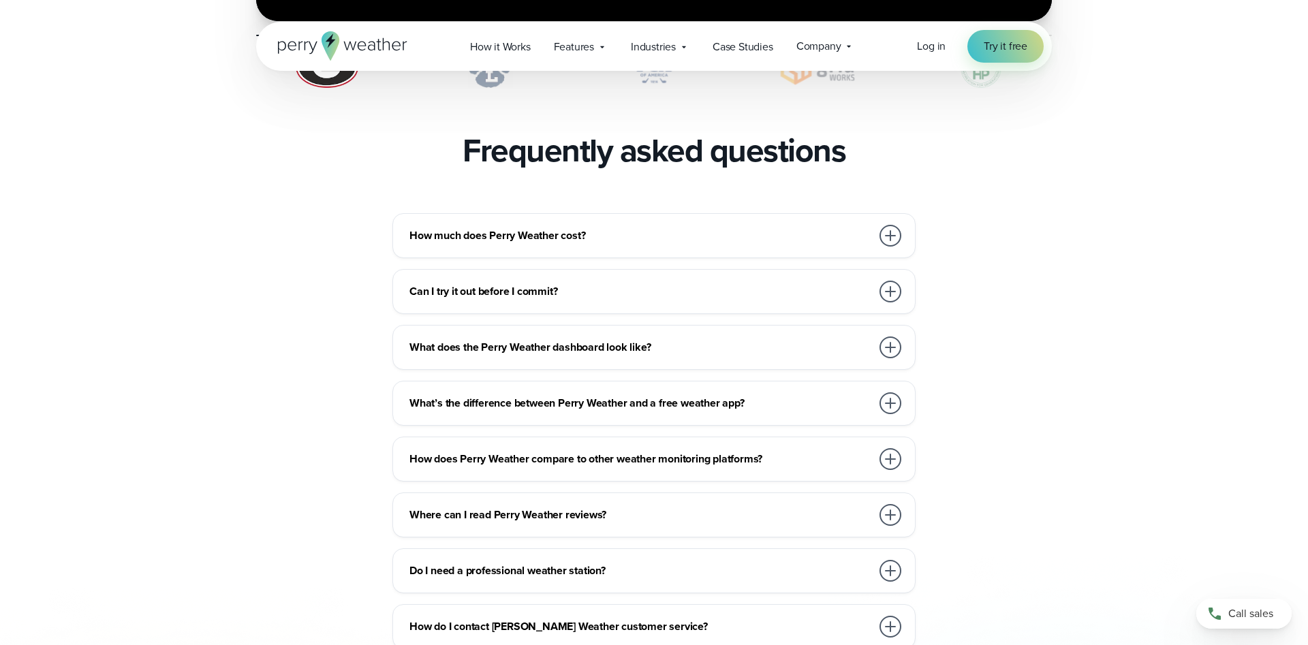
click at [893, 281] on div at bounding box center [890, 292] width 22 height 22
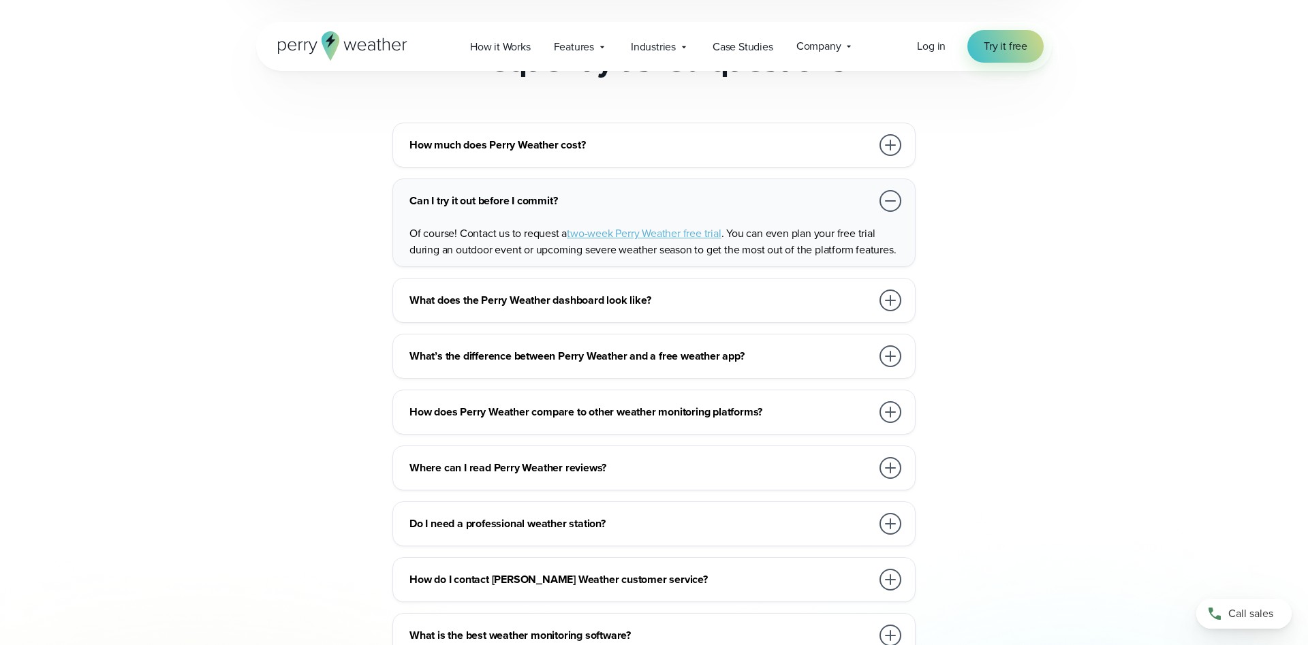
scroll to position [2887, 0]
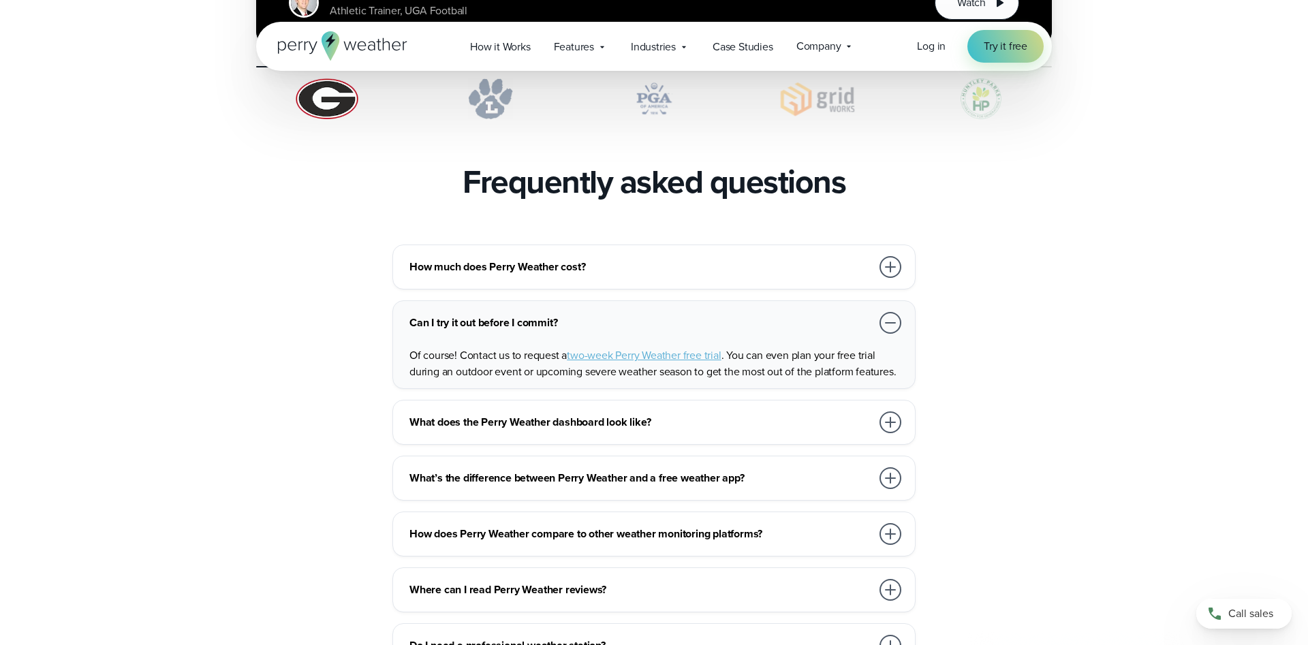
click at [883, 411] on div at bounding box center [890, 422] width 22 height 22
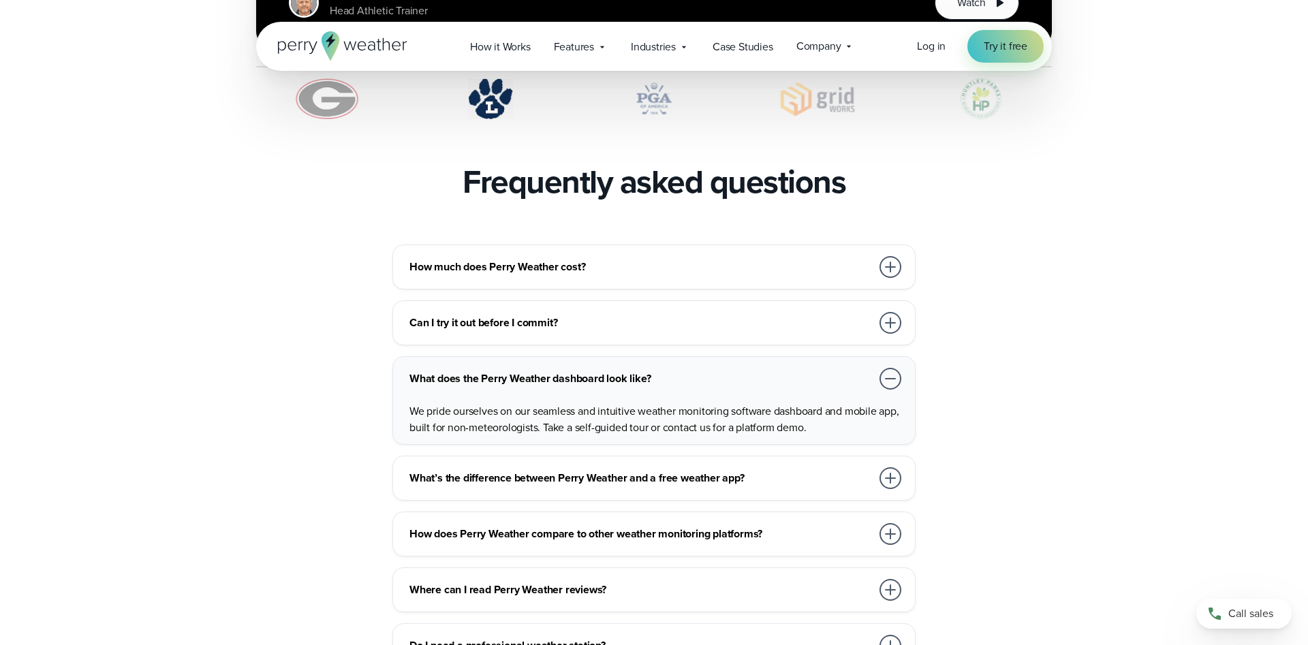
click at [883, 467] on div at bounding box center [890, 478] width 22 height 22
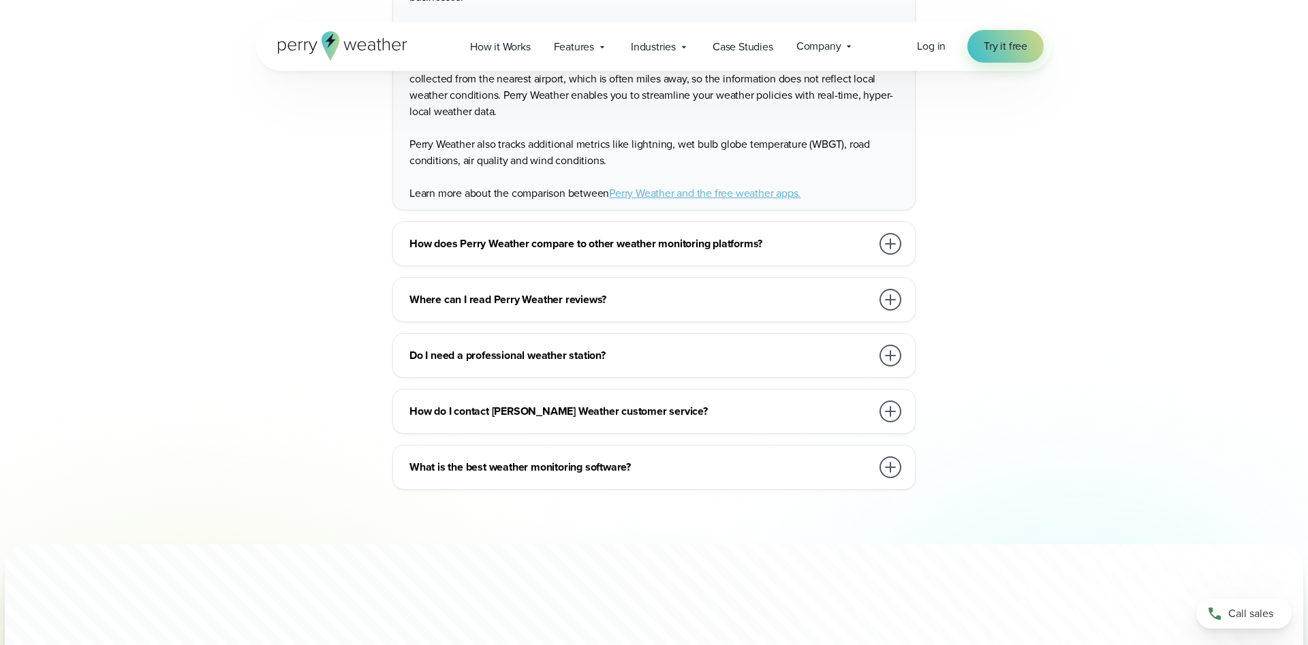
scroll to position [3651, 0]
